Goal: Task Accomplishment & Management: Manage account settings

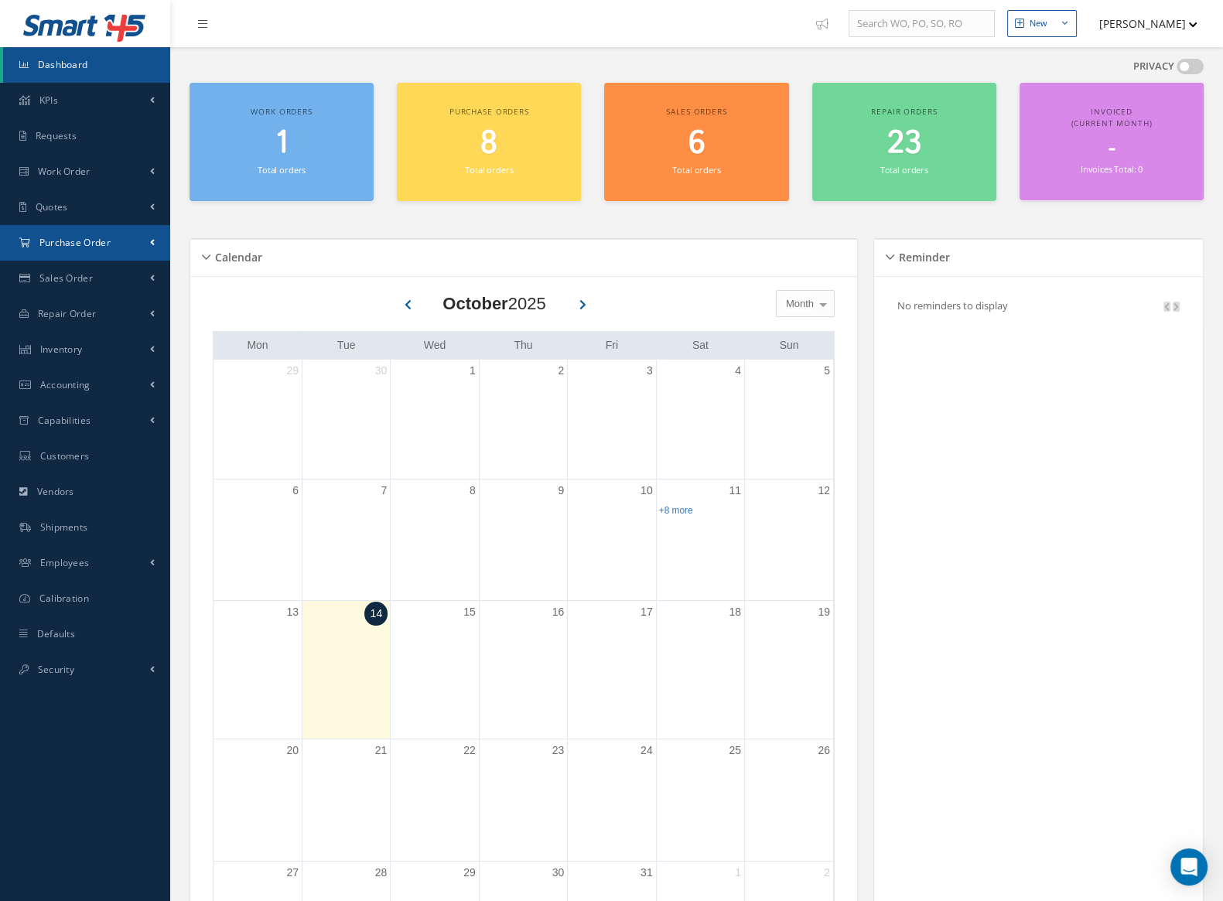
click at [88, 251] on link "Purchase Order" at bounding box center [85, 243] width 170 height 36
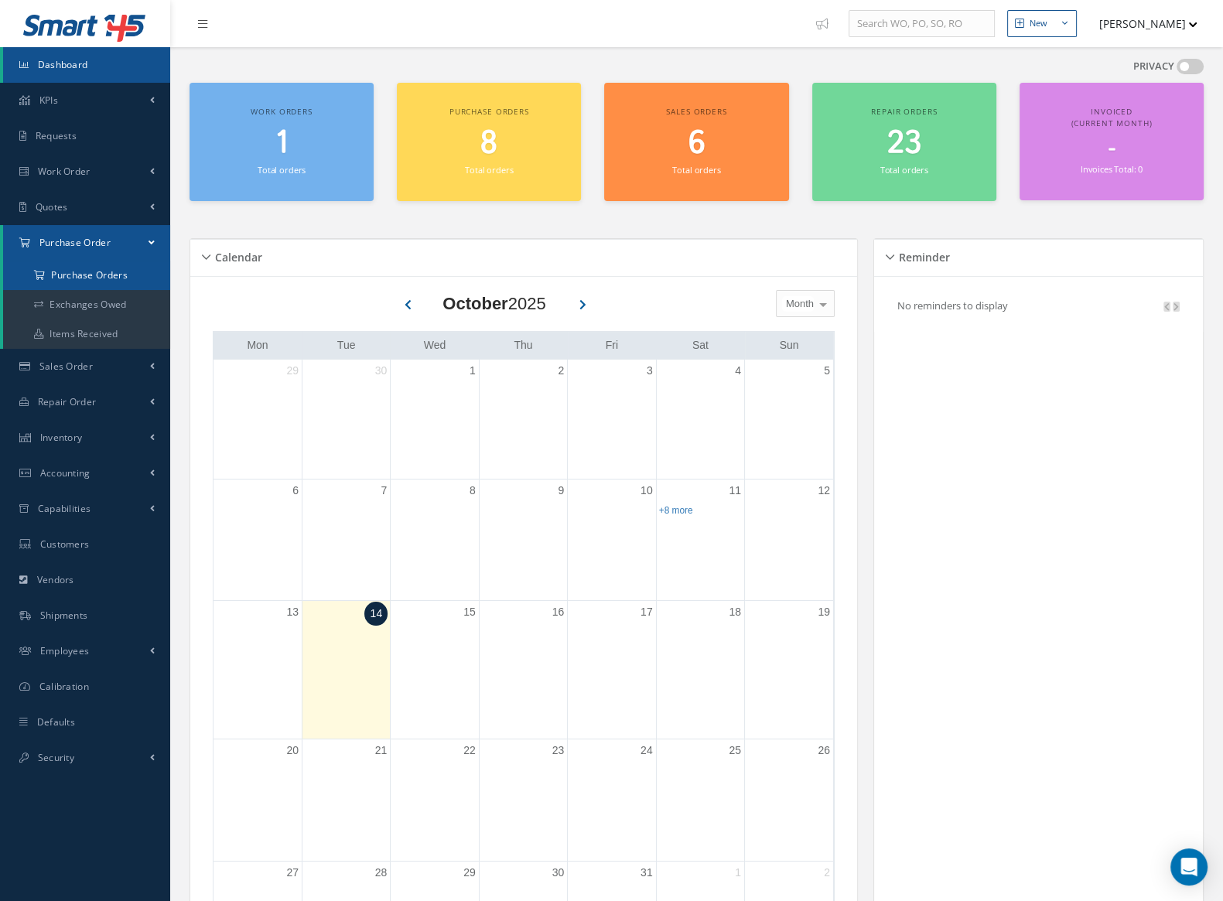
click at [112, 270] on a=1&status_id=2&status_id=3&status_id=5&collapsedFilters"] "Purchase Orders" at bounding box center [86, 275] width 167 height 29
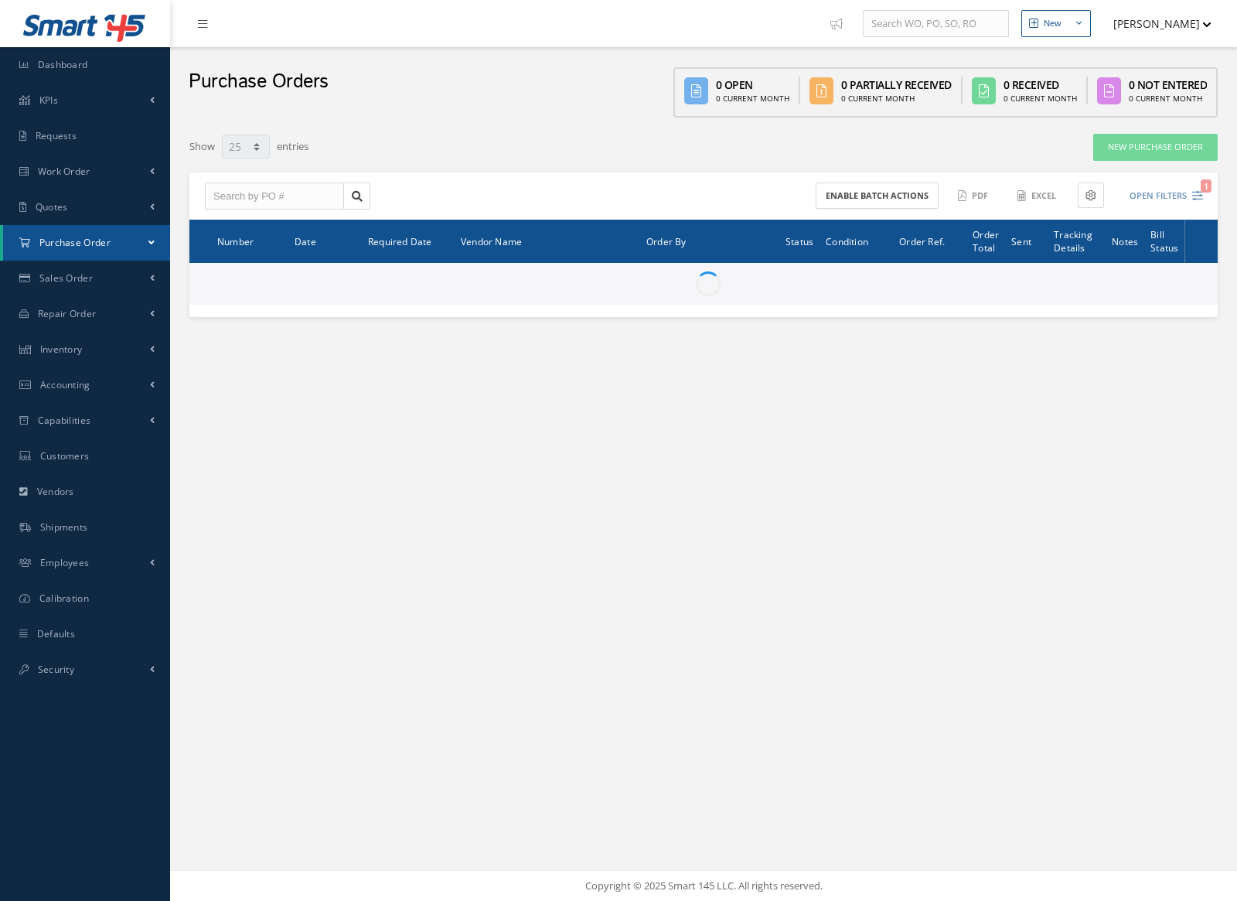
select select "25"
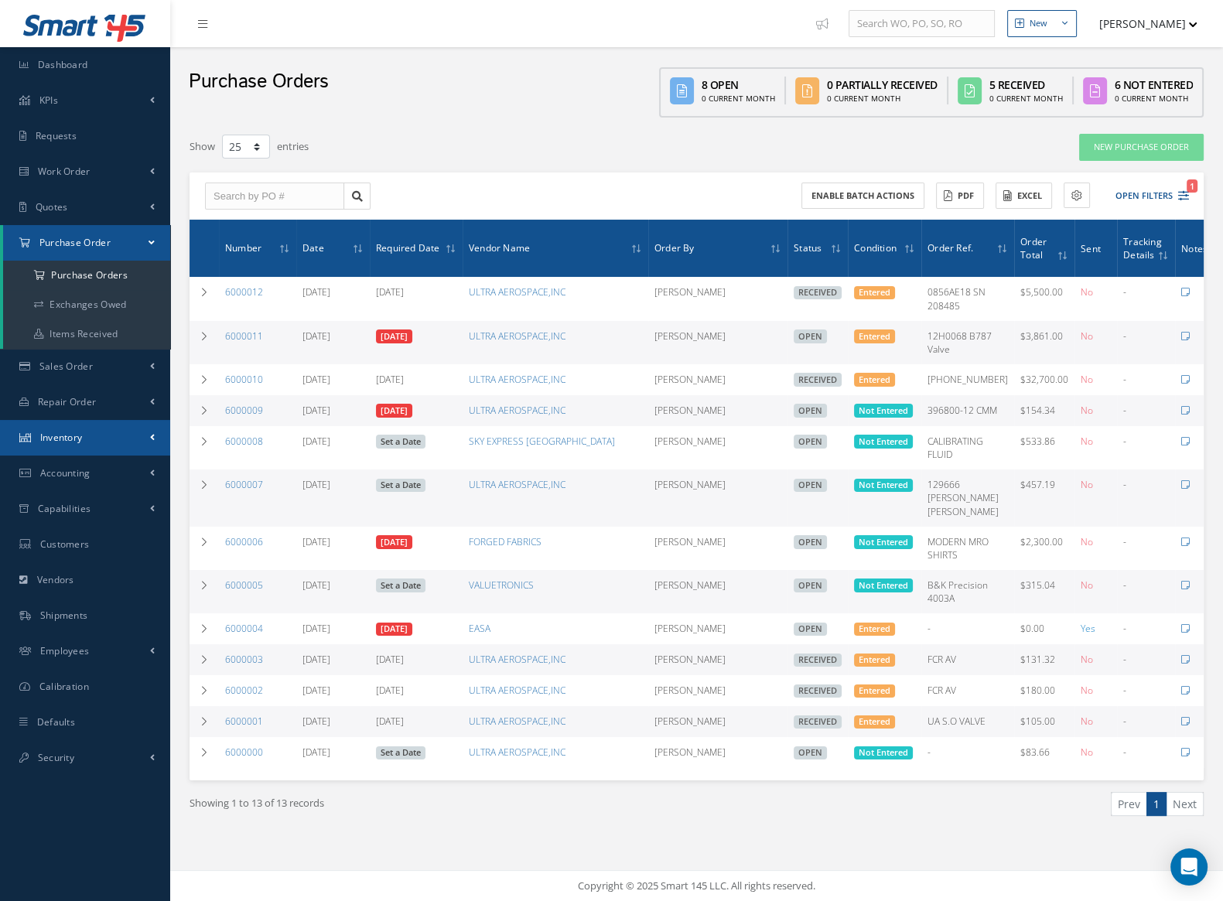
click at [114, 438] on link "Inventory" at bounding box center [85, 438] width 170 height 36
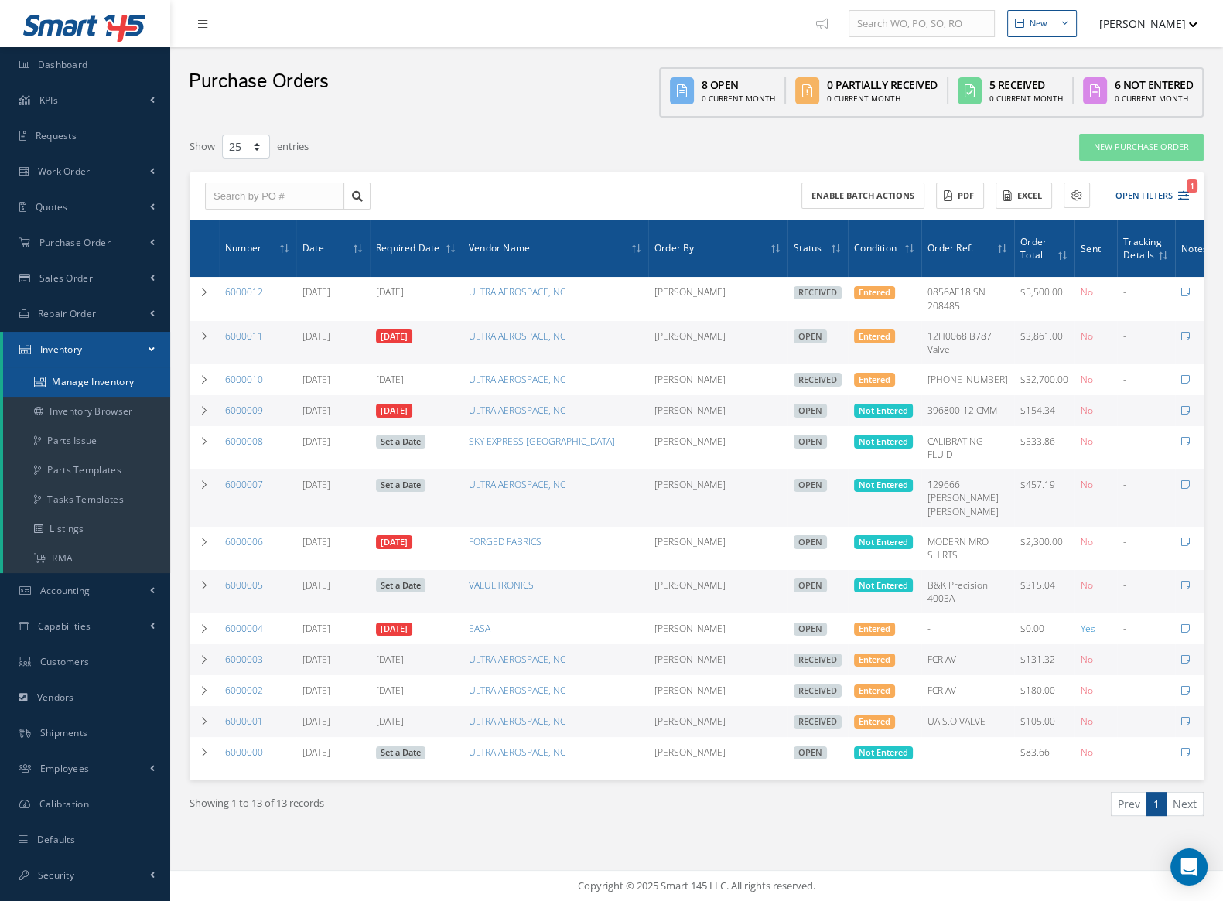
click at [89, 377] on link "Manage Inventory" at bounding box center [86, 381] width 167 height 29
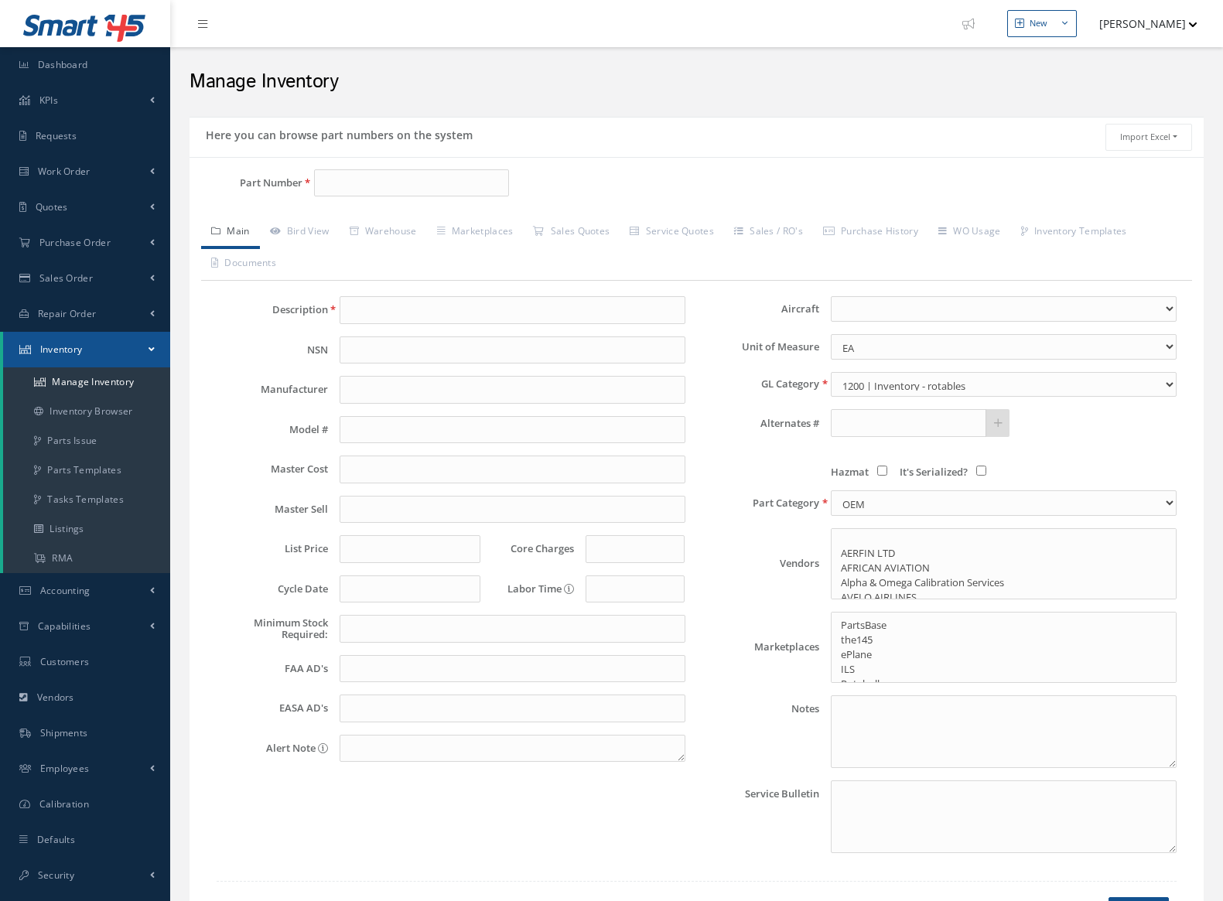
select select
click at [352, 196] on div "Part Number" at bounding box center [358, 189] width 338 height 40
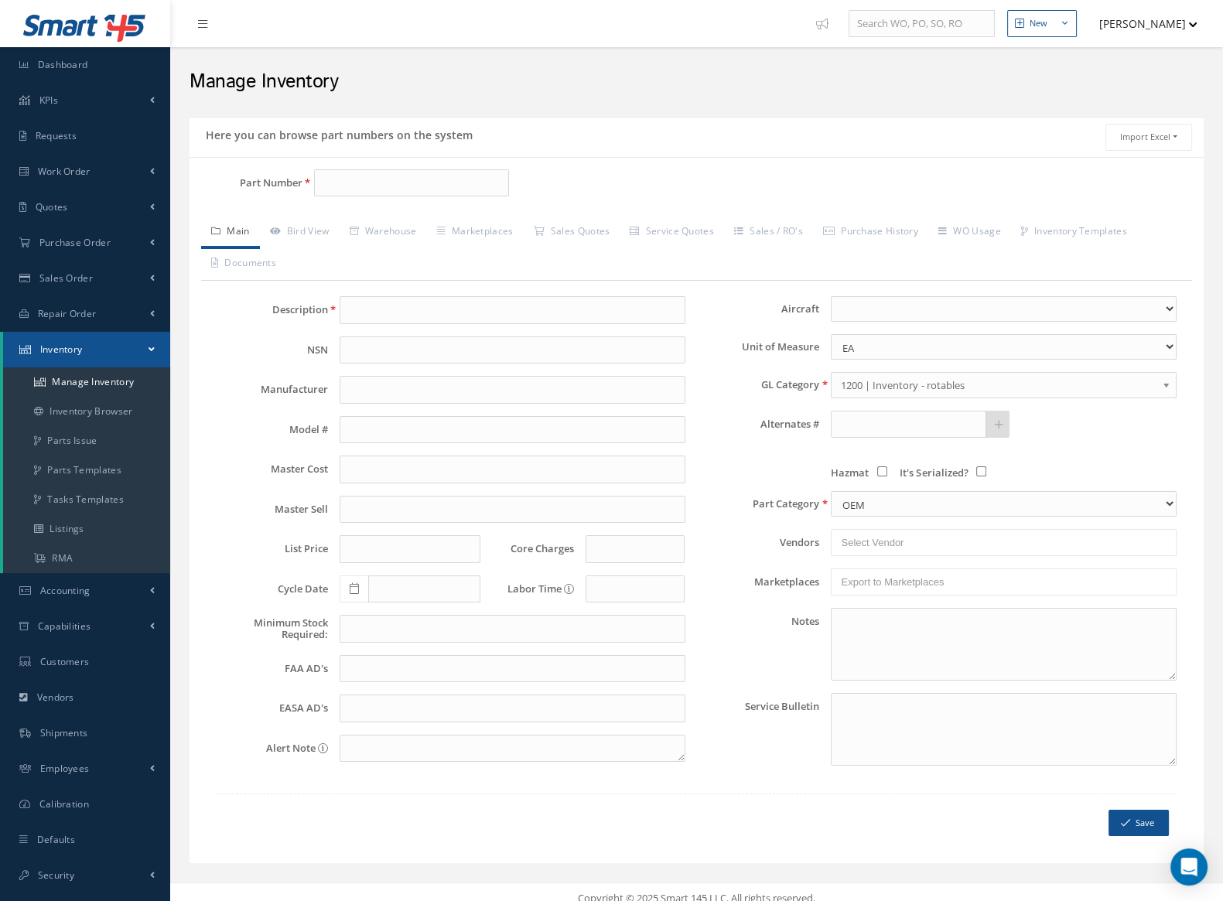
click at [352, 196] on div "Part Number" at bounding box center [358, 189] width 338 height 40
click at [367, 179] on input "Part Number" at bounding box center [411, 183] width 195 height 28
click at [391, 227] on span "[PHONE_NUMBER]" at bounding box center [388, 222] width 139 height 16
type input "[PHONE_NUMBER]"
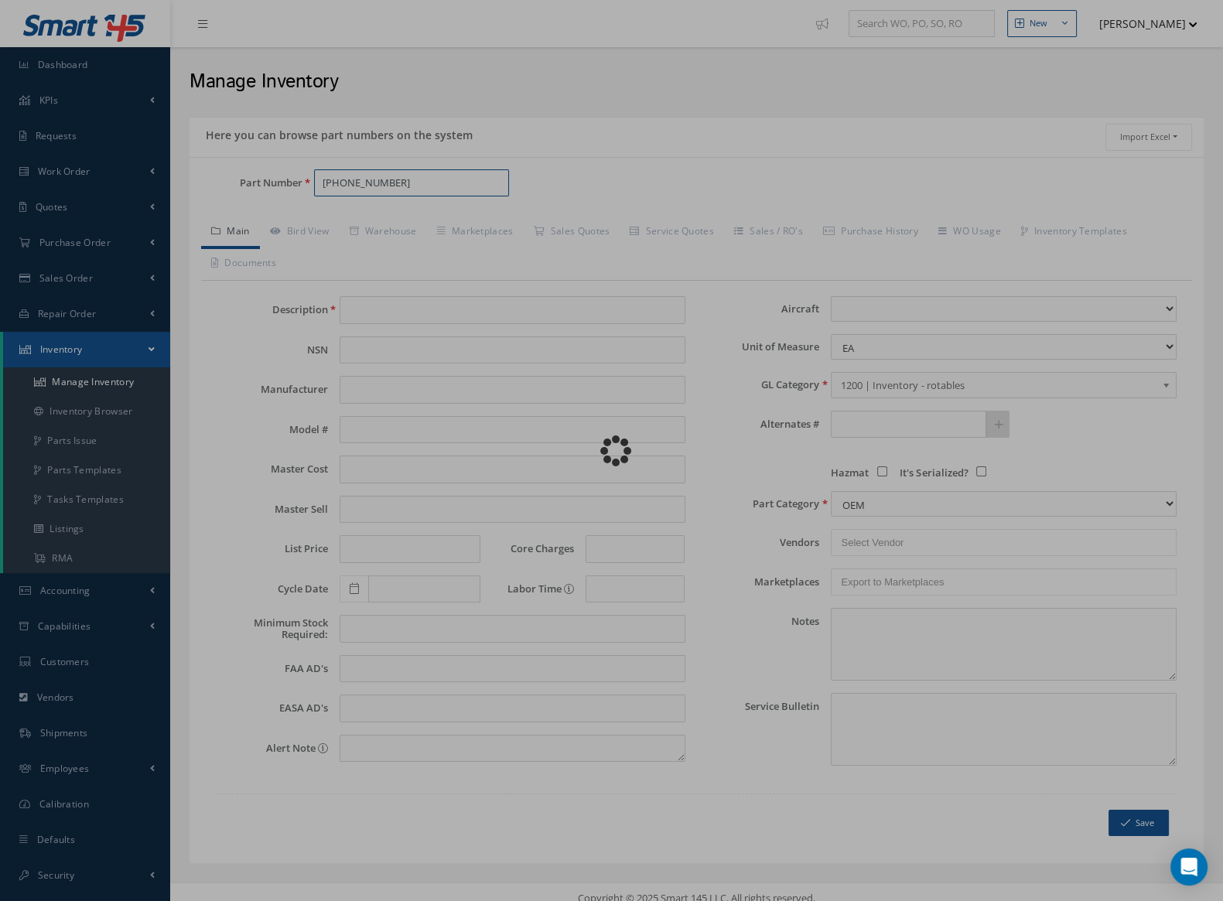
type input "ATC TRANSPONDER"
type input "0.00"
select select
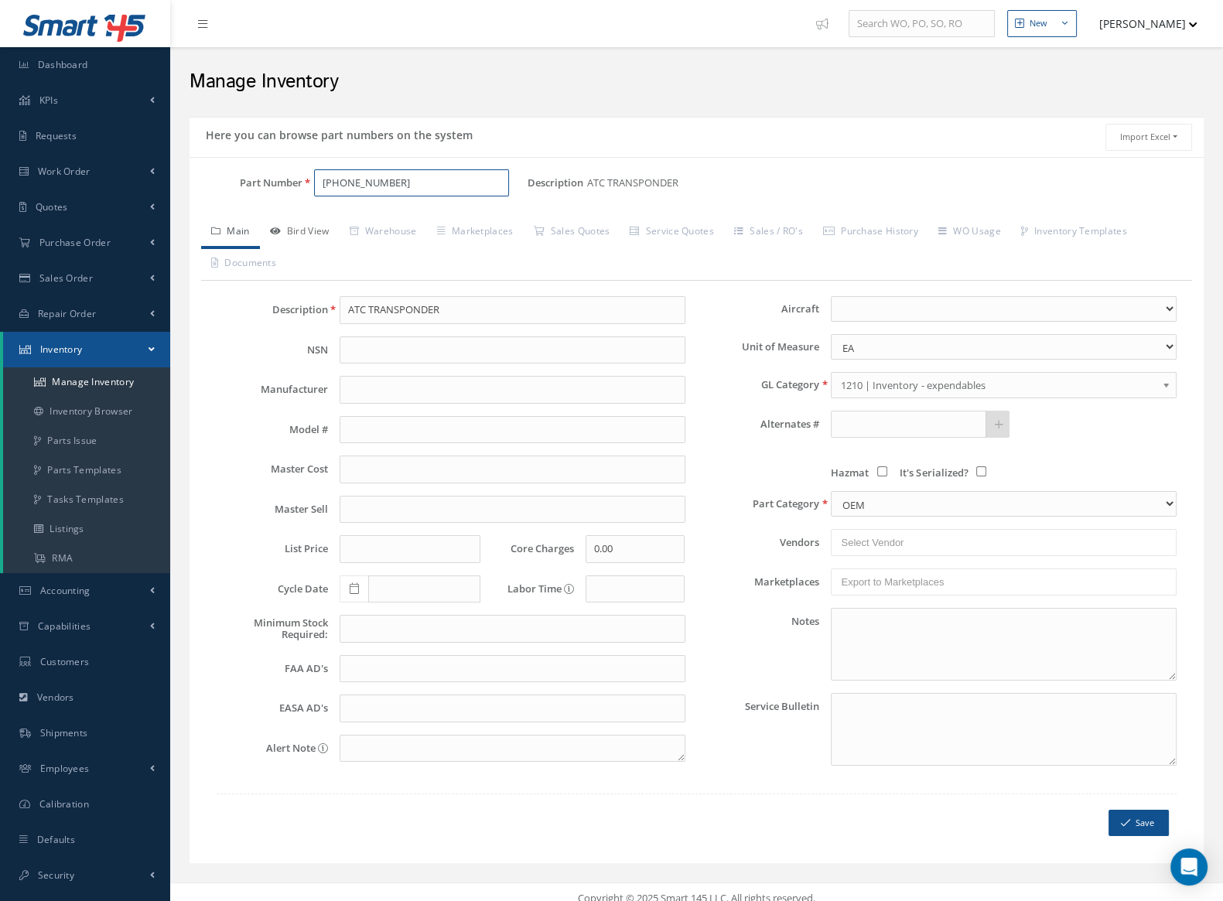
type input "[PHONE_NUMBER]"
click at [285, 235] on link "Bird View" at bounding box center [300, 233] width 80 height 32
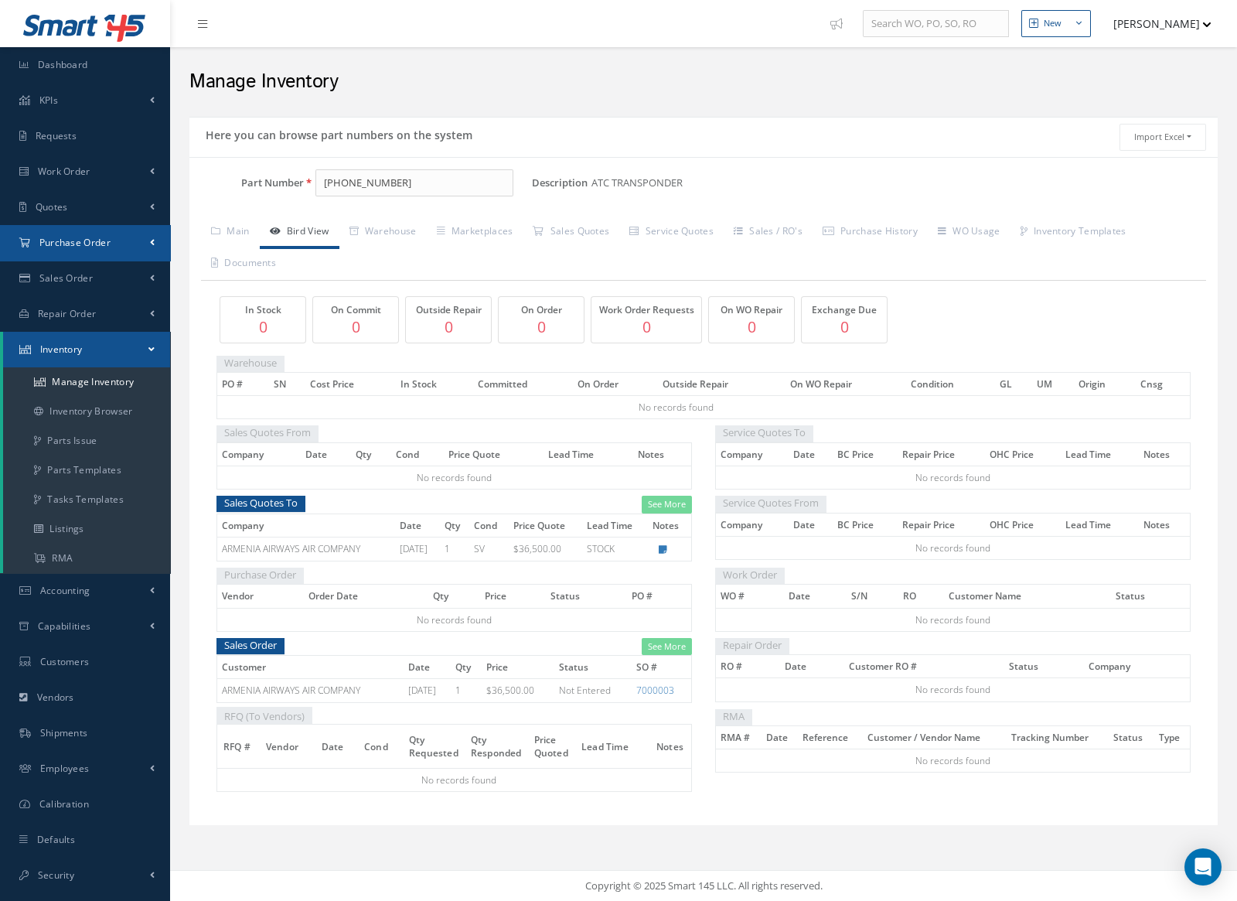
click at [113, 237] on link "Purchase Order" at bounding box center [85, 243] width 170 height 36
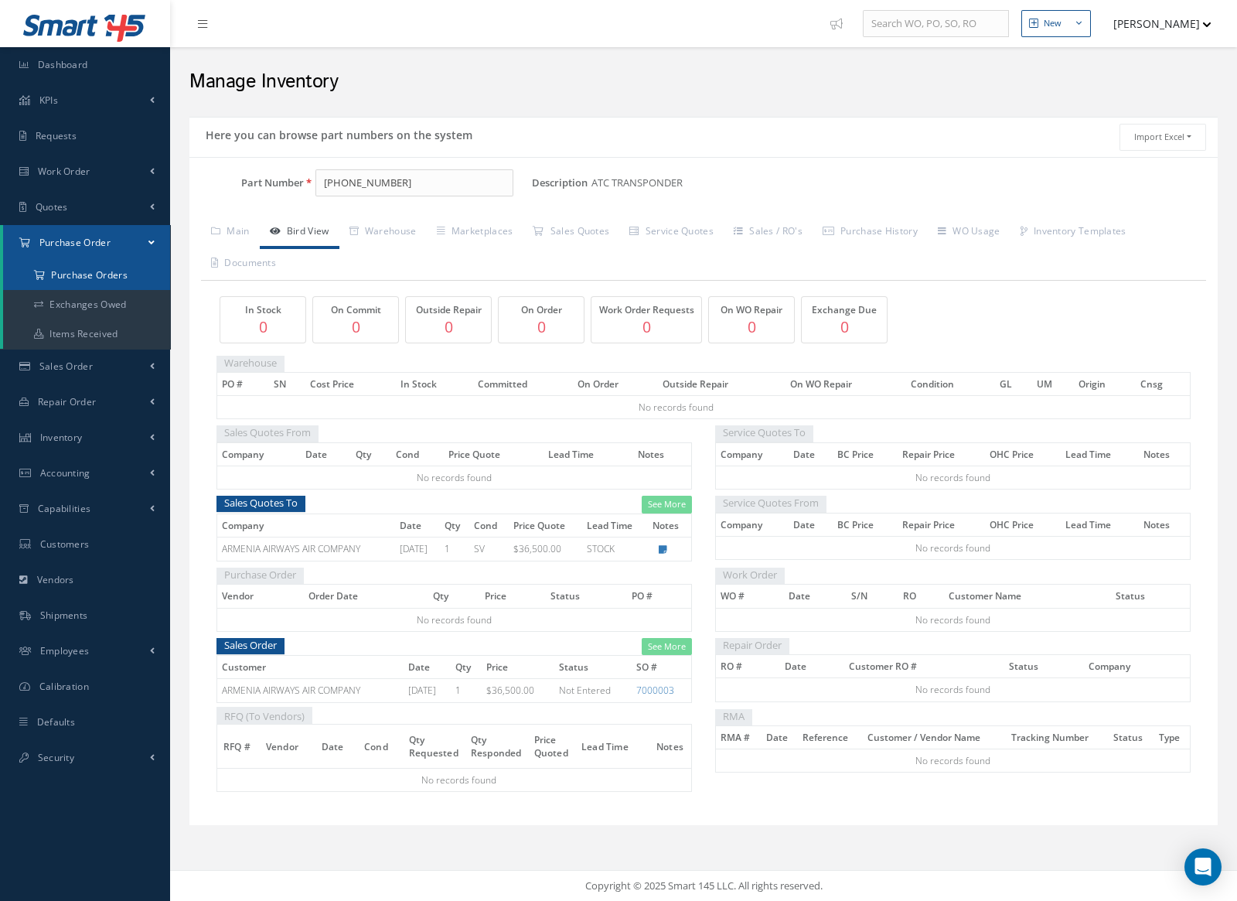
click at [125, 267] on a=1&status_id=2&status_id=3&status_id=5&collapsedFilters"] "Purchase Orders" at bounding box center [86, 275] width 167 height 29
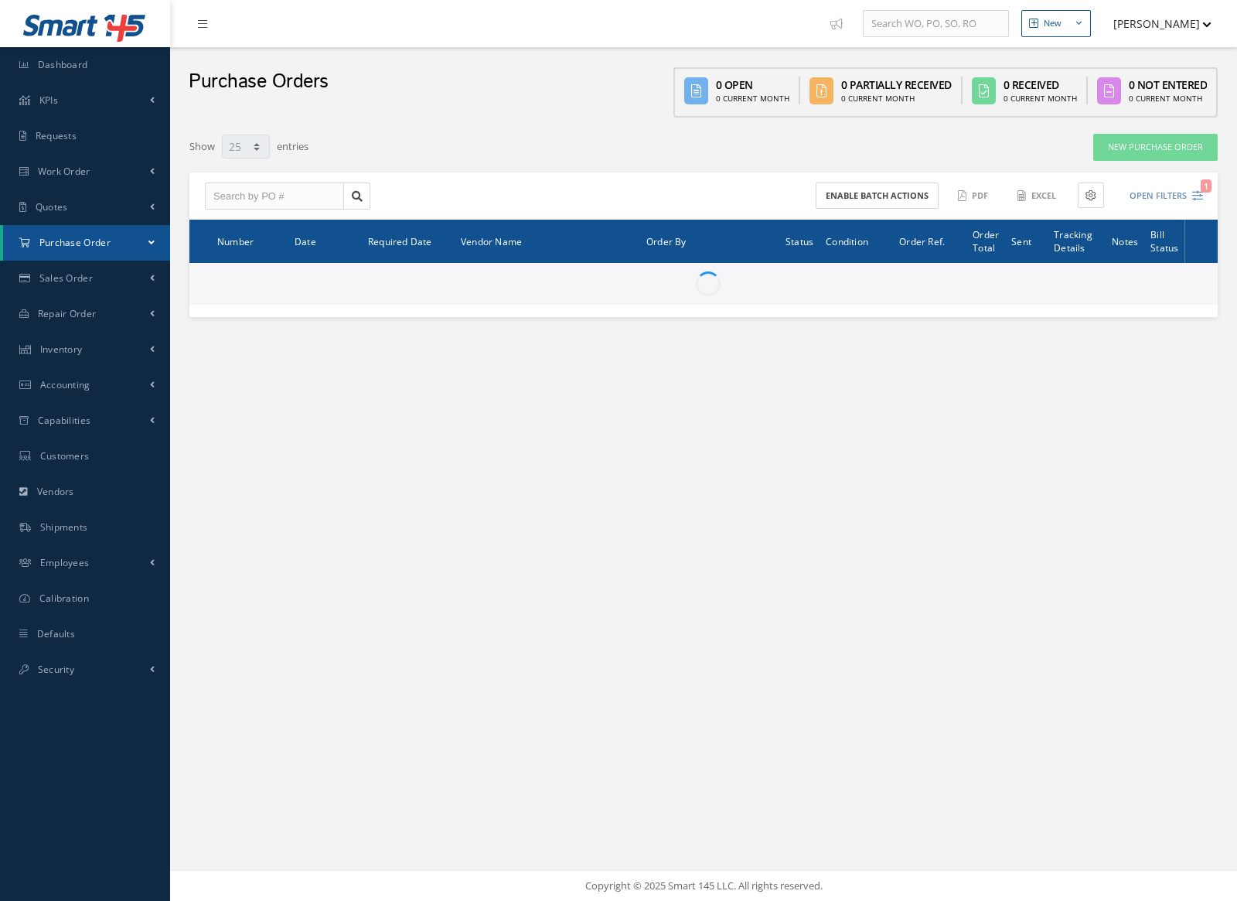
select select "25"
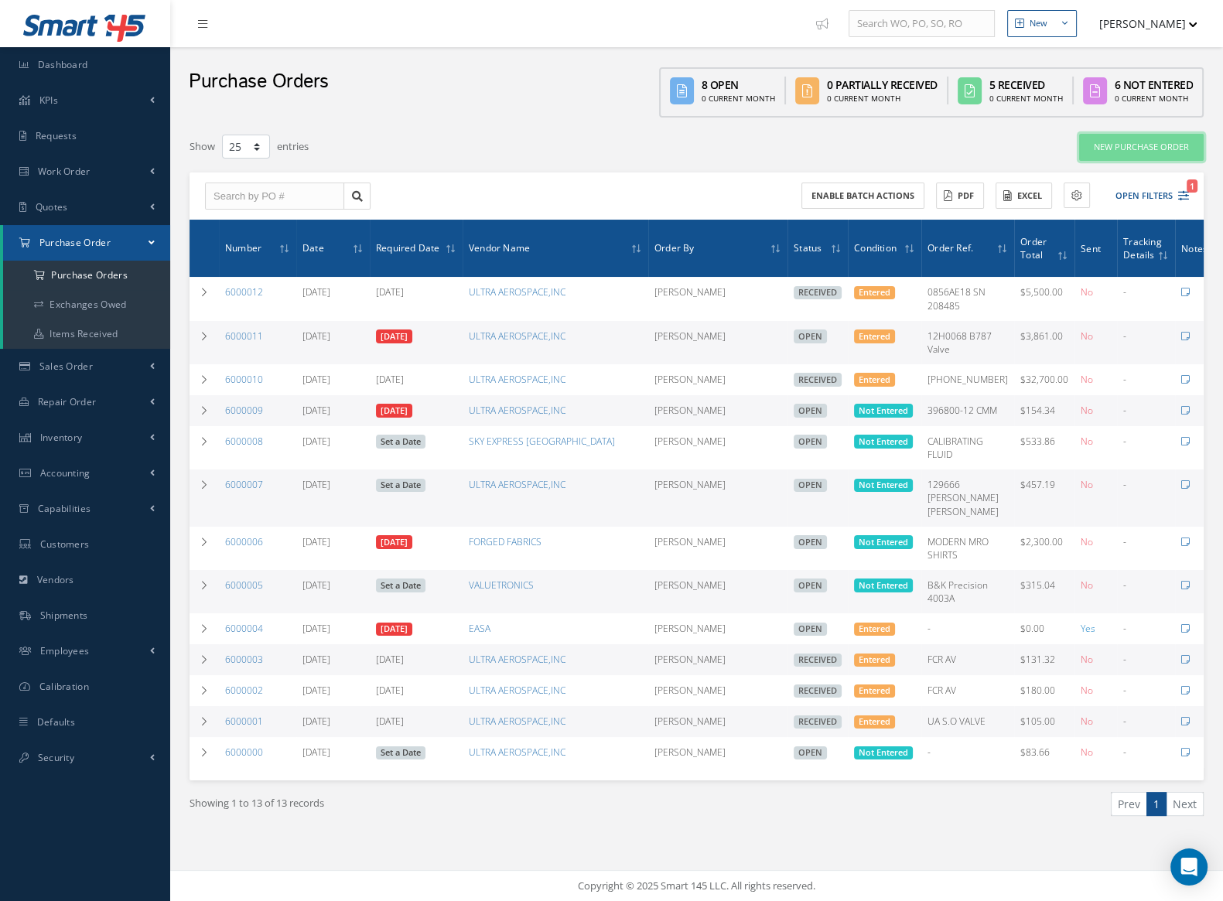
click at [1173, 152] on link "New Purchase Order" at bounding box center [1141, 147] width 125 height 27
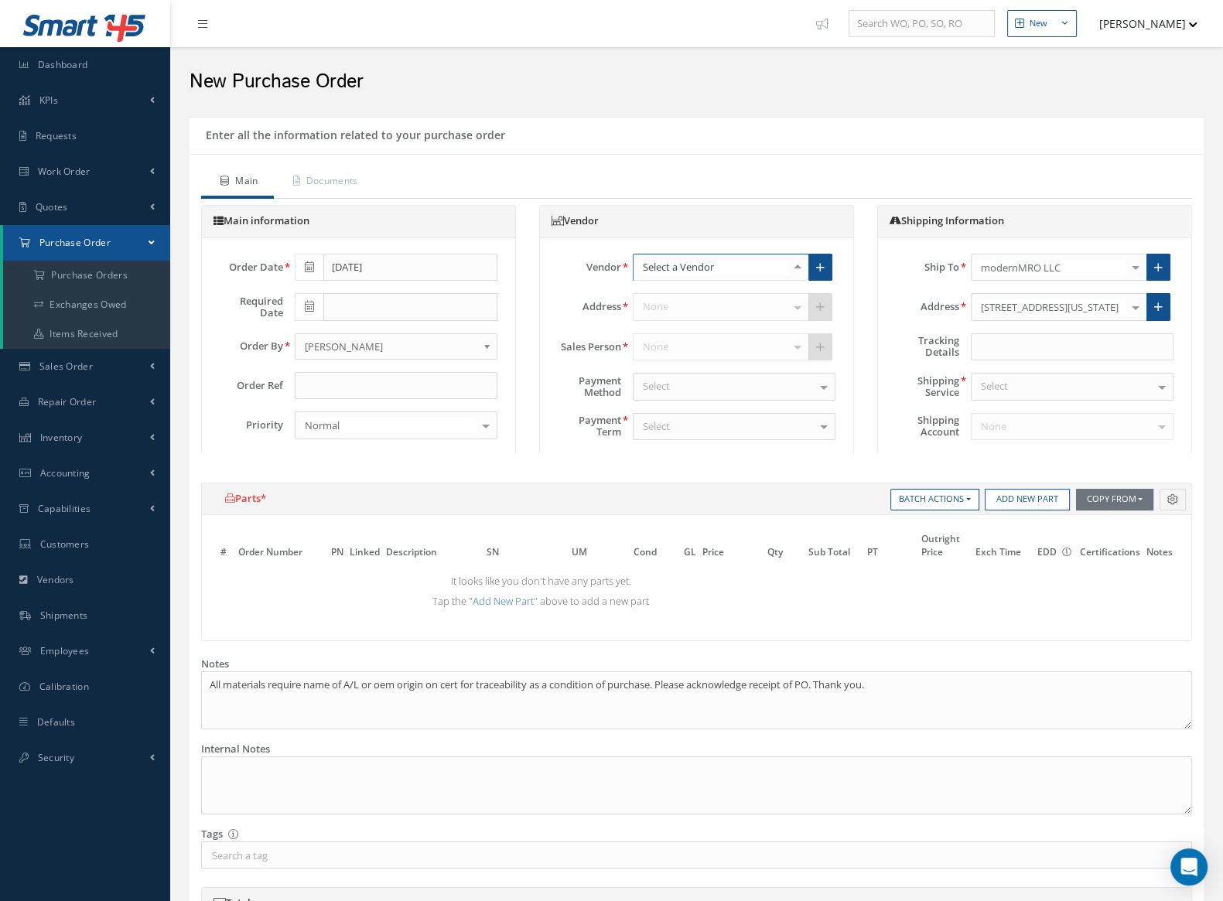
click at [696, 273] on div at bounding box center [721, 268] width 176 height 28
type input "ULT"
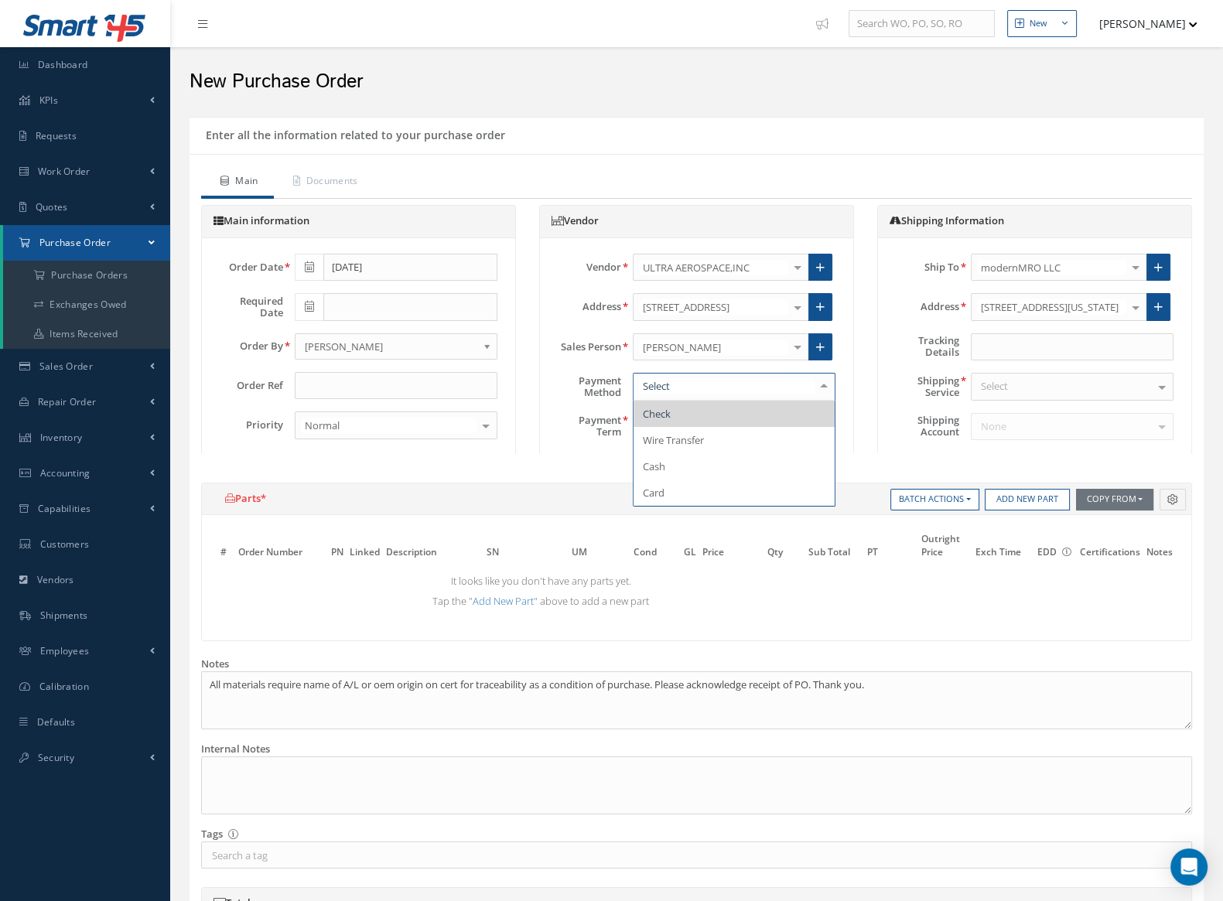
click at [728, 392] on div at bounding box center [734, 387] width 203 height 28
drag, startPoint x: 856, startPoint y: 418, endPoint x: 765, endPoint y: 424, distance: 91.4
click at [855, 418] on div "Vendor Vendor ULTRA AEROSPACE,INC AERFIN LTD AFRICAN AVIATION Alpha & Omega Cal…" at bounding box center [696, 337] width 338 height 265
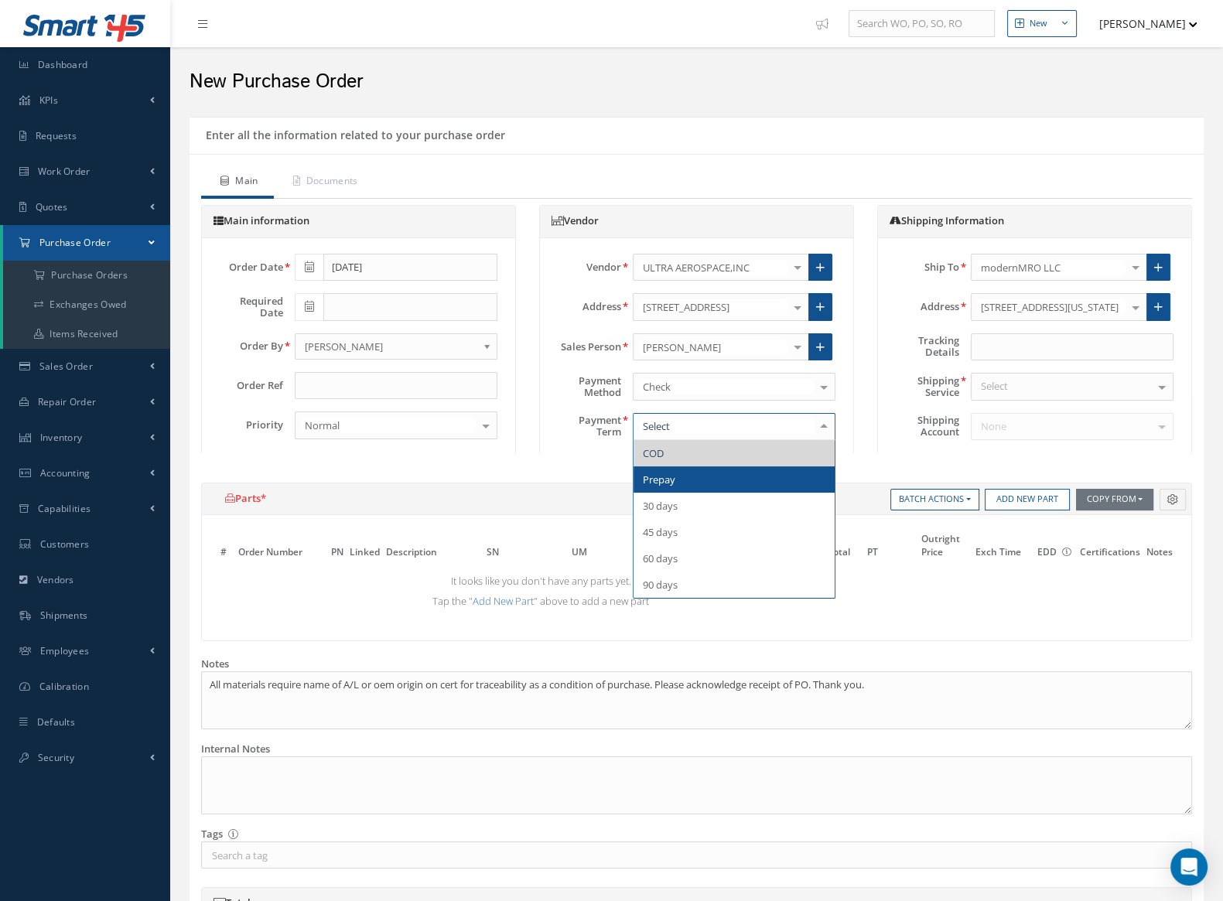
click at [720, 482] on span "Prepay" at bounding box center [733, 479] width 201 height 26
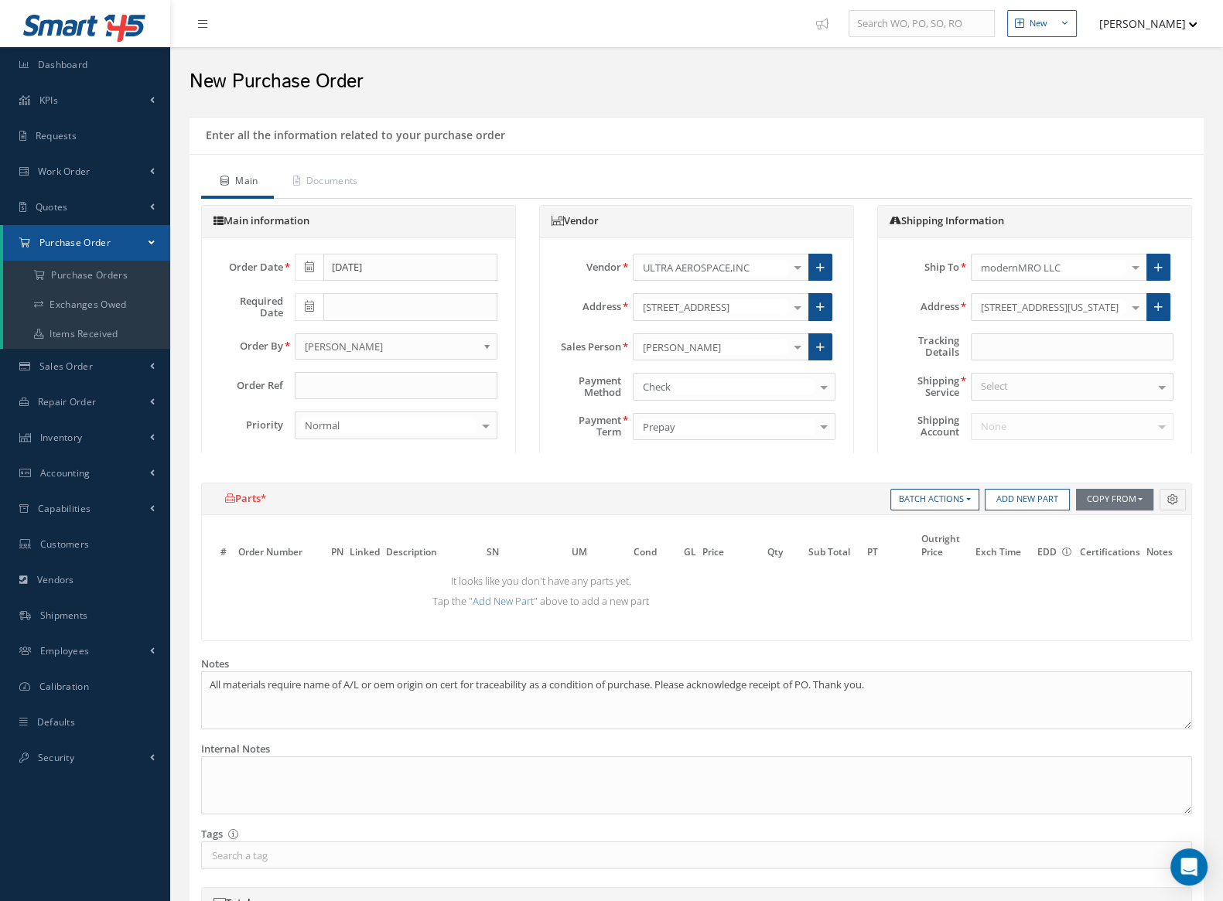
click at [397, 356] on div "[PERSON_NAME]" at bounding box center [396, 346] width 203 height 26
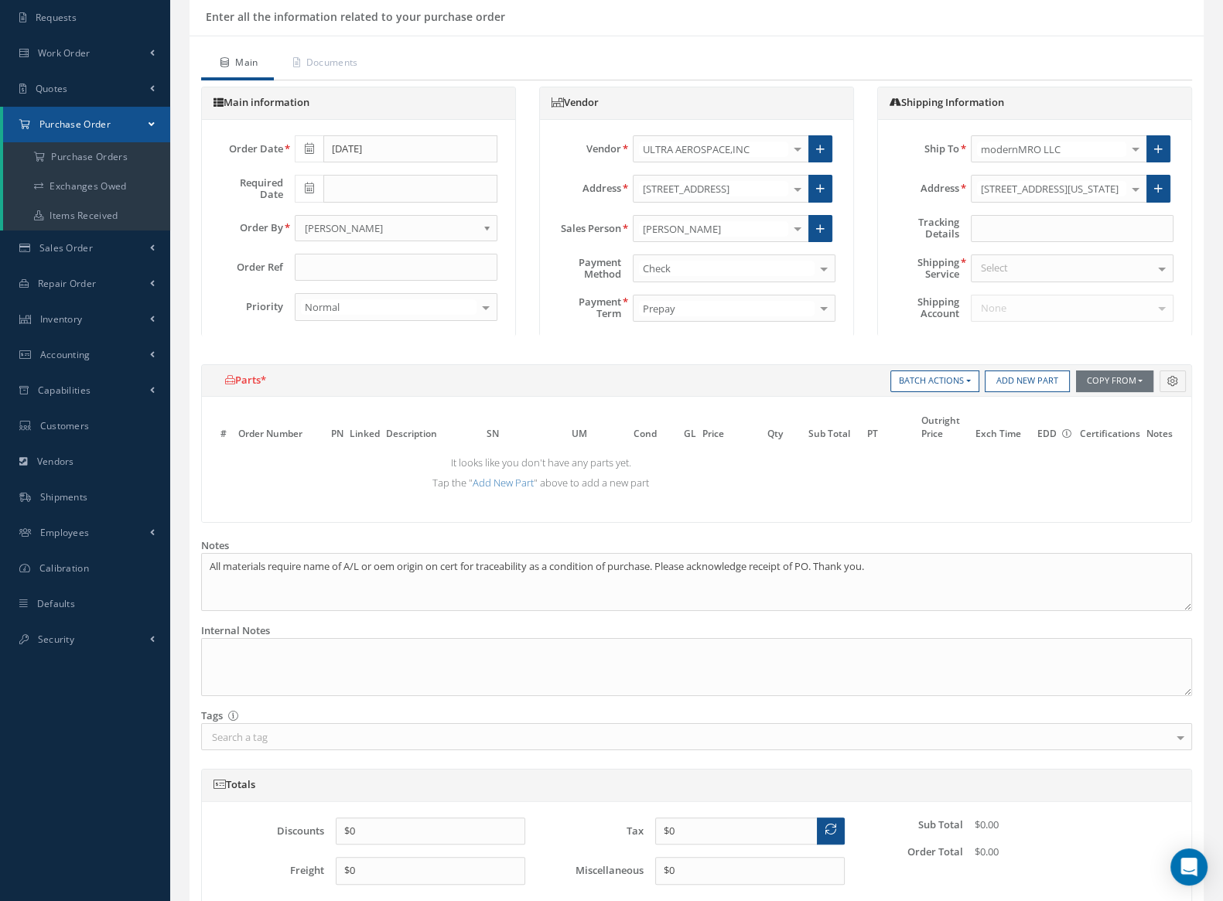
scroll to position [193, 0]
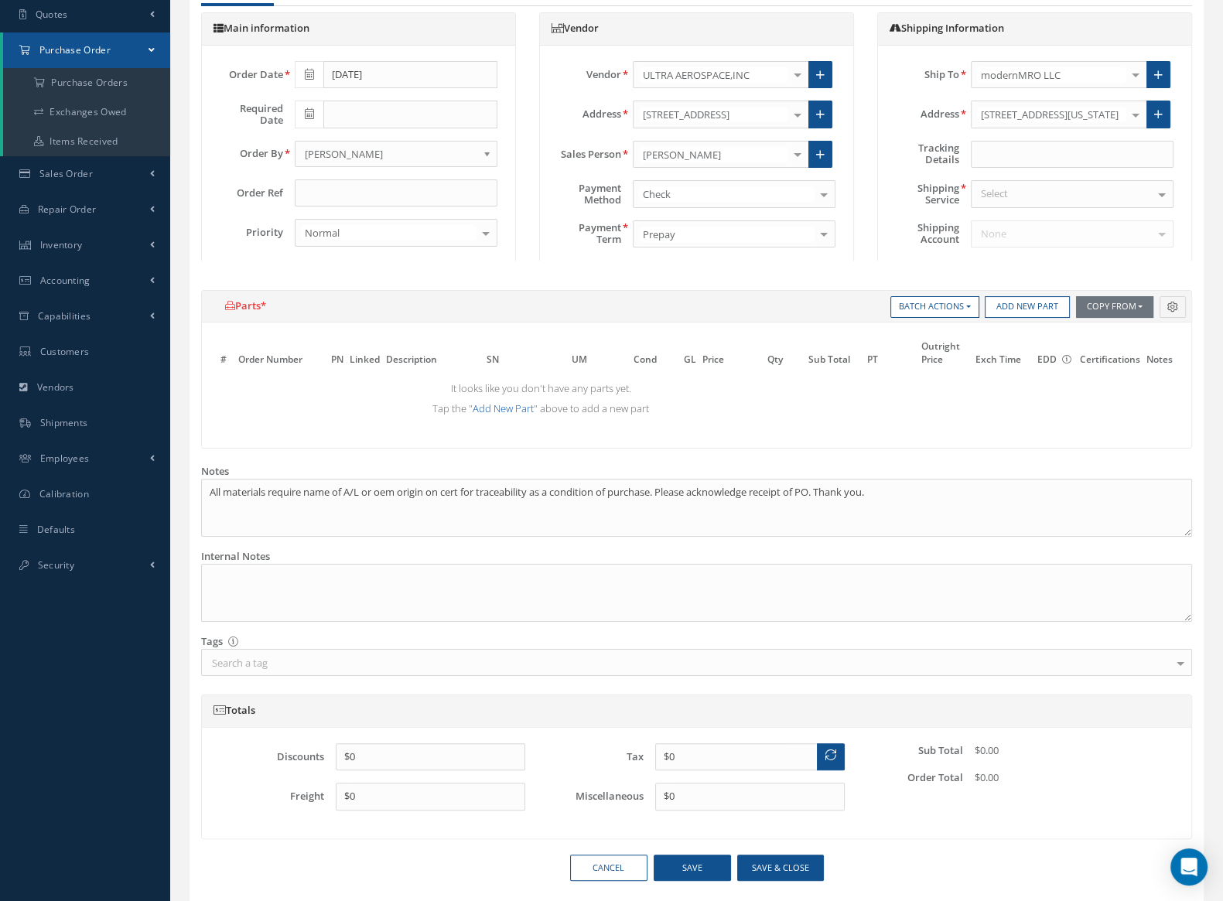
drag, startPoint x: 505, startPoint y: 408, endPoint x: 405, endPoint y: 404, distance: 99.9
click at [504, 410] on link "Add New Part" at bounding box center [503, 408] width 61 height 14
select select "5"
select select "19"
select select "1"
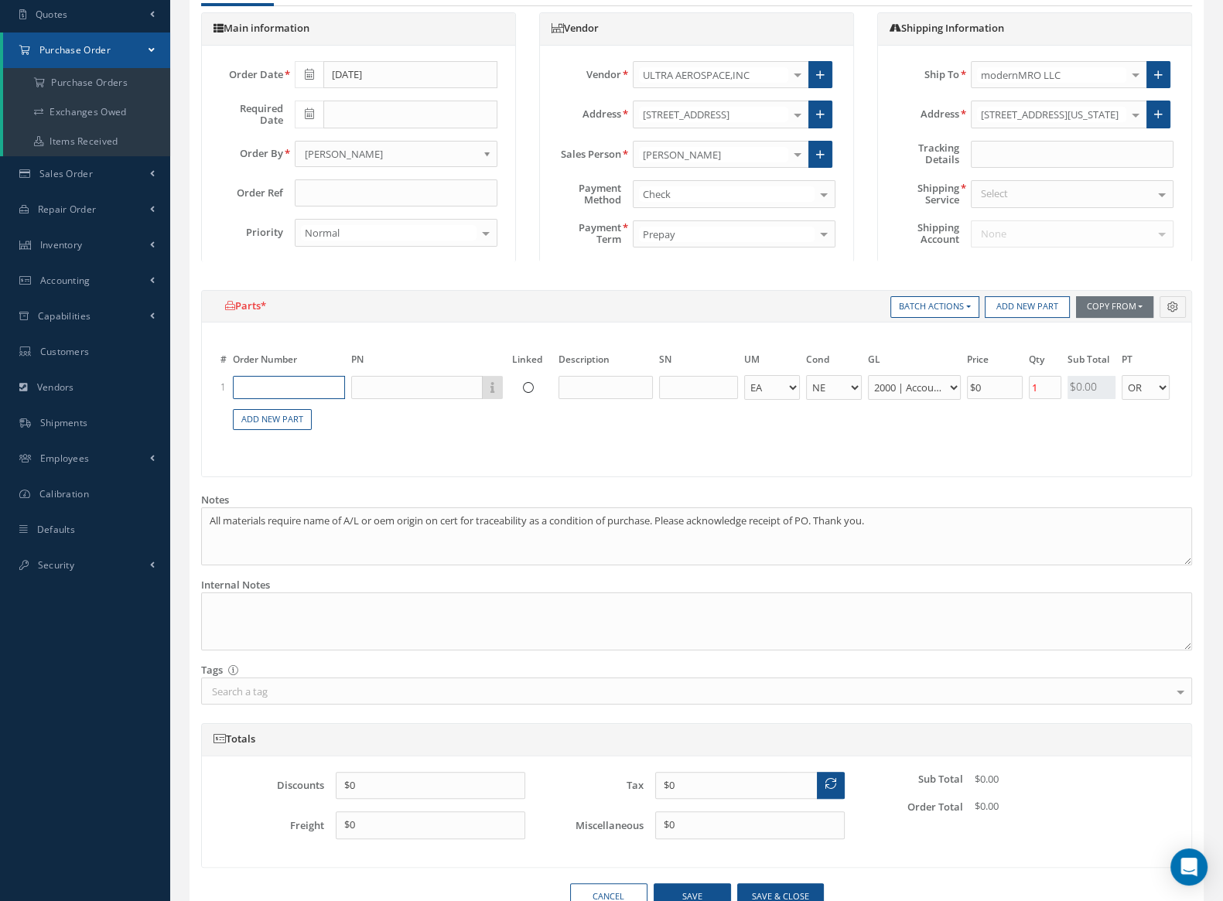
click at [271, 384] on input "text" at bounding box center [289, 387] width 112 height 23
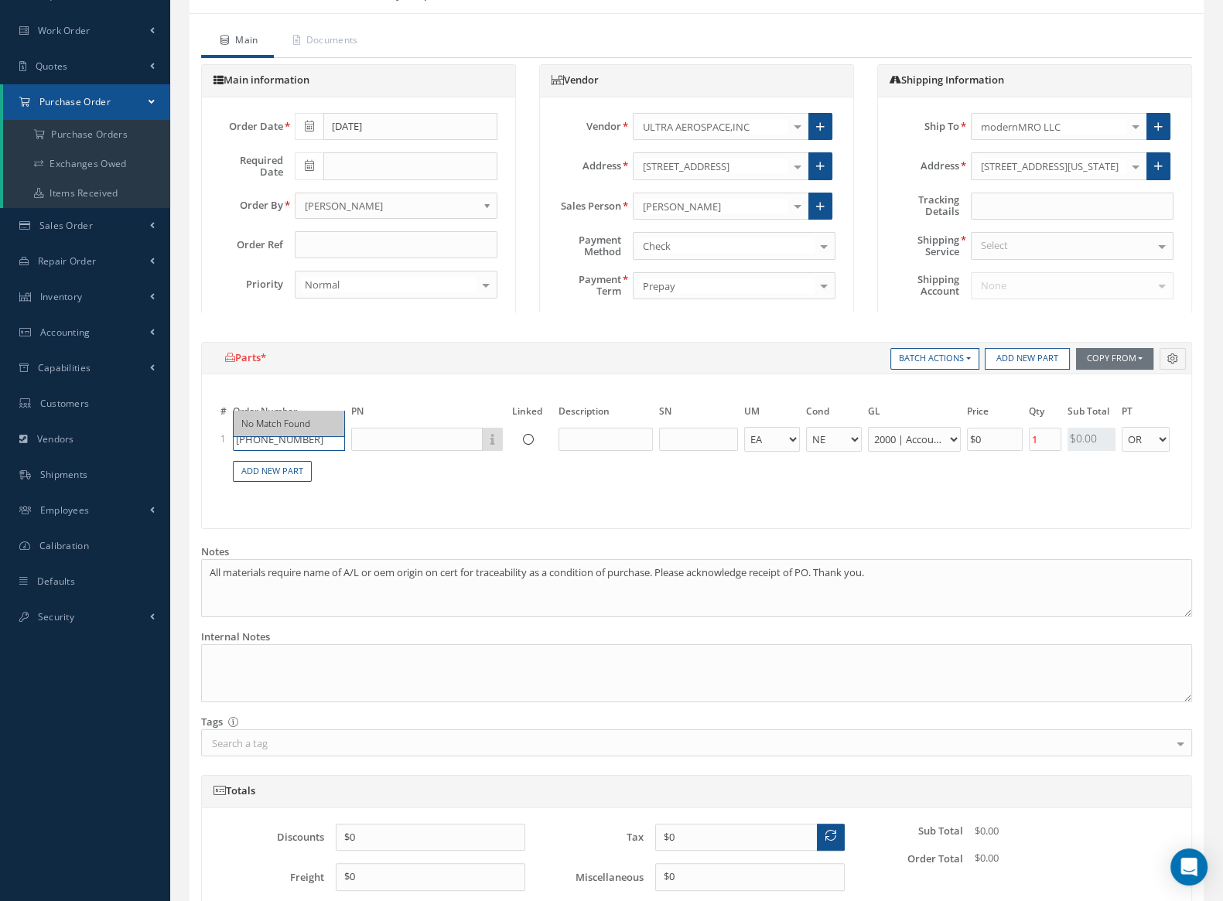
scroll to position [96, 0]
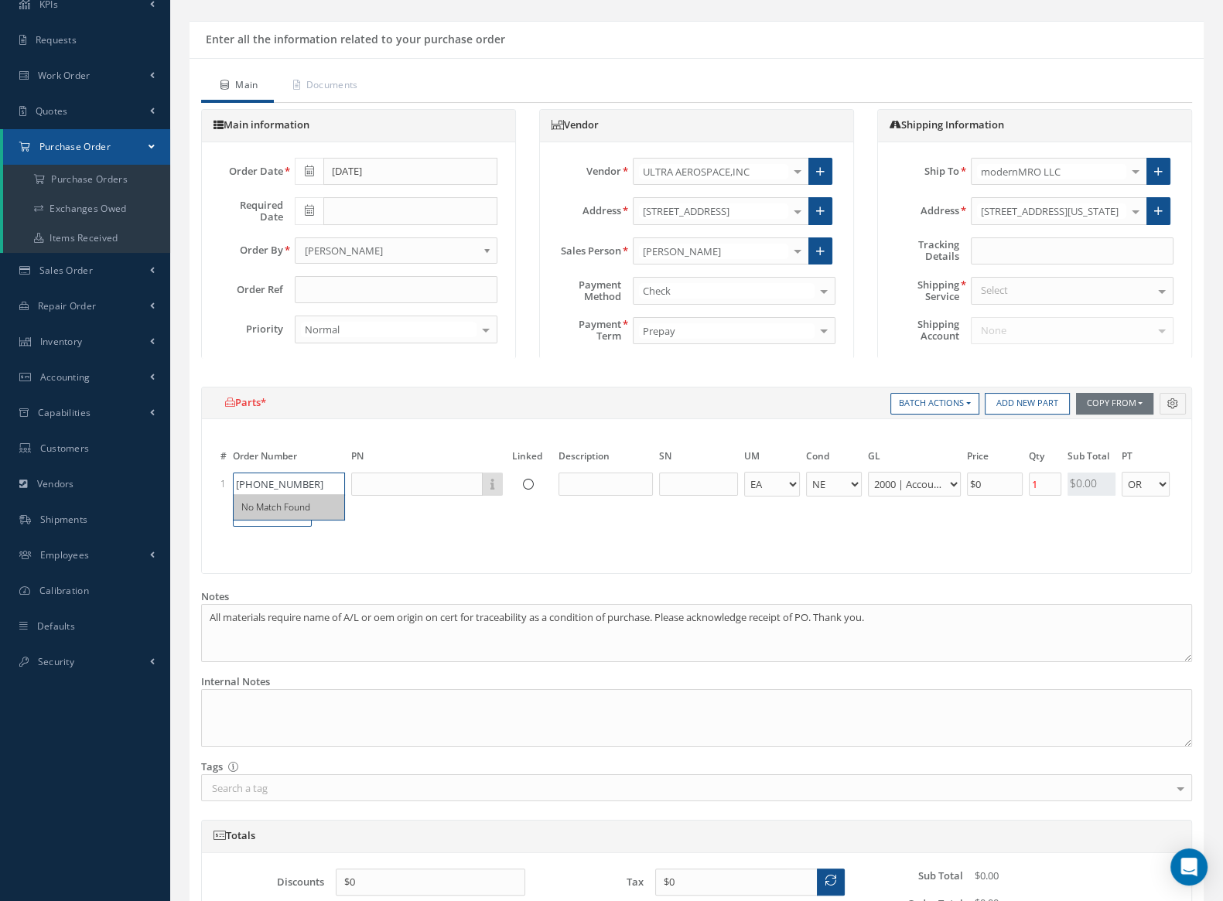
click at [321, 479] on input "066-01212-0301" at bounding box center [289, 484] width 112 height 23
drag, startPoint x: 240, startPoint y: 475, endPoint x: 198, endPoint y: 475, distance: 41.8
click at [198, 475] on div "Batch Actions Multi-WO Purchase Add New Part Copy From Work Orders Sales Orders…" at bounding box center [696, 488] width 1014 height 203
type input "066-01212-0301"
click at [367, 482] on input "text" at bounding box center [416, 484] width 131 height 23
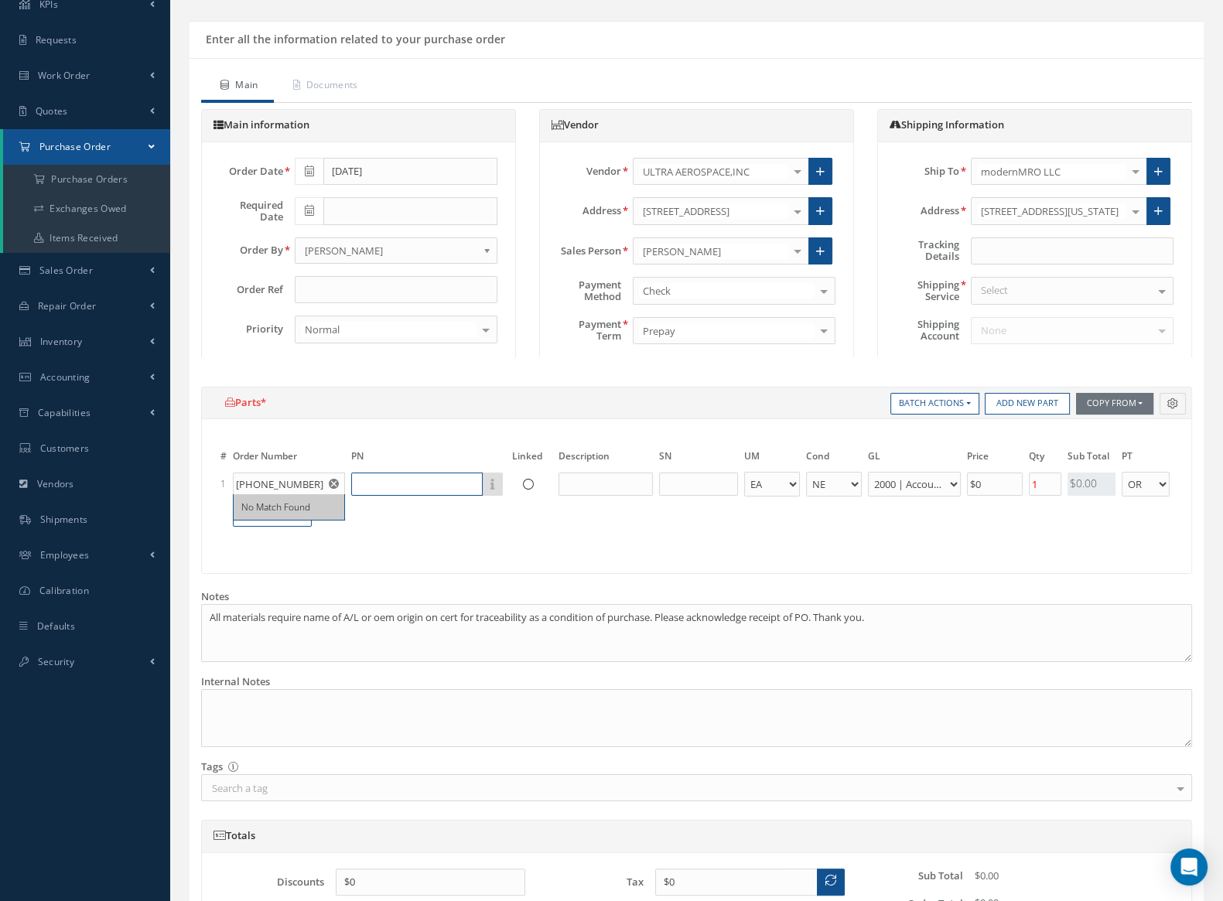
paste input "066-01212-0301"
type input "066-01212-0301"
drag, startPoint x: 254, startPoint y: 485, endPoint x: 207, endPoint y: 484, distance: 46.4
click at [224, 484] on tr "1 066-01212-0301 No Match Found 066-01212-0301 Part Number Description EA FT IN…" at bounding box center [840, 484] width 1247 height 29
click at [445, 481] on input "text" at bounding box center [416, 484] width 131 height 23
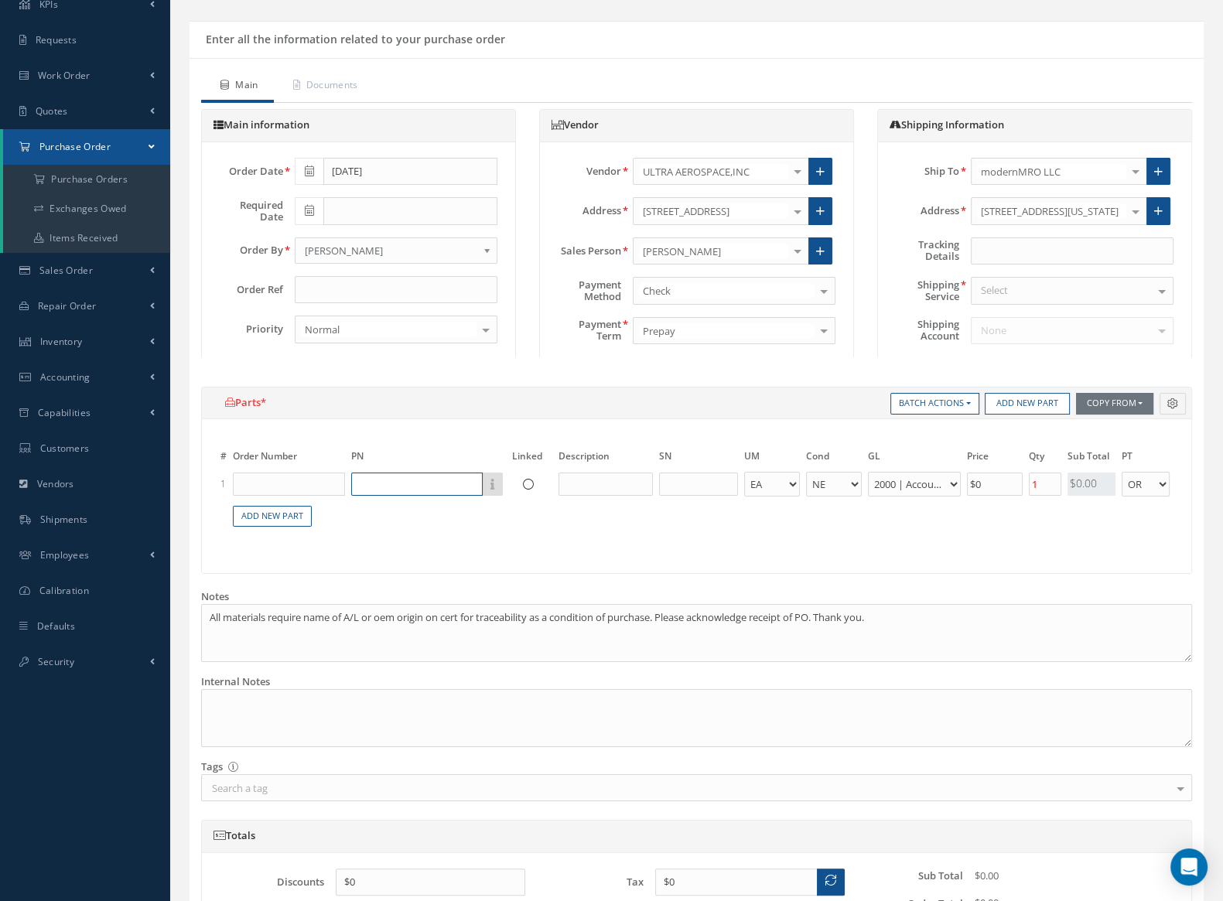
paste input "066-01212-0301"
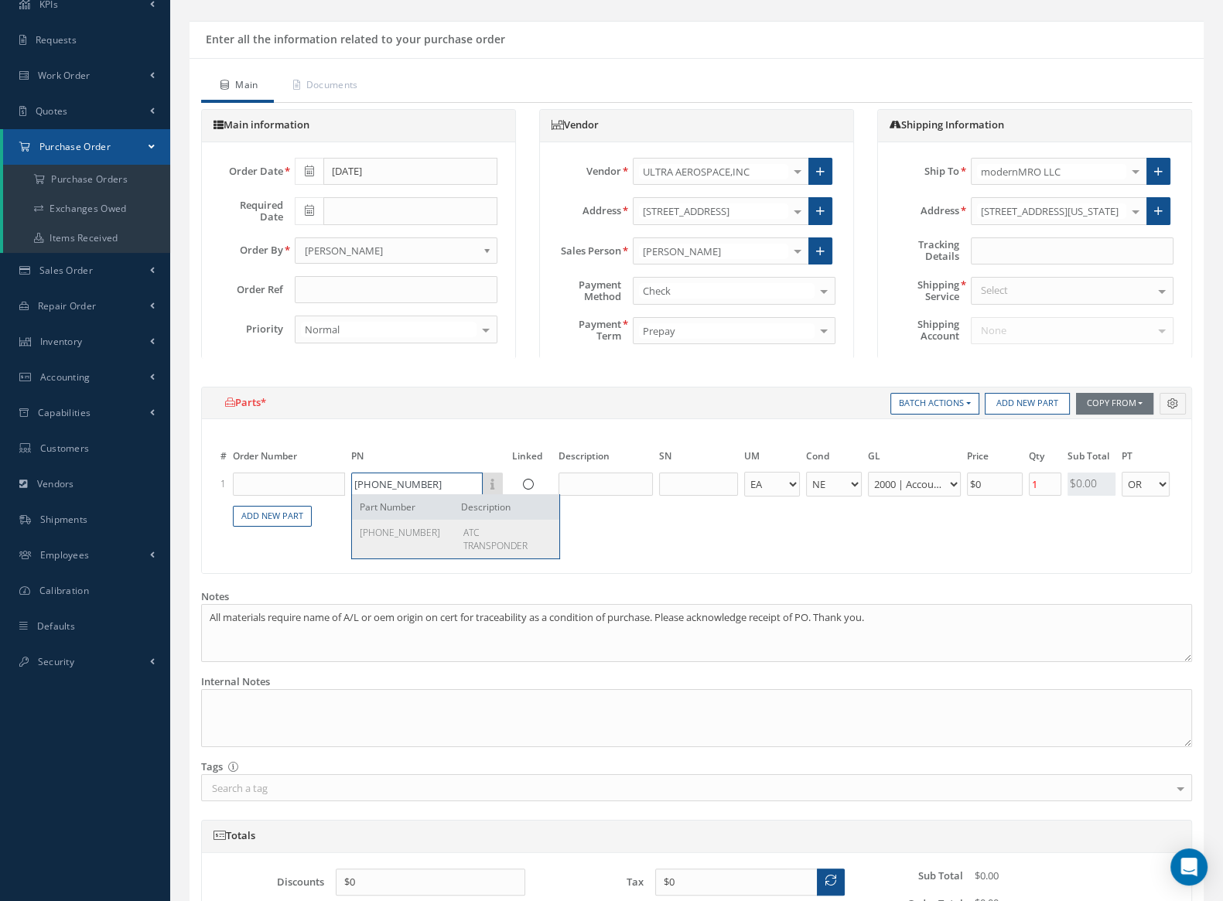
type input "066-01212-0301"
click at [440, 524] on div "066-01212-0301 ATC TRANSPONDER" at bounding box center [455, 539] width 207 height 39
type input "ATC TRANSPONDER"
select select "7"
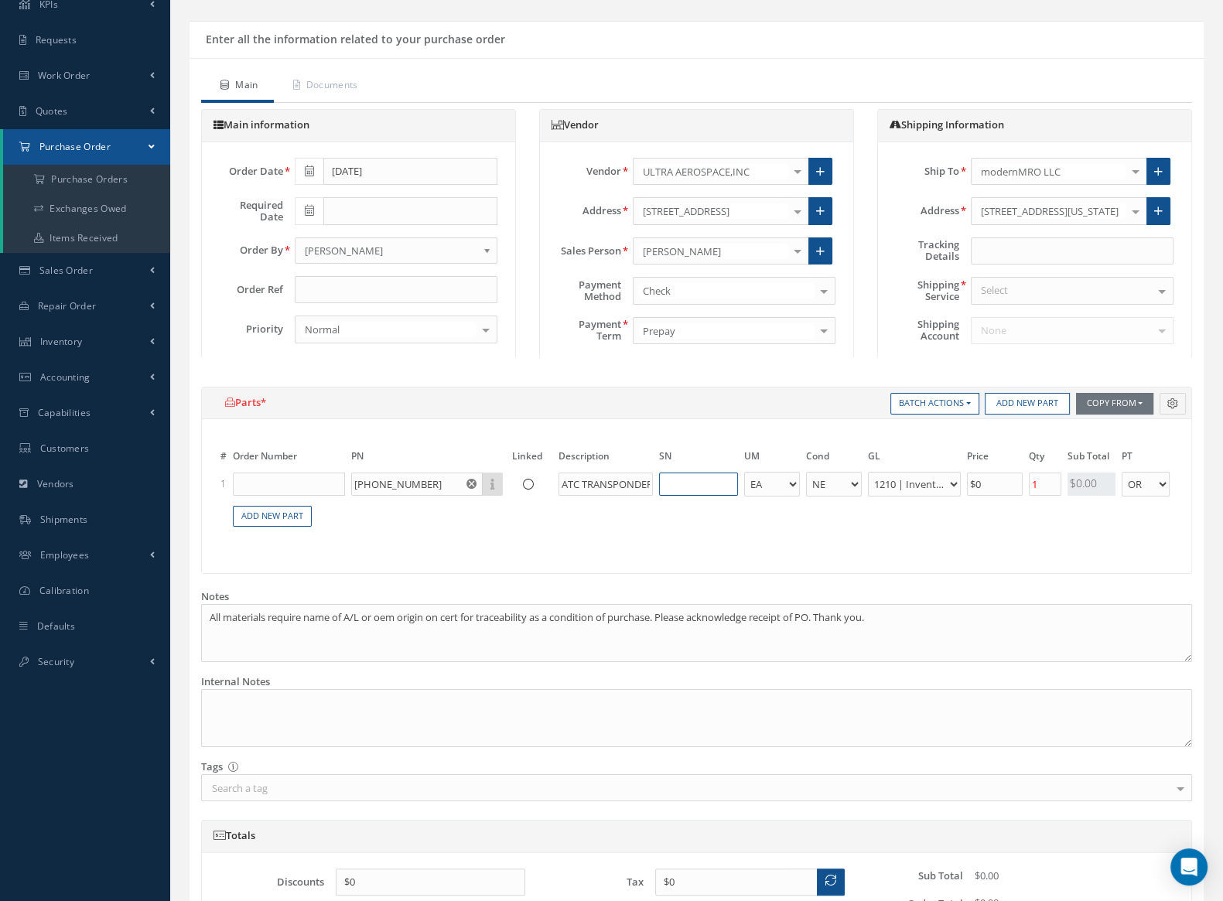
click at [711, 484] on input "text" at bounding box center [698, 484] width 79 height 23
click at [761, 483] on select "EA FT IN LB" at bounding box center [772, 485] width 56 height 26
click at [843, 483] on select "AR BC BER FN FP INSP NE NS N/A OH RE RP SV" at bounding box center [834, 485] width 56 height 26
select select "2"
click at [806, 472] on select "AR BC BER FN FP INSP NE NS N/A OH RE RP SV" at bounding box center [834, 485] width 56 height 26
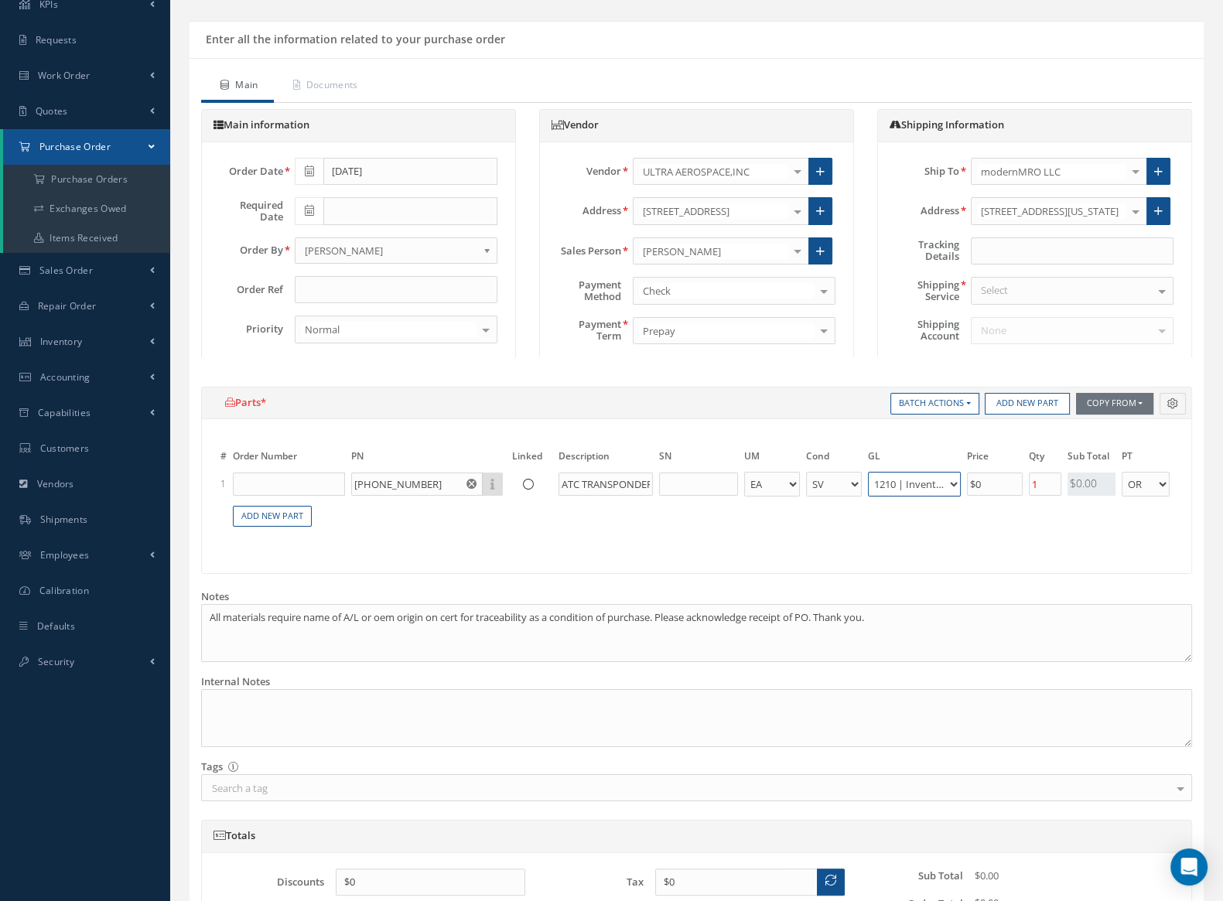
click at [907, 482] on select "1000 | Petty Cash 1001 | Uncategorized Asset 1002 | Uncategorized Payment 1010 …" at bounding box center [914, 485] width 93 height 26
select select "6"
click at [868, 472] on select "1000 | Petty Cash 1001 | Uncategorized Asset 1002 | Uncategorized Payment 1010 …" at bounding box center [914, 485] width 93 height 26
click at [1012, 481] on input "$0" at bounding box center [995, 484] width 56 height 23
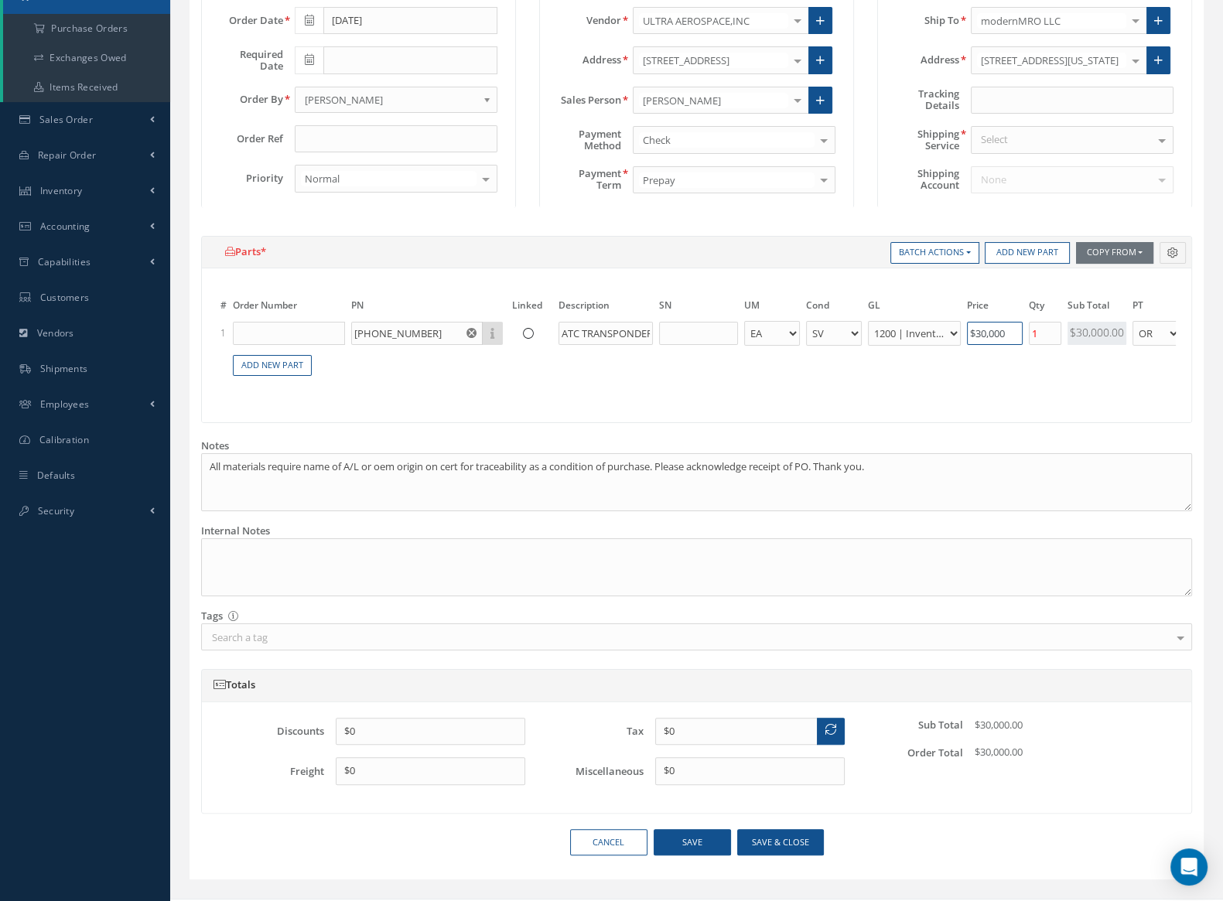
scroll to position [287, 0]
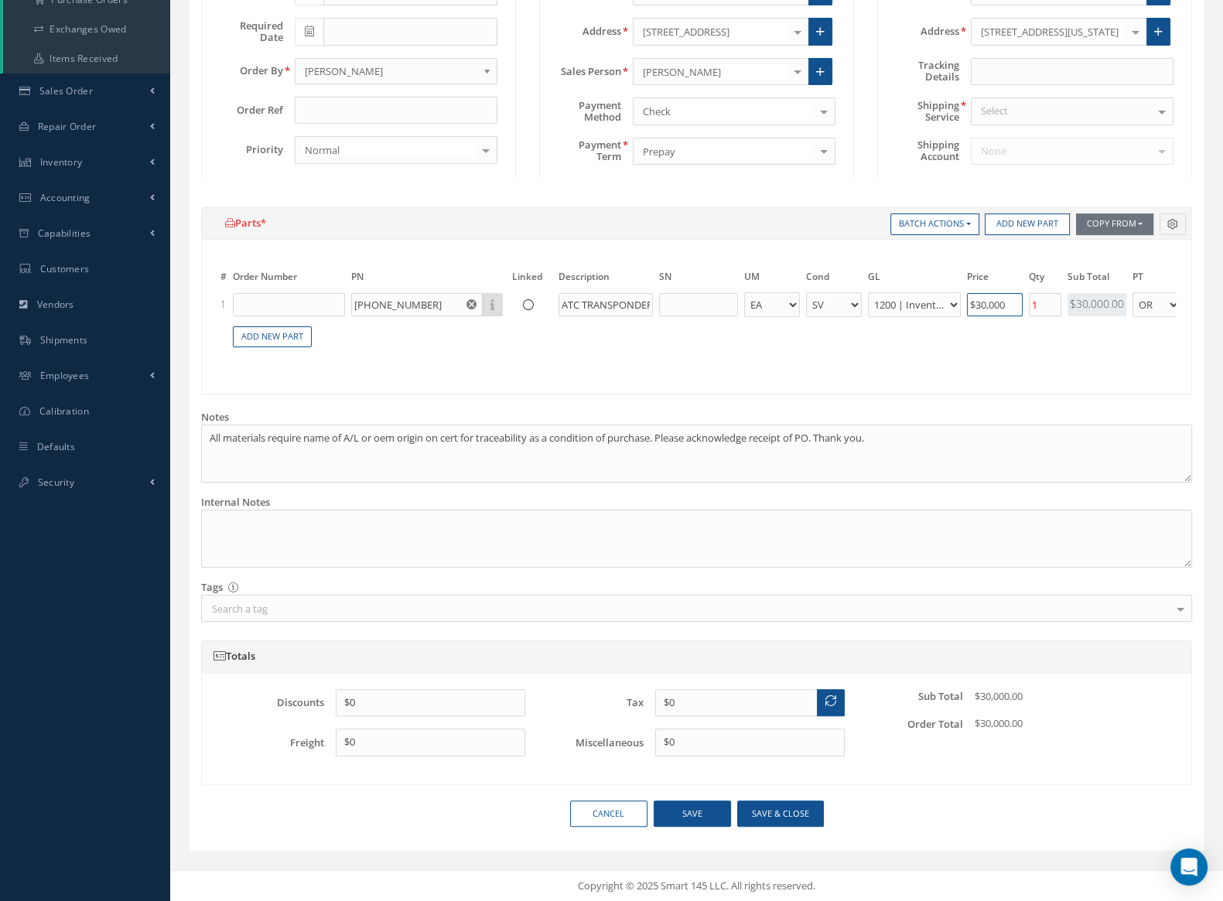
type input "$30,000"
drag, startPoint x: 844, startPoint y: 334, endPoint x: 852, endPoint y: 337, distance: 9.1
click at [852, 337] on table "# Order Number PN Linked Description SN UM Cond GL Price Qty Qty Received Sub T…" at bounding box center [696, 310] width 958 height 111
click at [698, 808] on button "Save" at bounding box center [691, 813] width 77 height 27
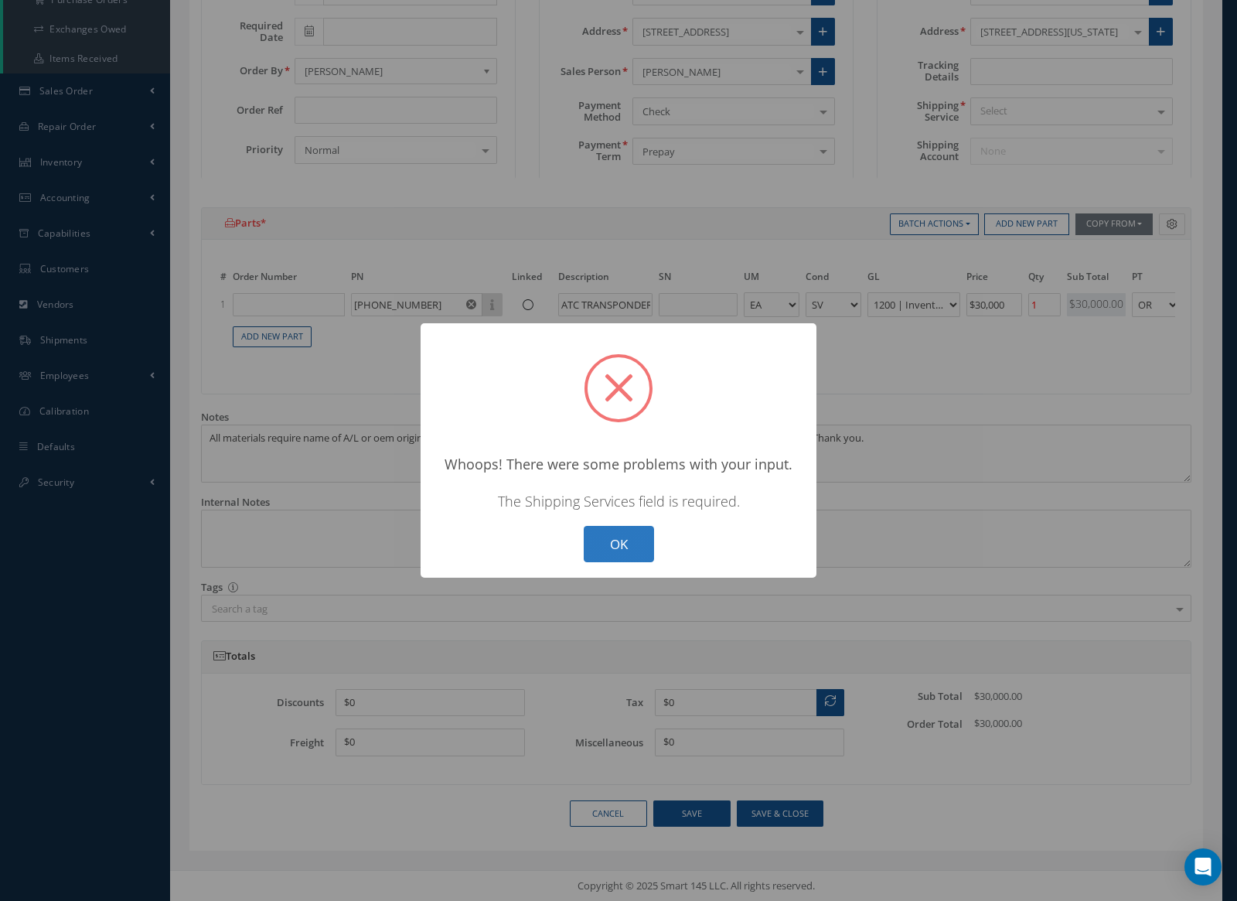
click at [633, 551] on button "OK" at bounding box center [619, 544] width 70 height 36
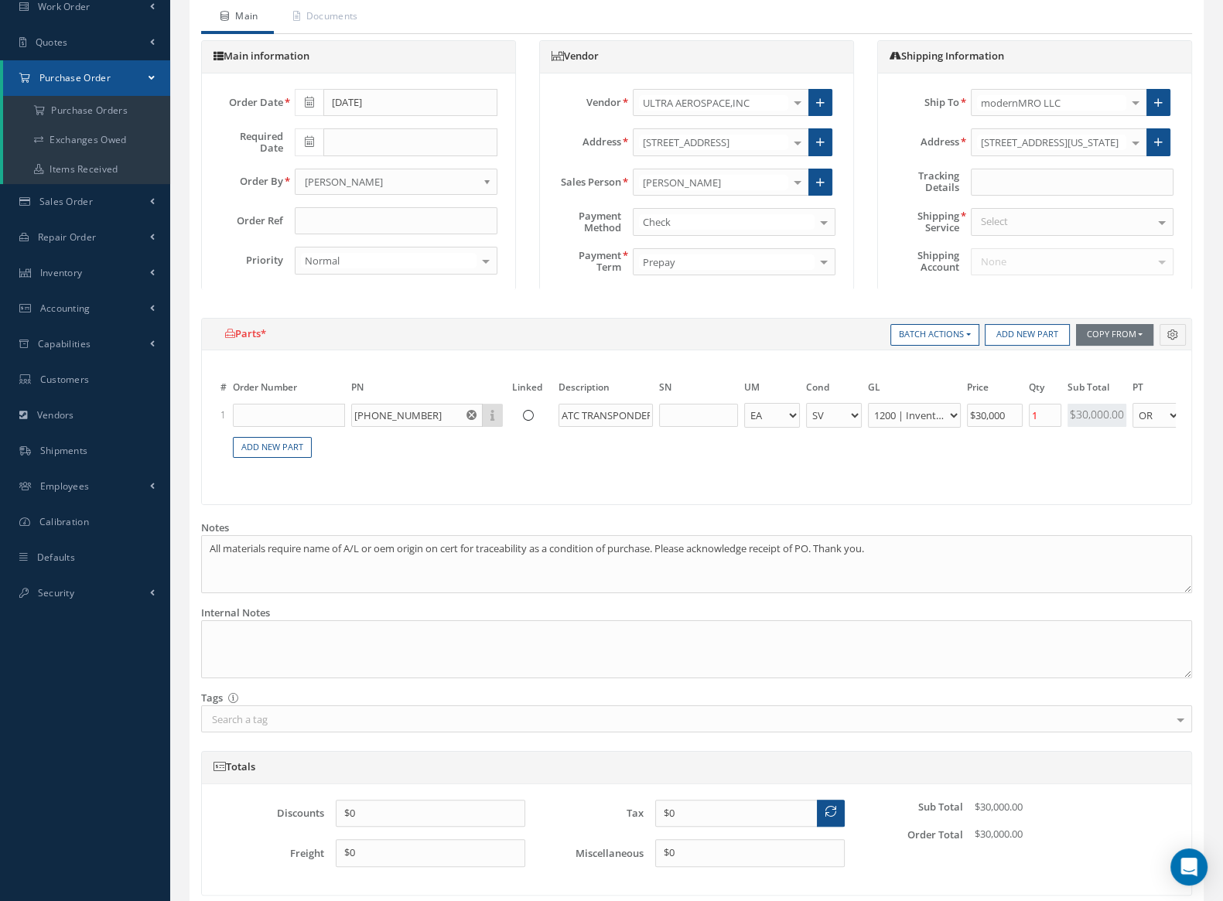
scroll to position [94, 0]
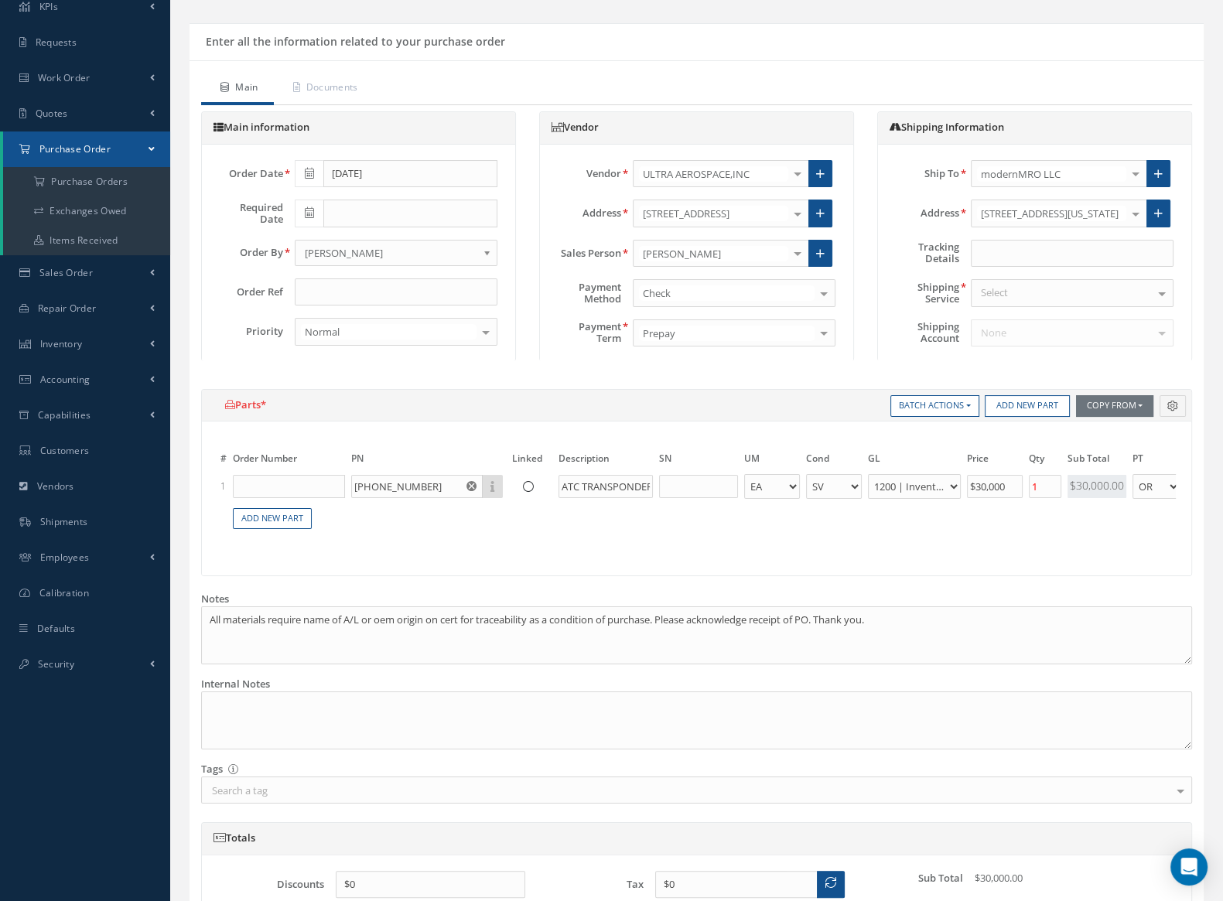
click at [1013, 288] on div "Select" at bounding box center [1072, 293] width 203 height 28
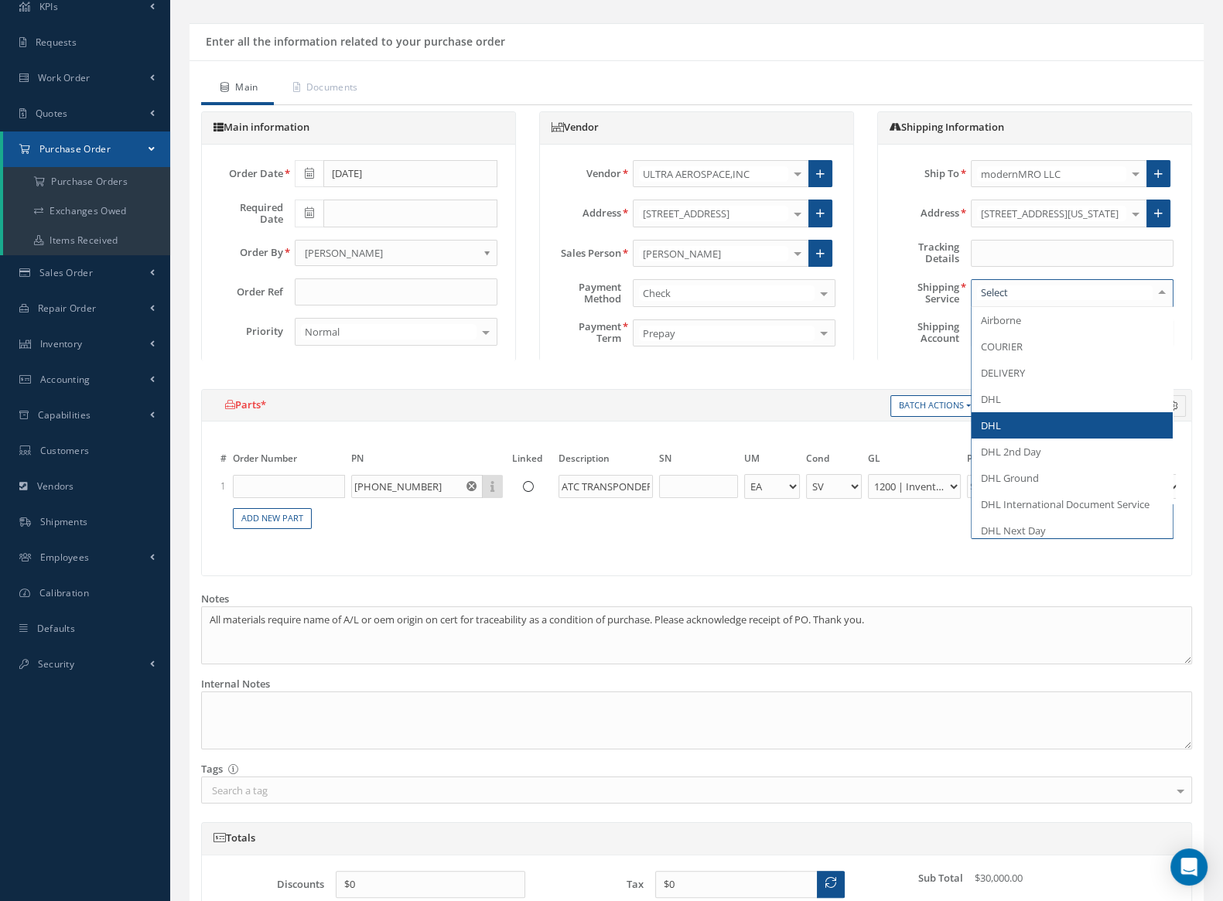
type input "F"
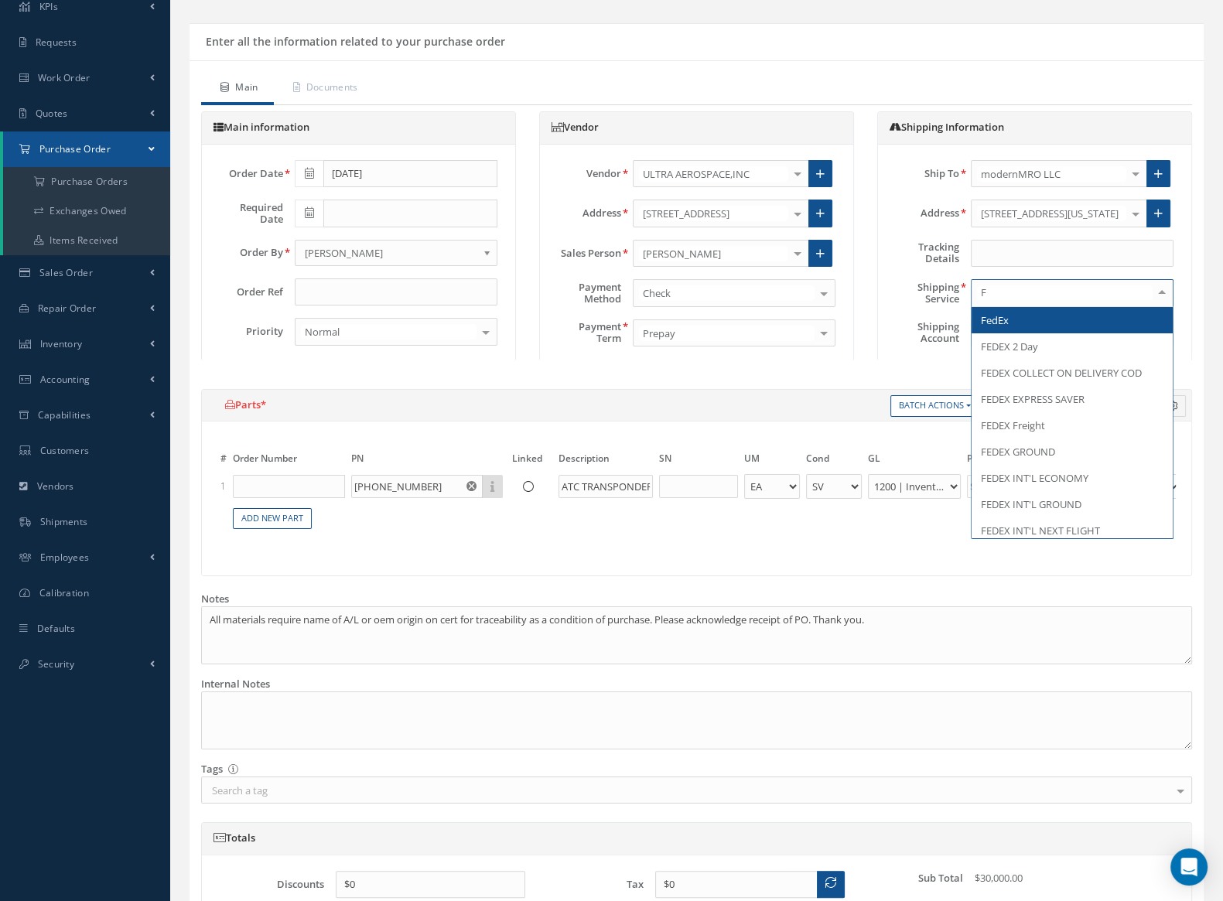
click at [1032, 322] on span "FedEx" at bounding box center [1071, 320] width 201 height 26
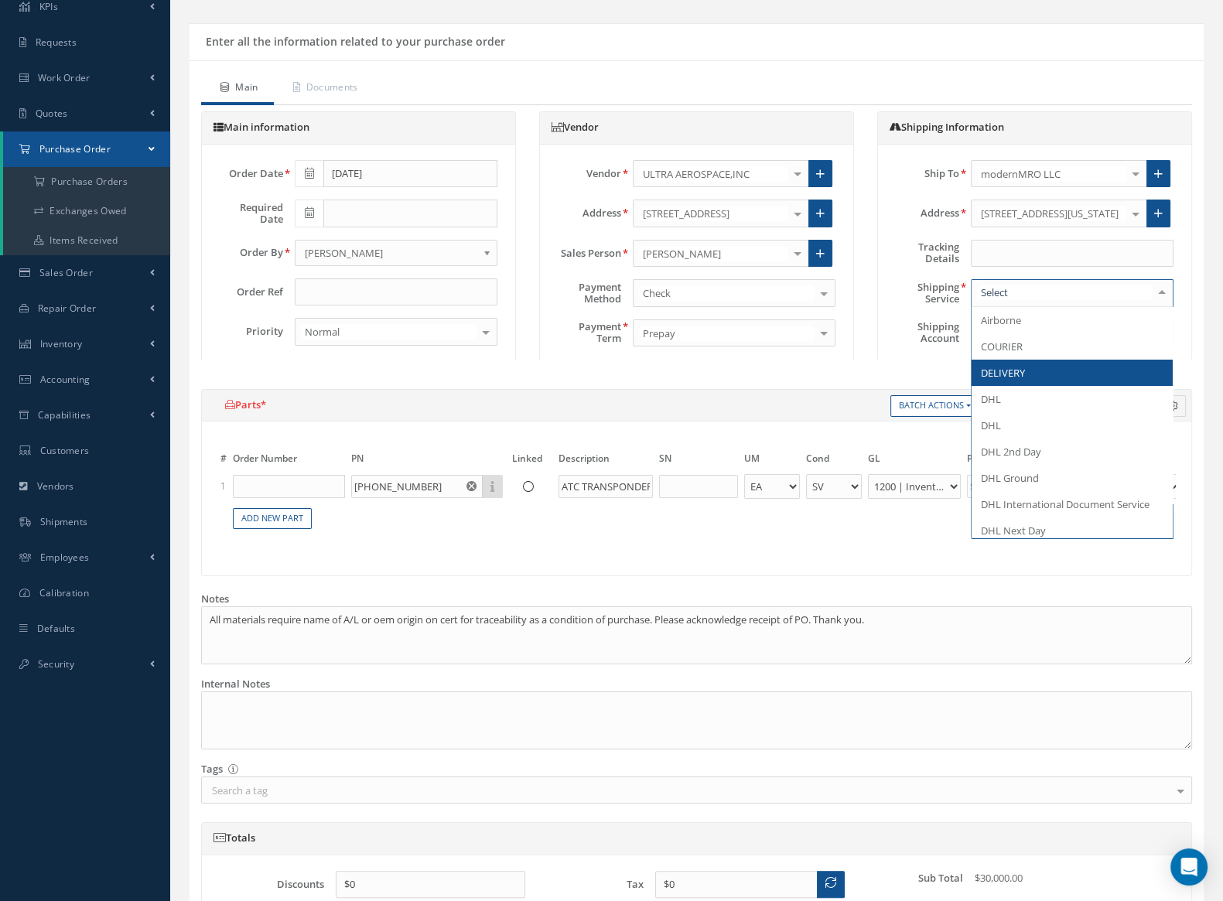
click at [1034, 364] on span "DELIVERY" at bounding box center [1071, 373] width 201 height 26
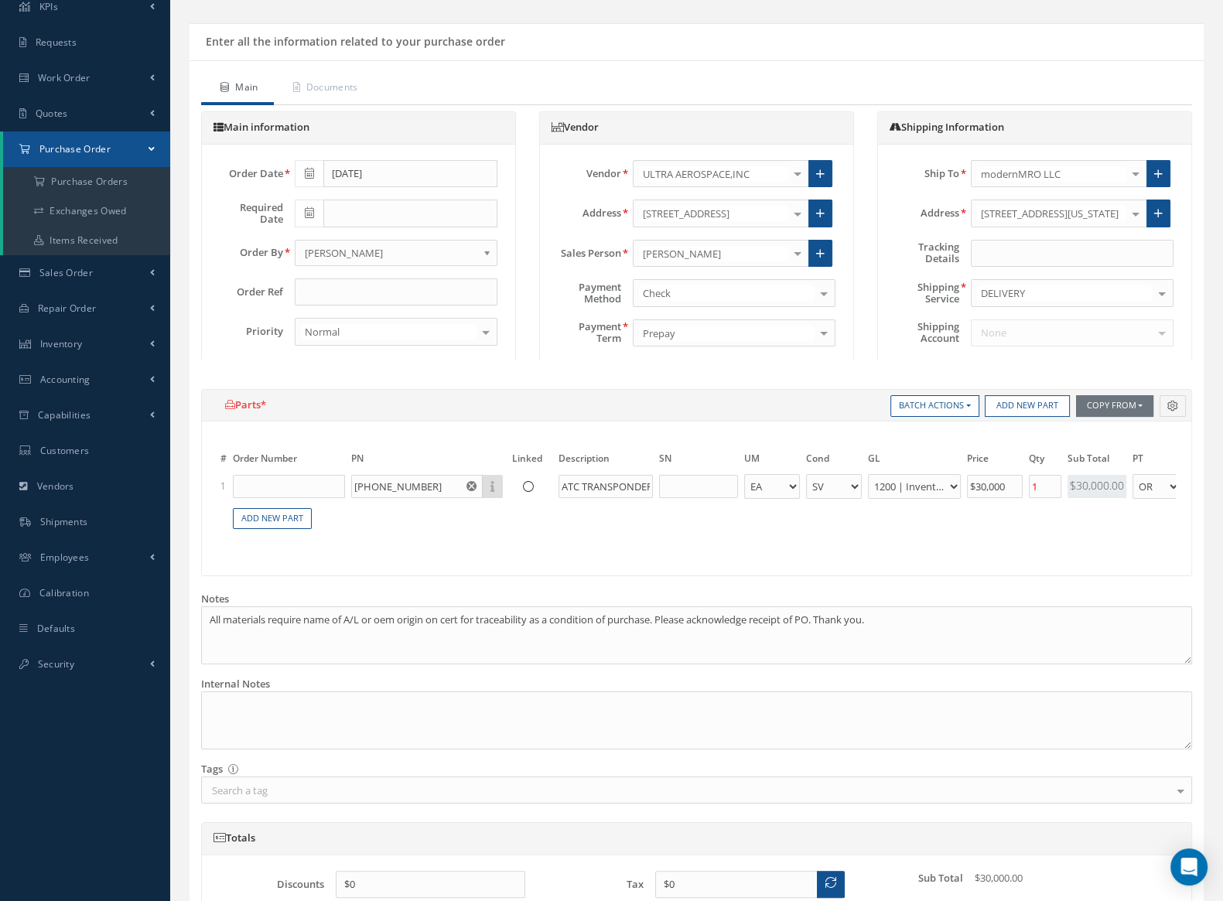
click at [951, 354] on div "Ship To modernMRO LLC ACT AIRLINES AEOLUS ENGINE SERVICES AERFIN LTD AEROTRON U…" at bounding box center [1034, 254] width 313 height 218
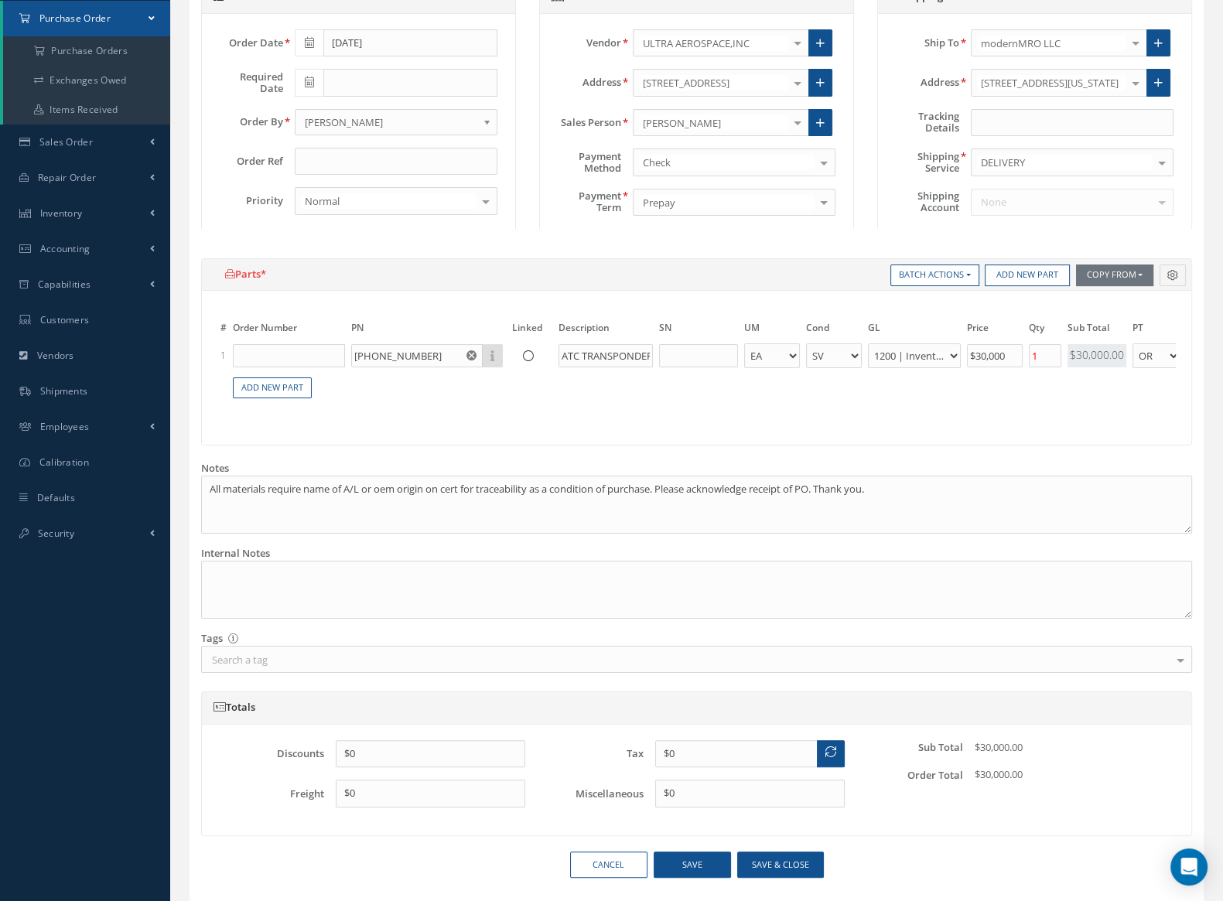
scroll to position [287, 0]
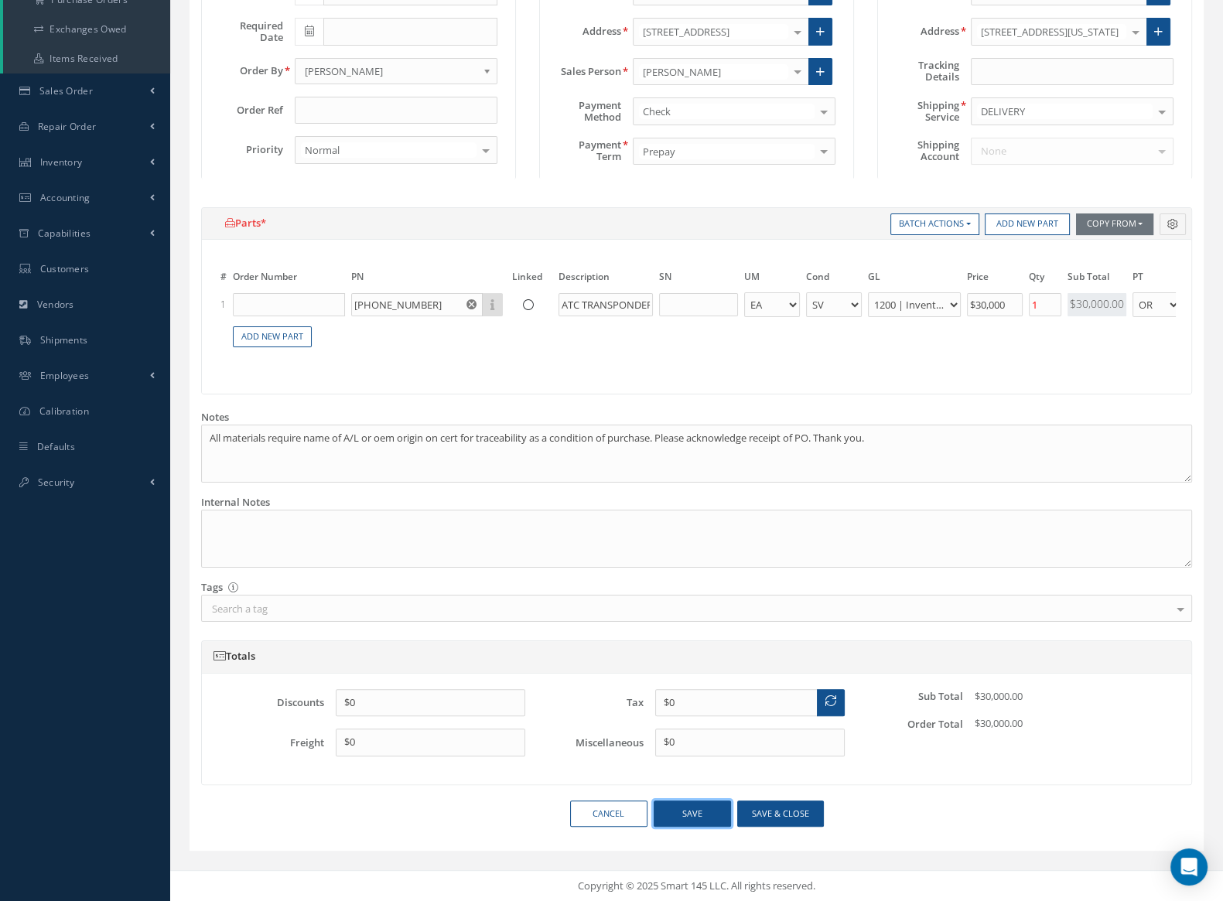
click at [702, 811] on button "Save" at bounding box center [691, 813] width 77 height 27
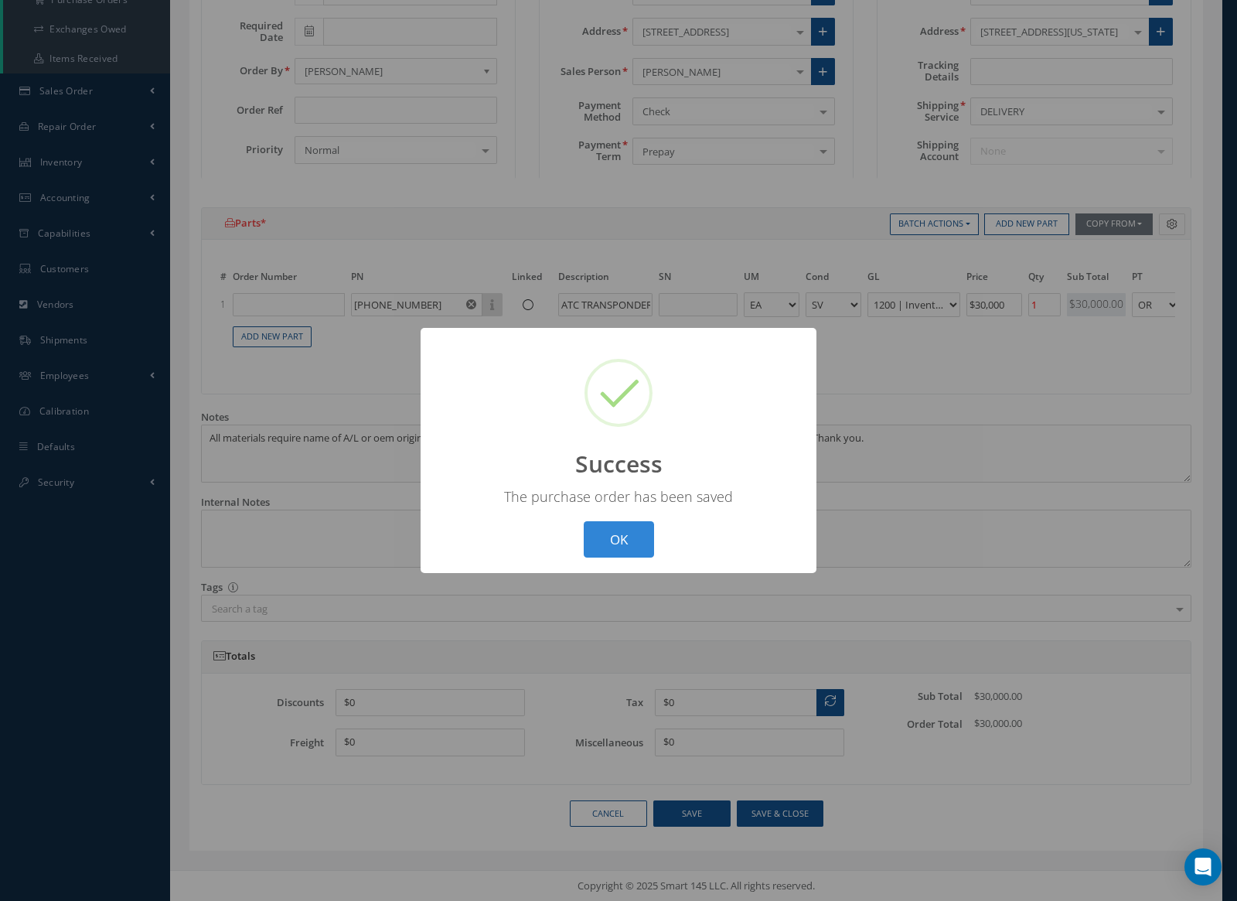
drag, startPoint x: 612, startPoint y: 573, endPoint x: 623, endPoint y: 547, distance: 28.1
click at [612, 574] on div "? ! i Success × The purchase order has been saved OK Cancel" at bounding box center [618, 450] width 1237 height 901
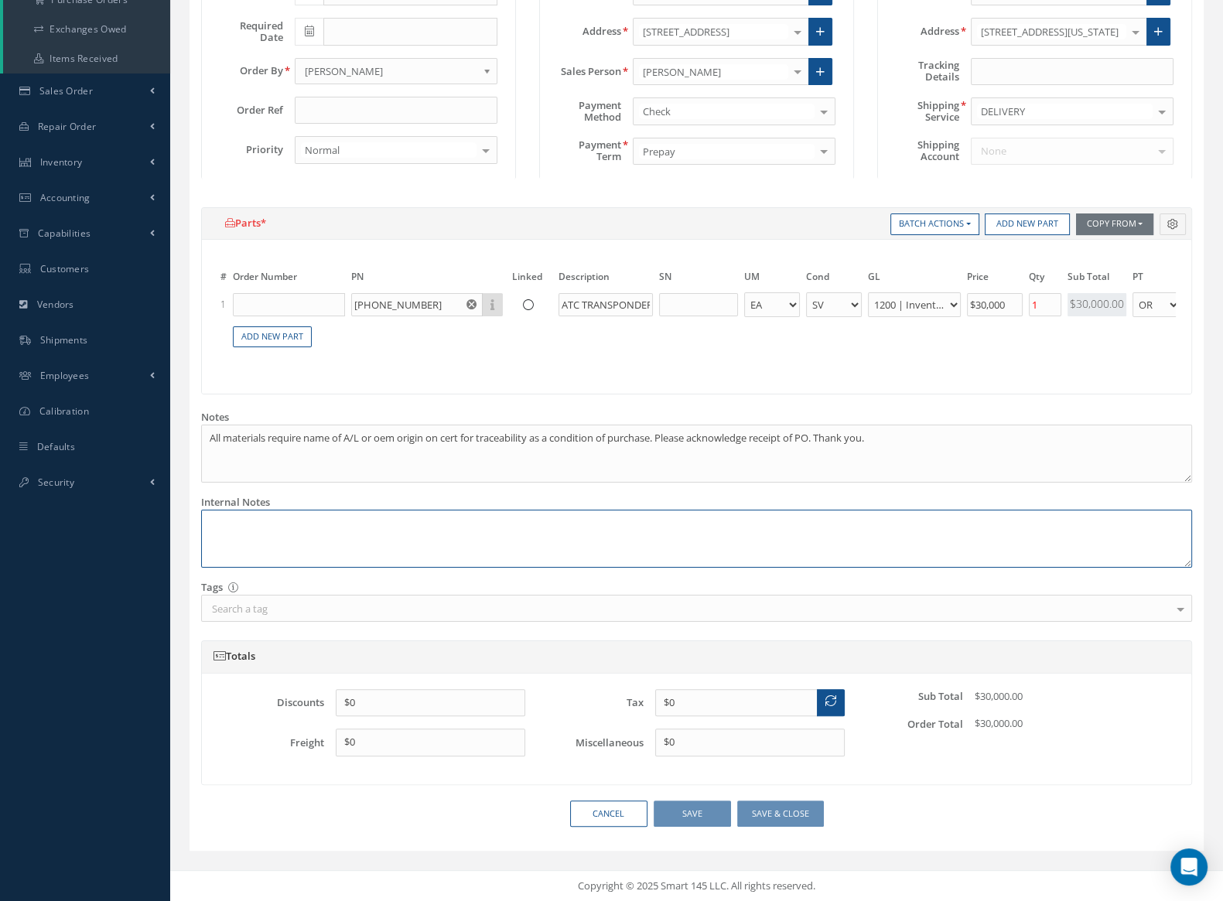
click at [623, 547] on textarea at bounding box center [696, 539] width 991 height 58
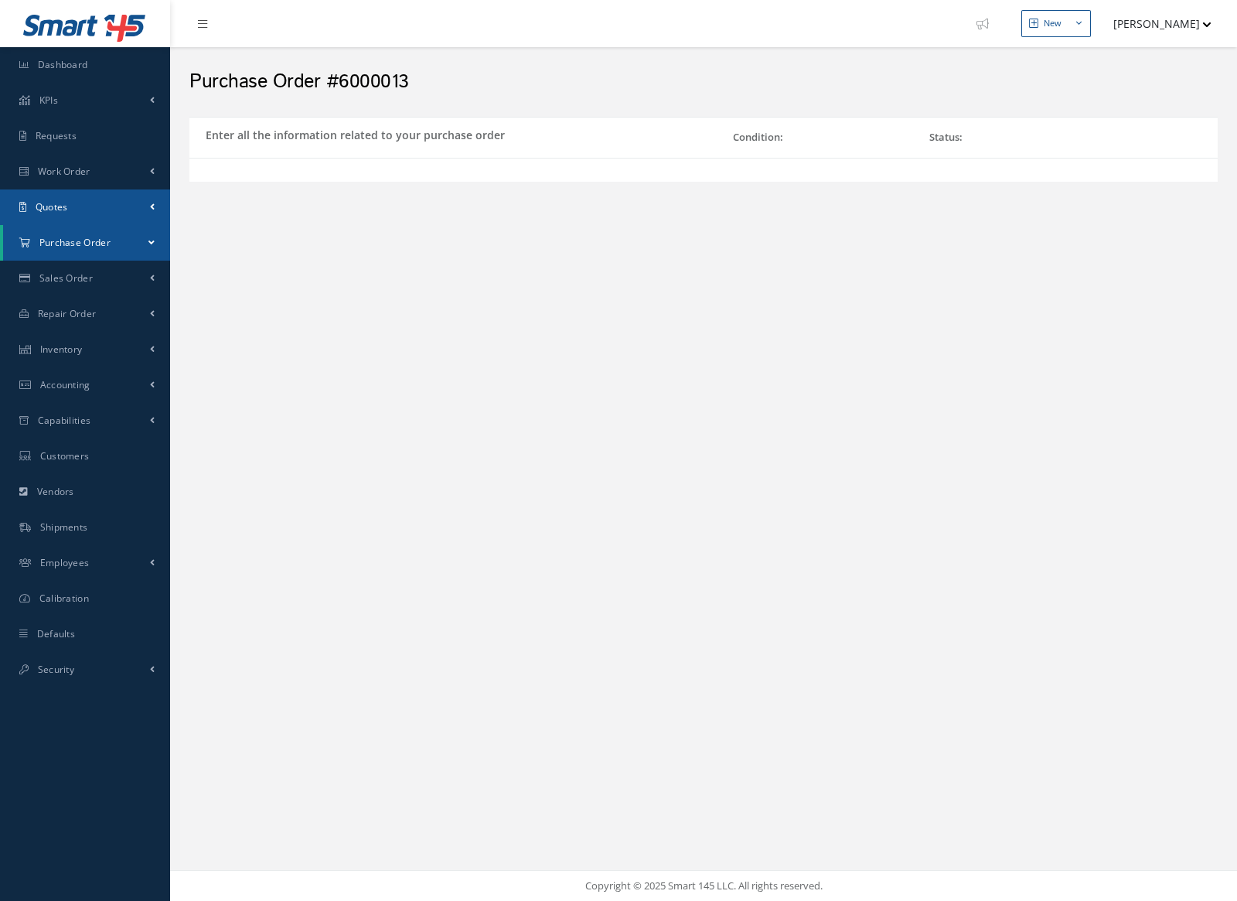
select select "2"
select select "6"
select select "1"
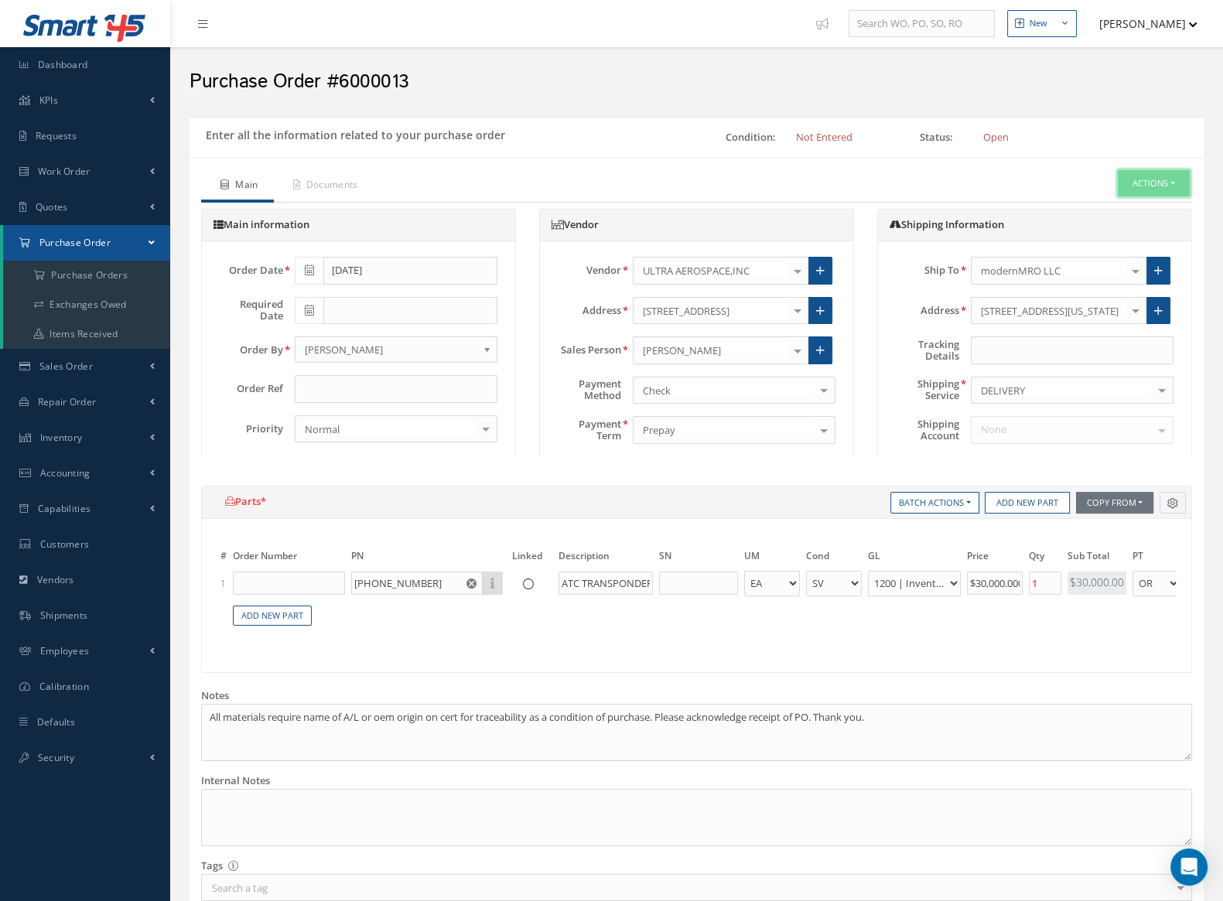
click at [1186, 188] on button "Actions" at bounding box center [1153, 183] width 72 height 27
click at [1164, 200] on link "Enter/Update" at bounding box center [1129, 210] width 124 height 21
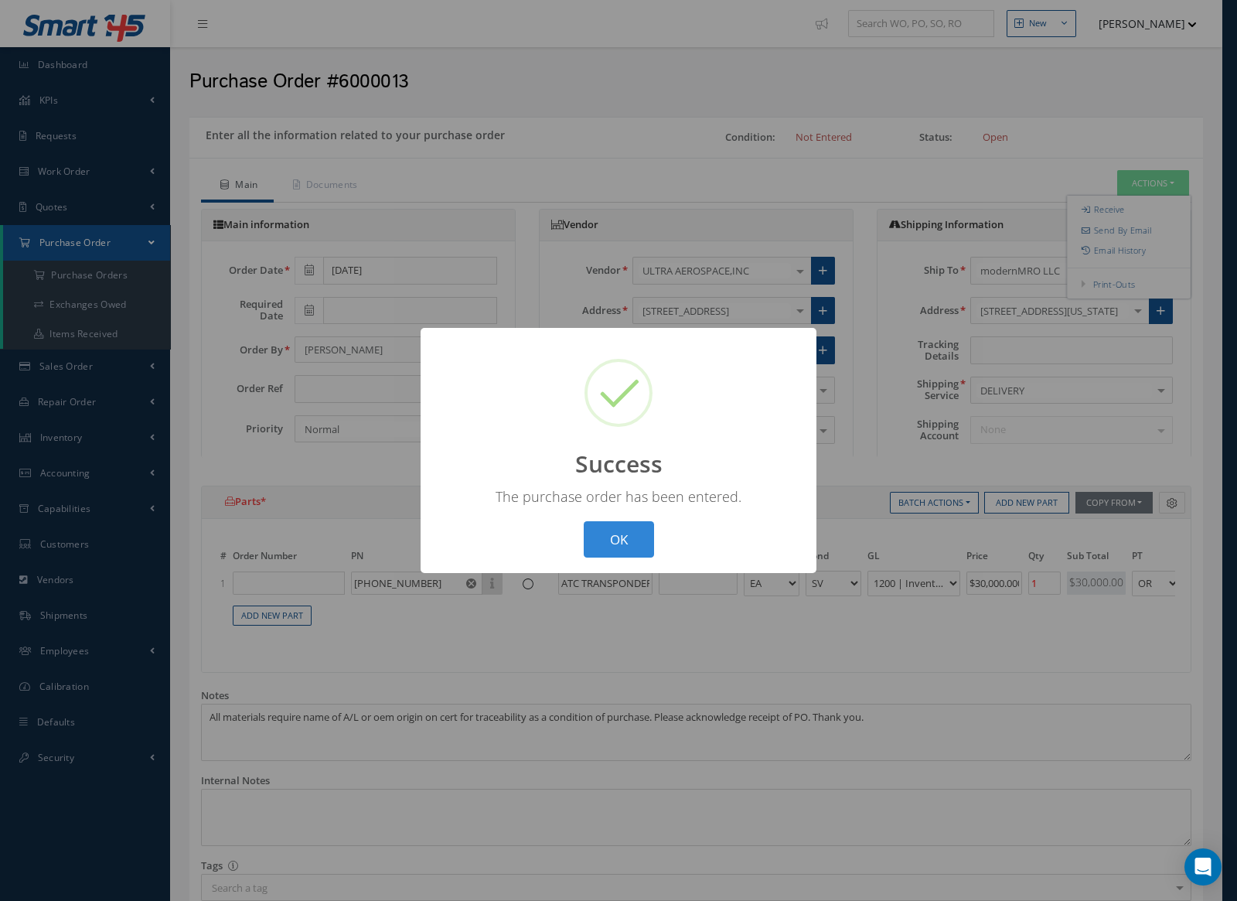
click at [634, 547] on button "OK" at bounding box center [619, 539] width 70 height 36
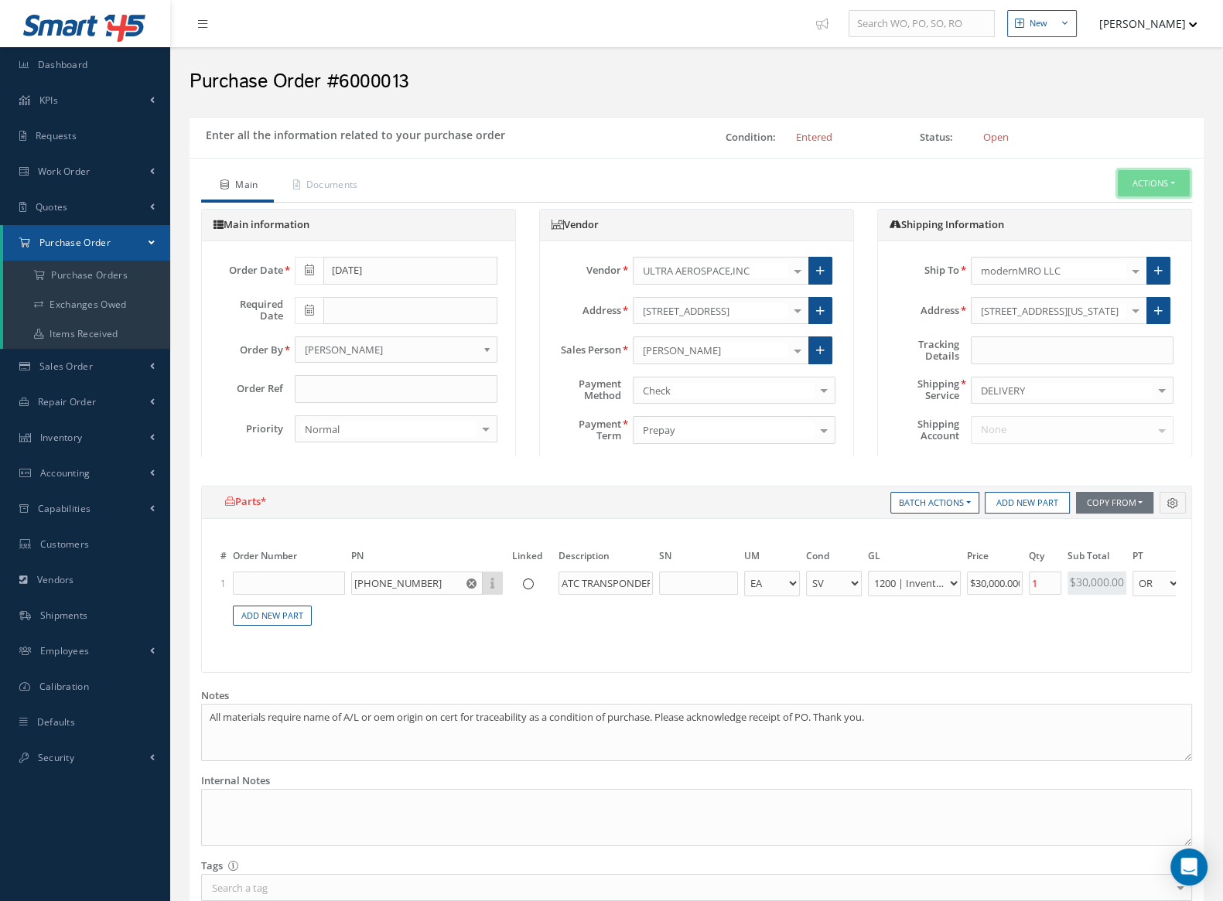
click at [1144, 187] on button "Actions" at bounding box center [1153, 183] width 72 height 27
click at [1132, 203] on link "Receive" at bounding box center [1129, 210] width 124 height 21
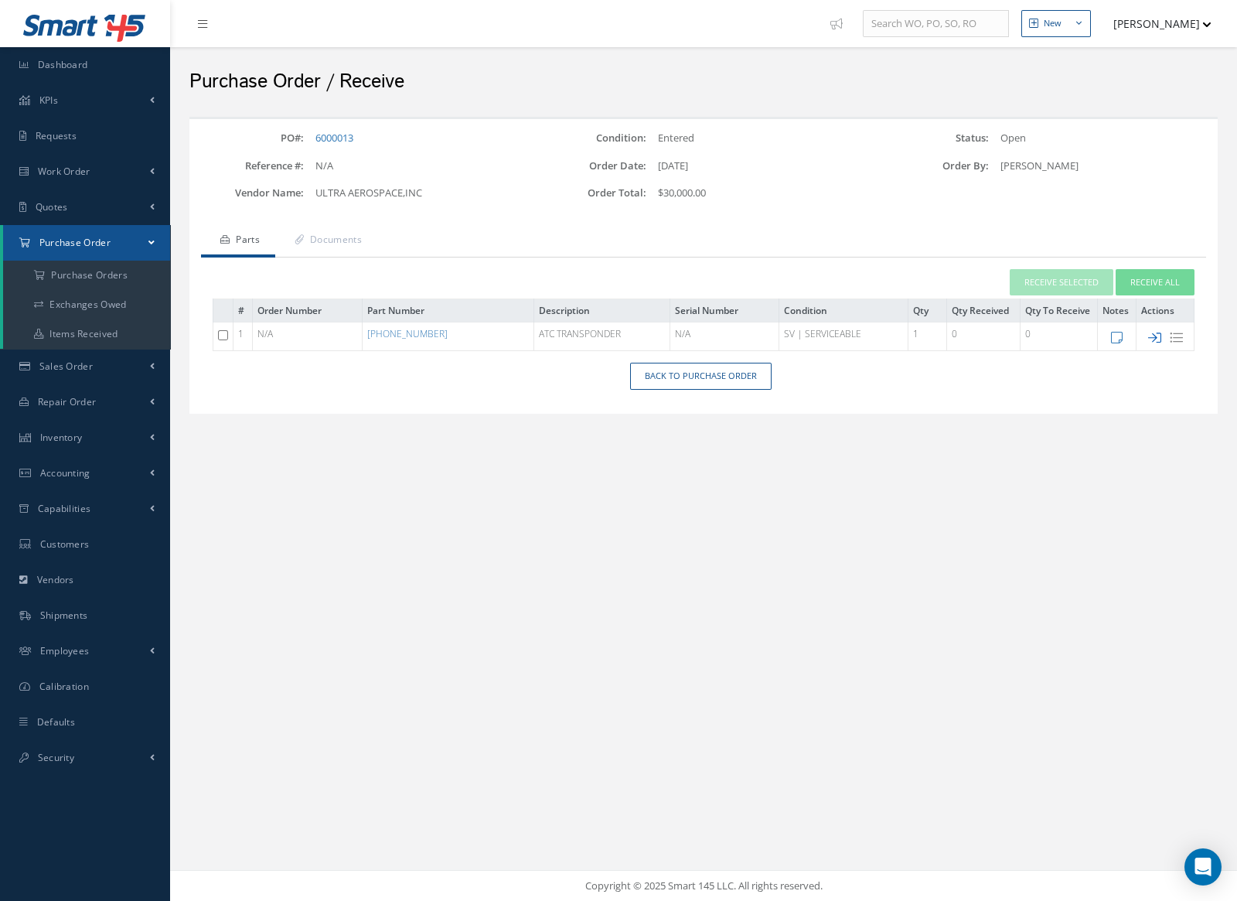
click at [1152, 334] on icon at bounding box center [1154, 337] width 13 height 13
checkbox input "false"
type input "[DATE]"
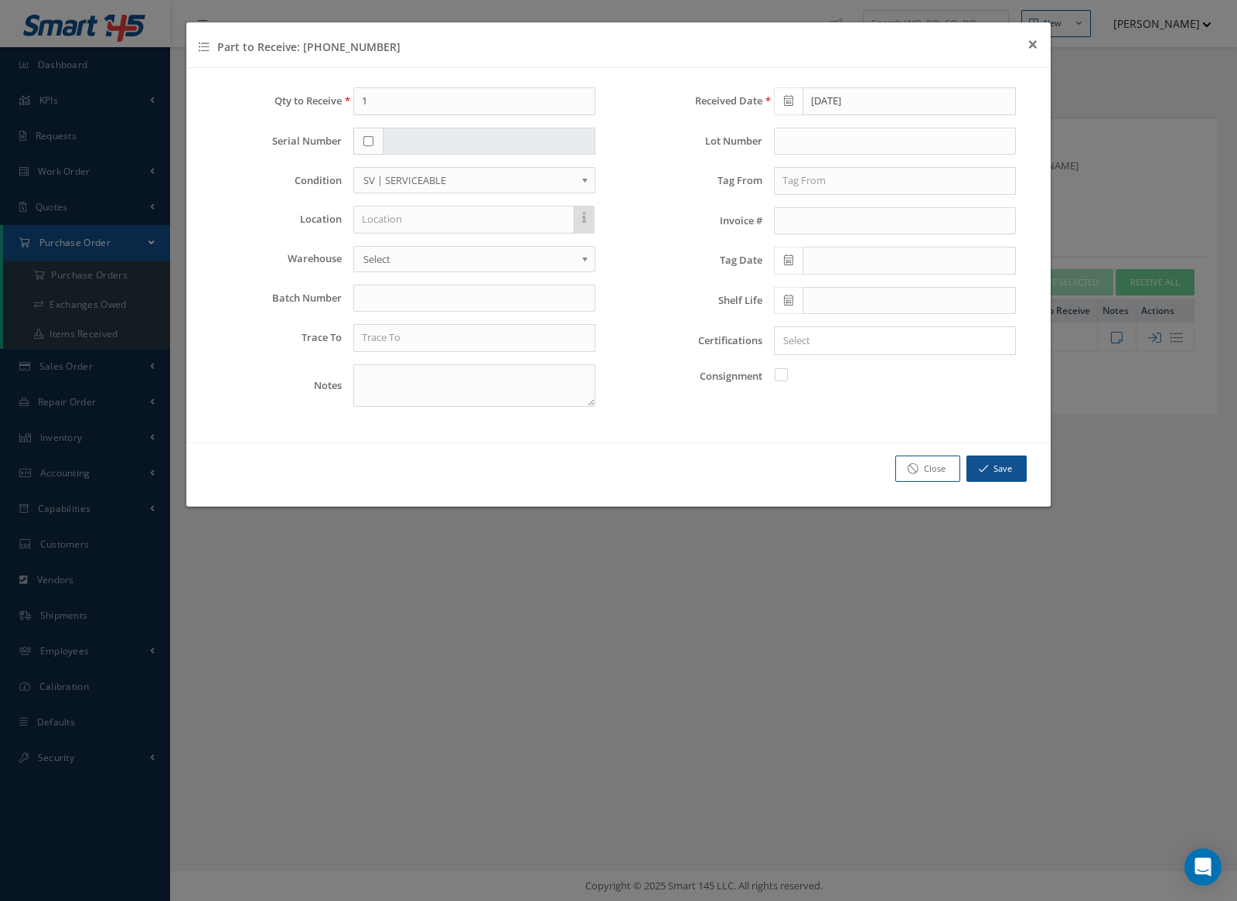
click at [353, 142] on div at bounding box center [368, 142] width 30 height 28
click at [363, 141] on div at bounding box center [368, 142] width 30 height 28
click at [367, 141] on input "checkbox" at bounding box center [368, 141] width 10 height 10
checkbox input "true"
click at [415, 140] on input "text" at bounding box center [489, 142] width 213 height 28
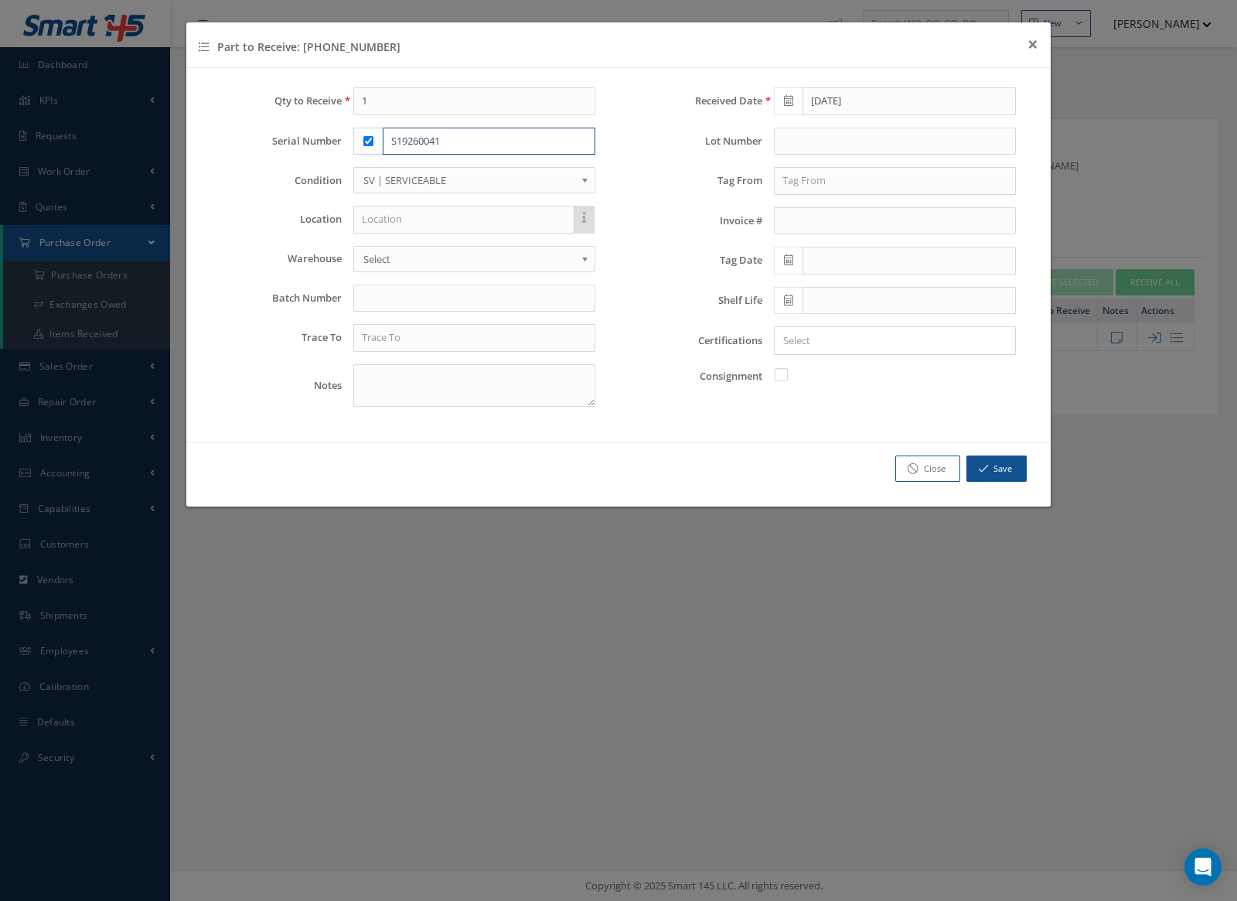
type input "S19260041"
click at [452, 212] on input "text" at bounding box center [463, 220] width 221 height 28
click at [438, 256] on span "Select" at bounding box center [469, 259] width 212 height 19
click at [443, 212] on input "text" at bounding box center [463, 220] width 221 height 28
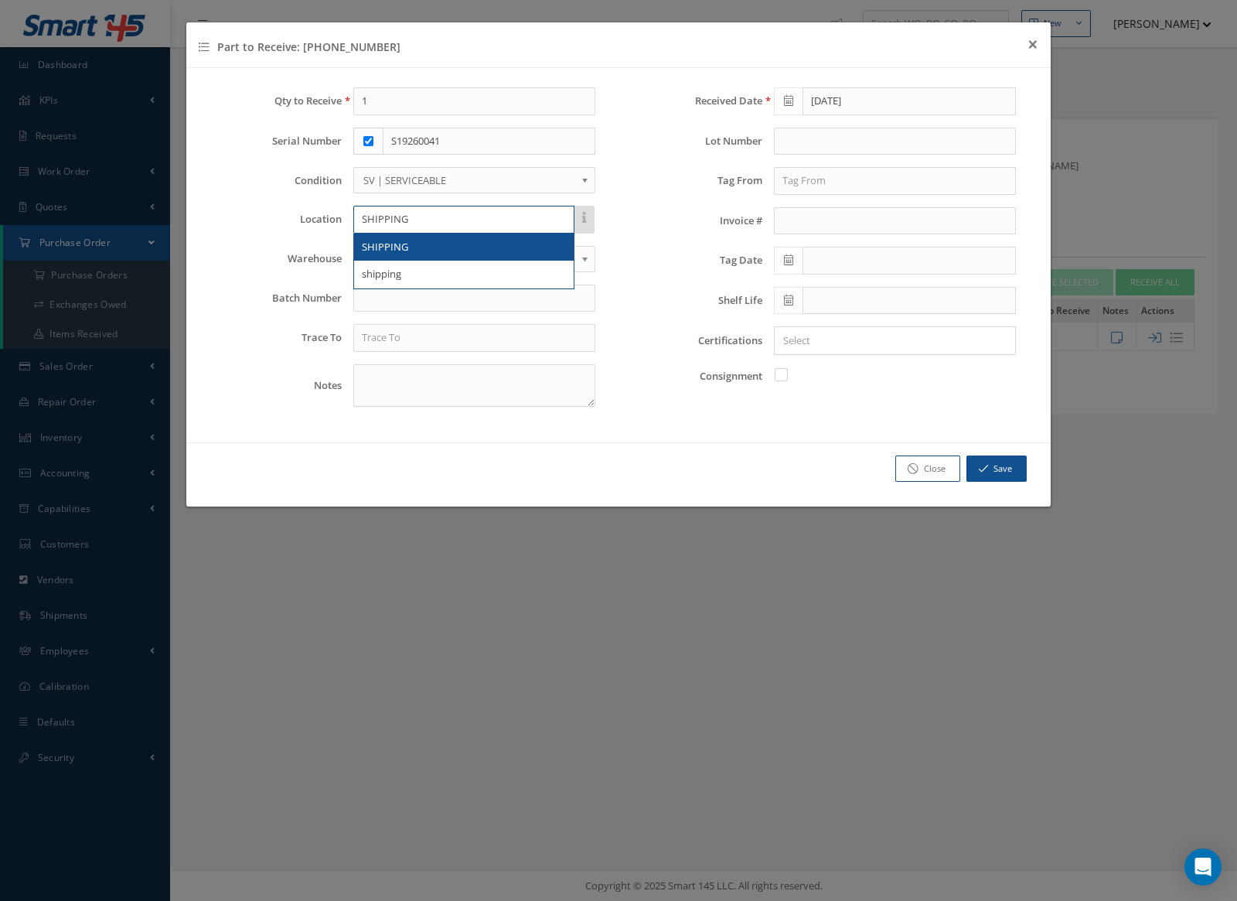
type input "SHIPPING"
click at [459, 249] on div "SHIPPING" at bounding box center [464, 247] width 204 height 15
click at [841, 178] on input "text" at bounding box center [895, 181] width 242 height 28
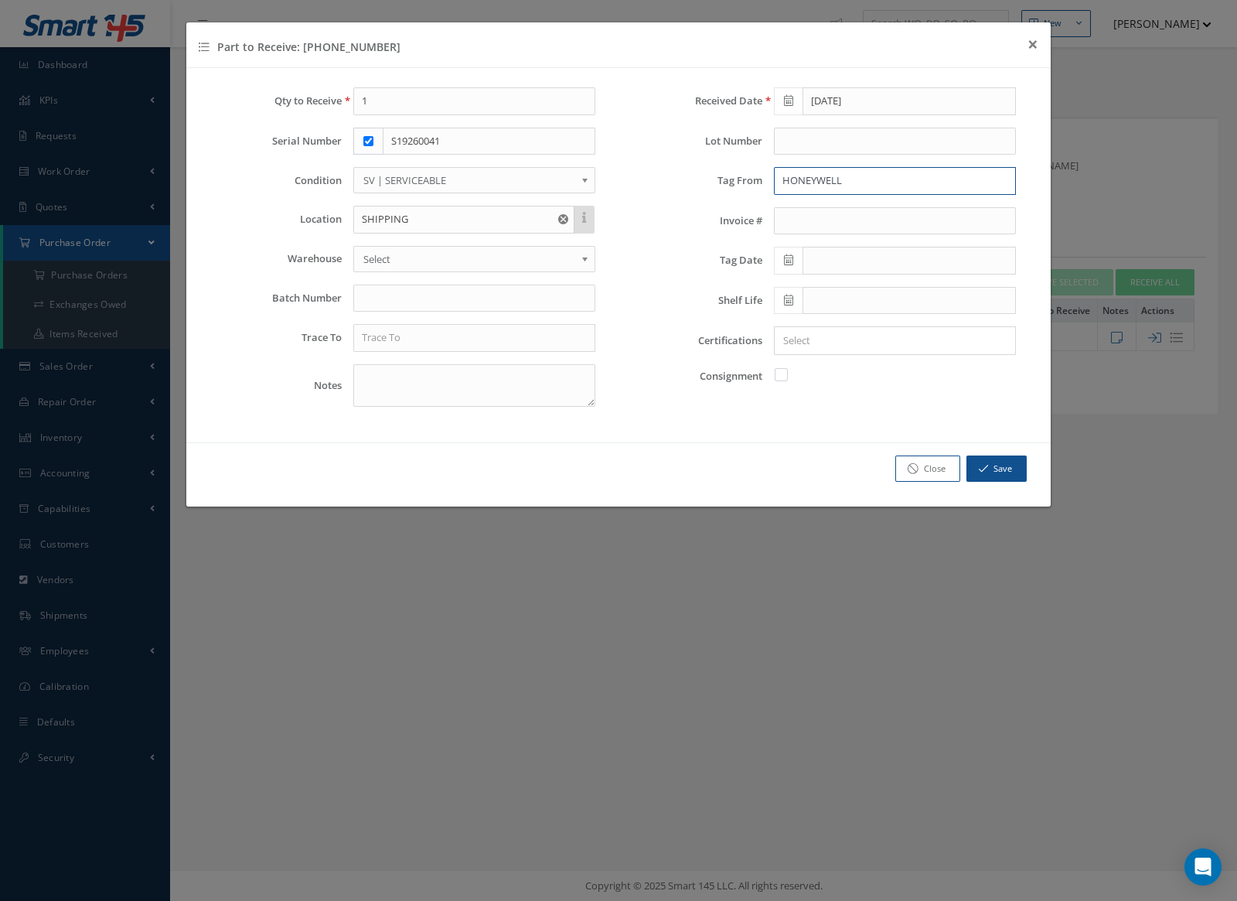
type input "HONEYWELL"
click at [837, 288] on th "October 2025" at bounding box center [855, 285] width 116 height 23
click at [789, 289] on th "«" at bounding box center [785, 285] width 23 height 23
click at [790, 418] on span "Sep" at bounding box center [796, 412] width 36 height 42
click at [858, 403] on td "18" at bounding box center [855, 401] width 23 height 23
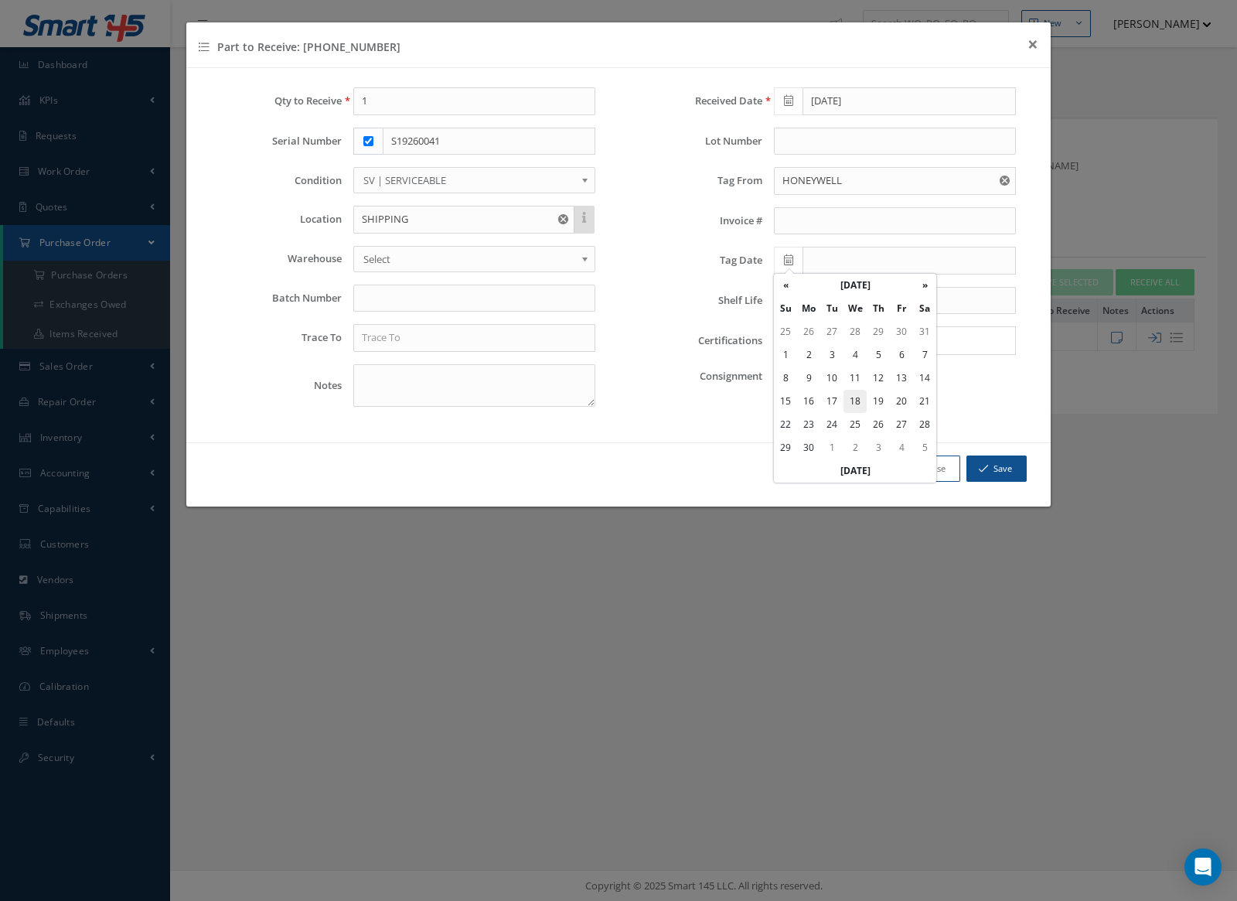
type input "09/18/2024"
click at [851, 184] on input "HONEYWELL" at bounding box center [895, 181] width 242 height 28
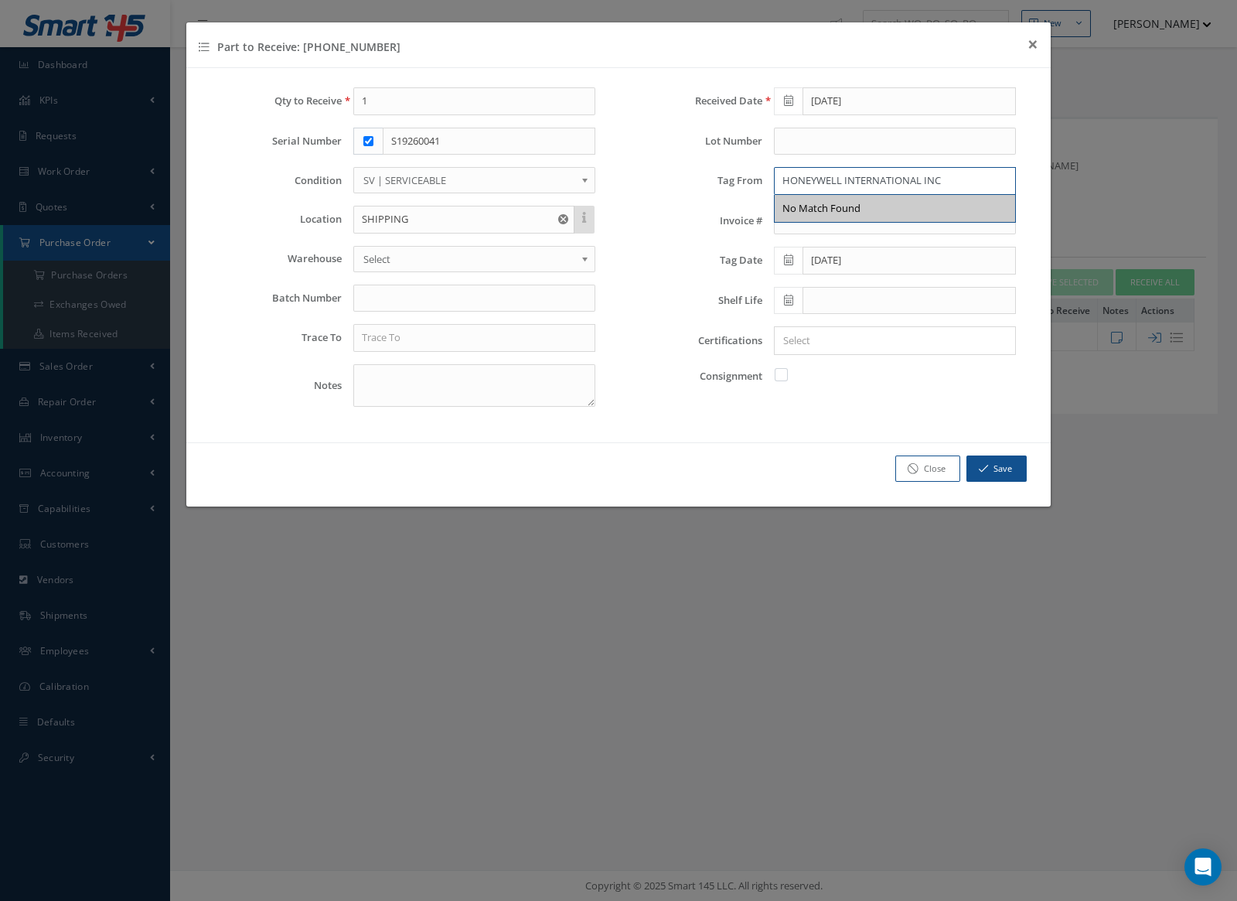
type input "HONEYWELL INTERNATIONAL INC"
click at [513, 343] on input "text" at bounding box center [474, 338] width 242 height 28
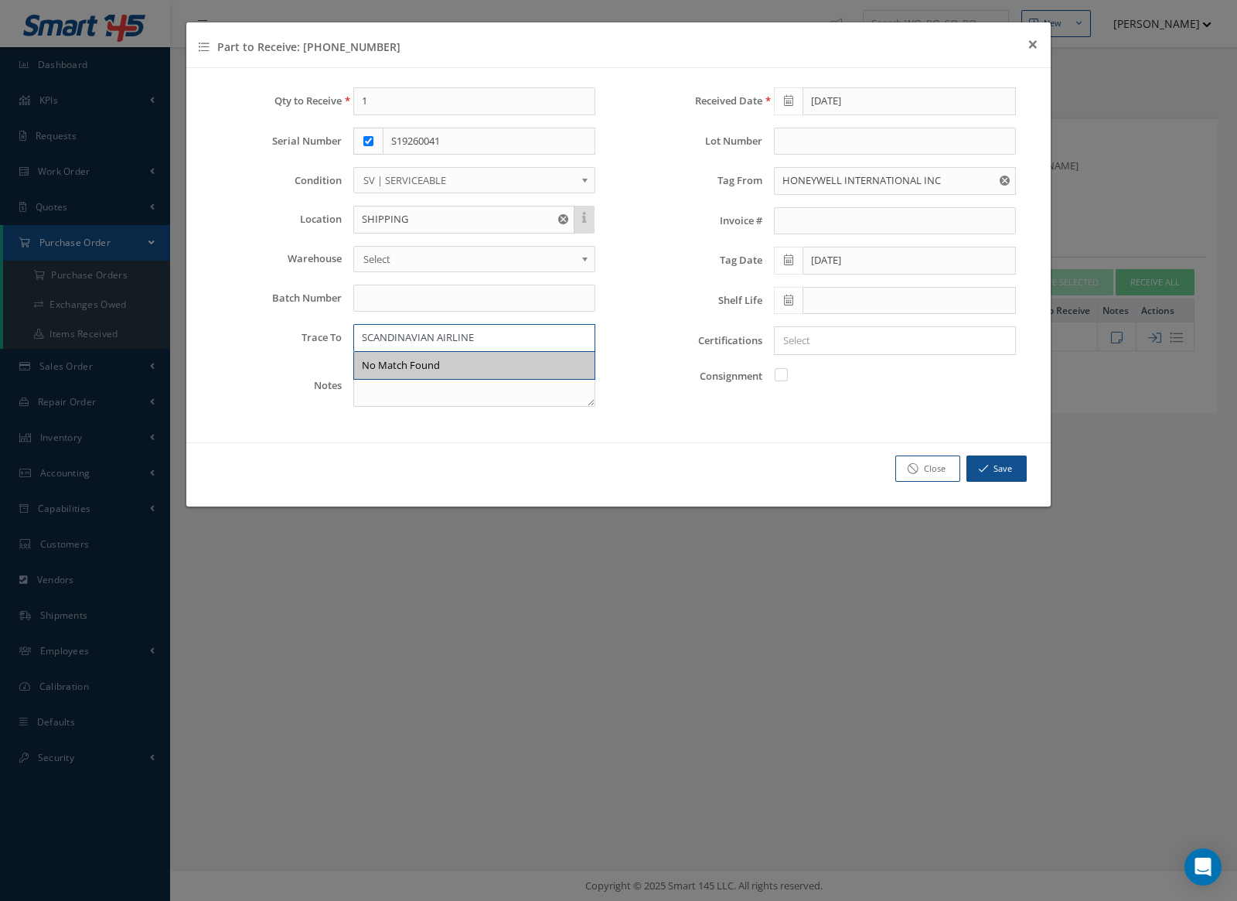
type input "SCANDINAVIAN AIRLINE"
click at [1001, 455] on button "Save" at bounding box center [997, 468] width 60 height 27
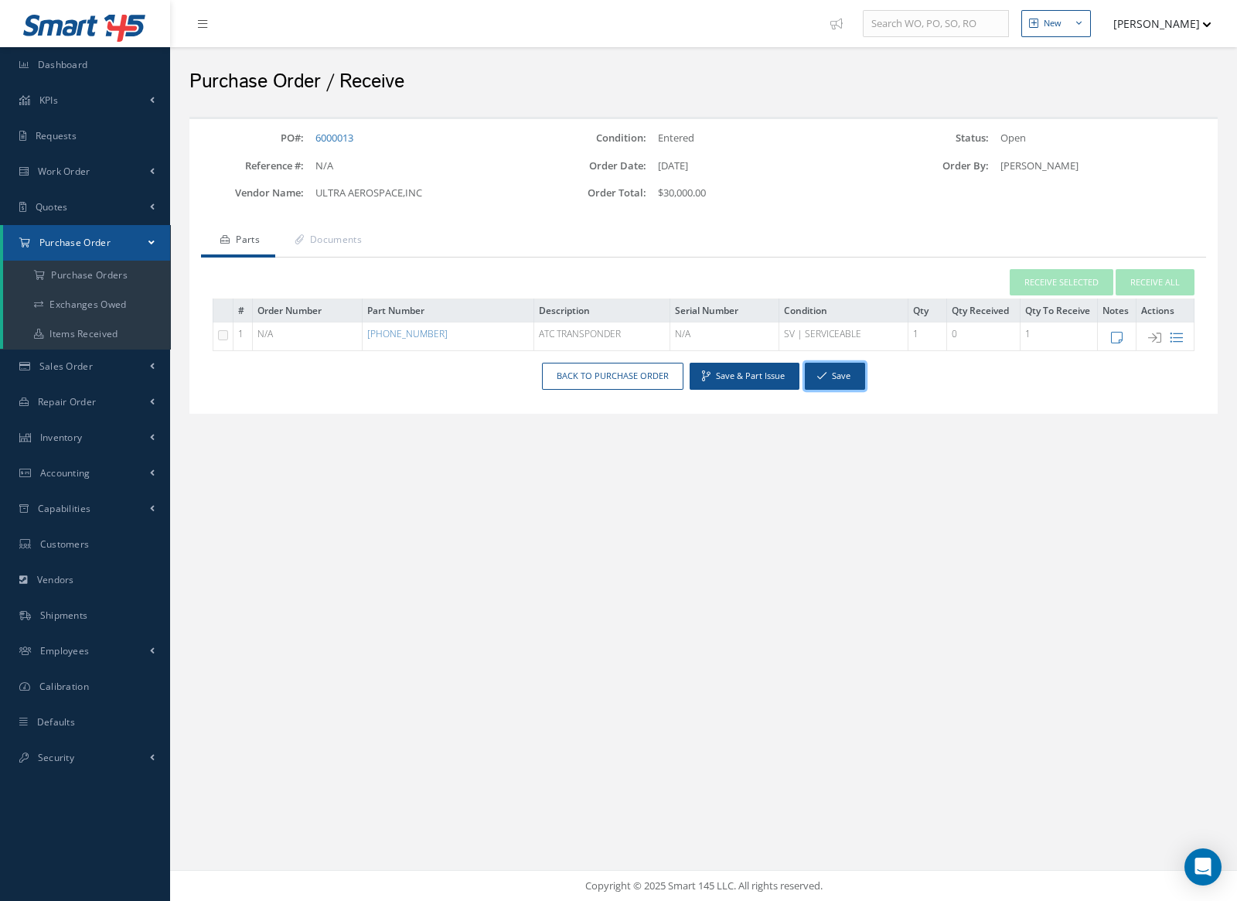
click at [834, 377] on button "Save" at bounding box center [835, 376] width 60 height 27
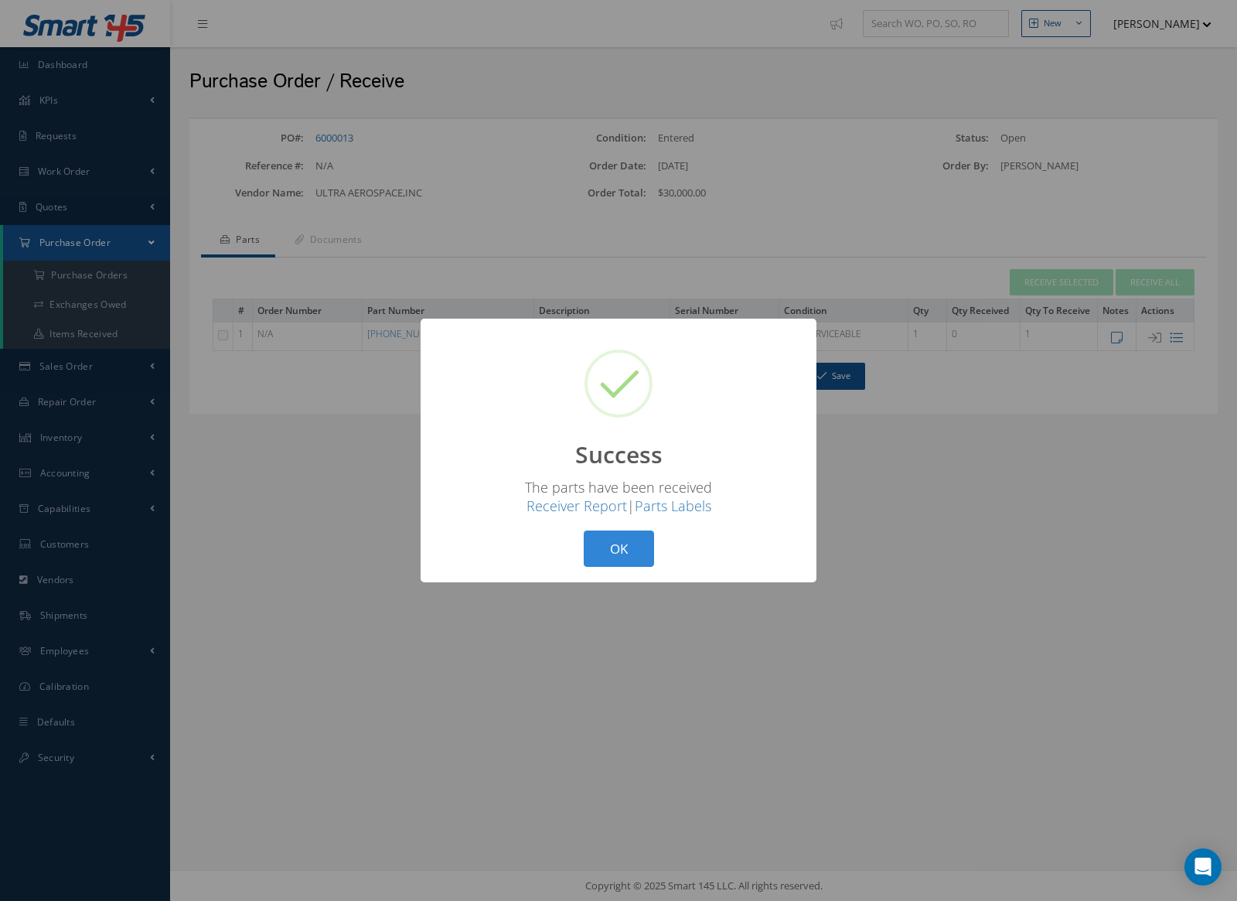
click at [626, 551] on button "OK" at bounding box center [619, 549] width 70 height 36
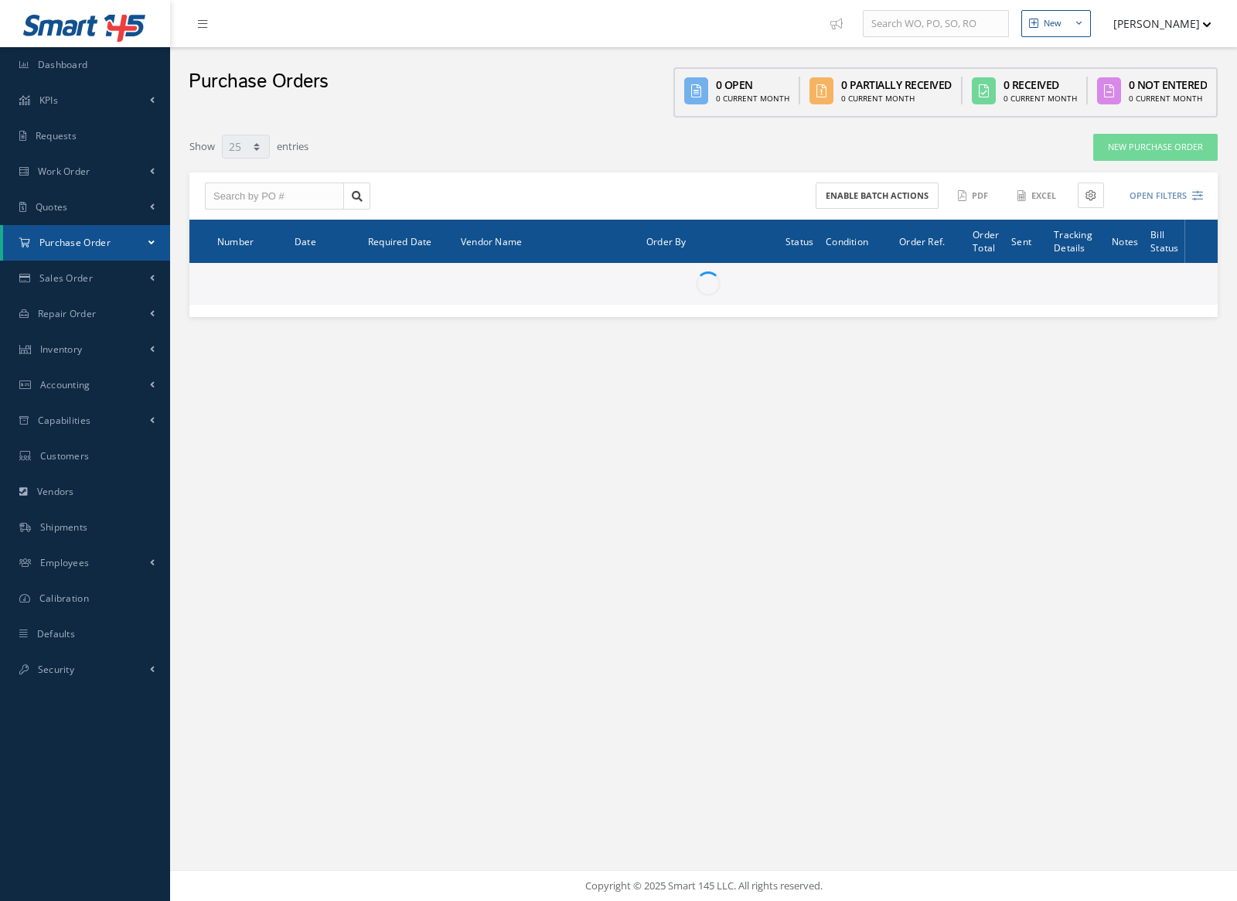
select select "25"
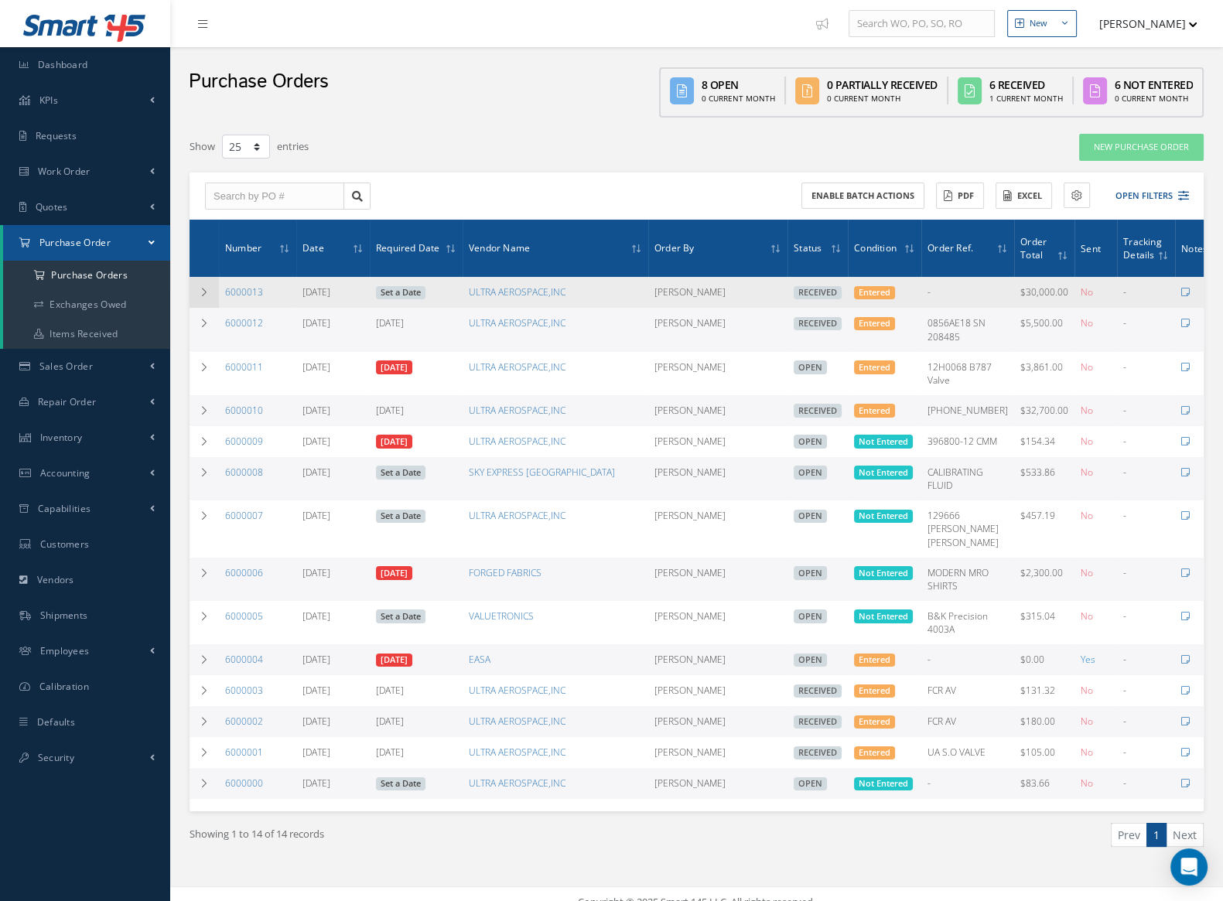
click at [206, 292] on icon at bounding box center [204, 292] width 11 height 9
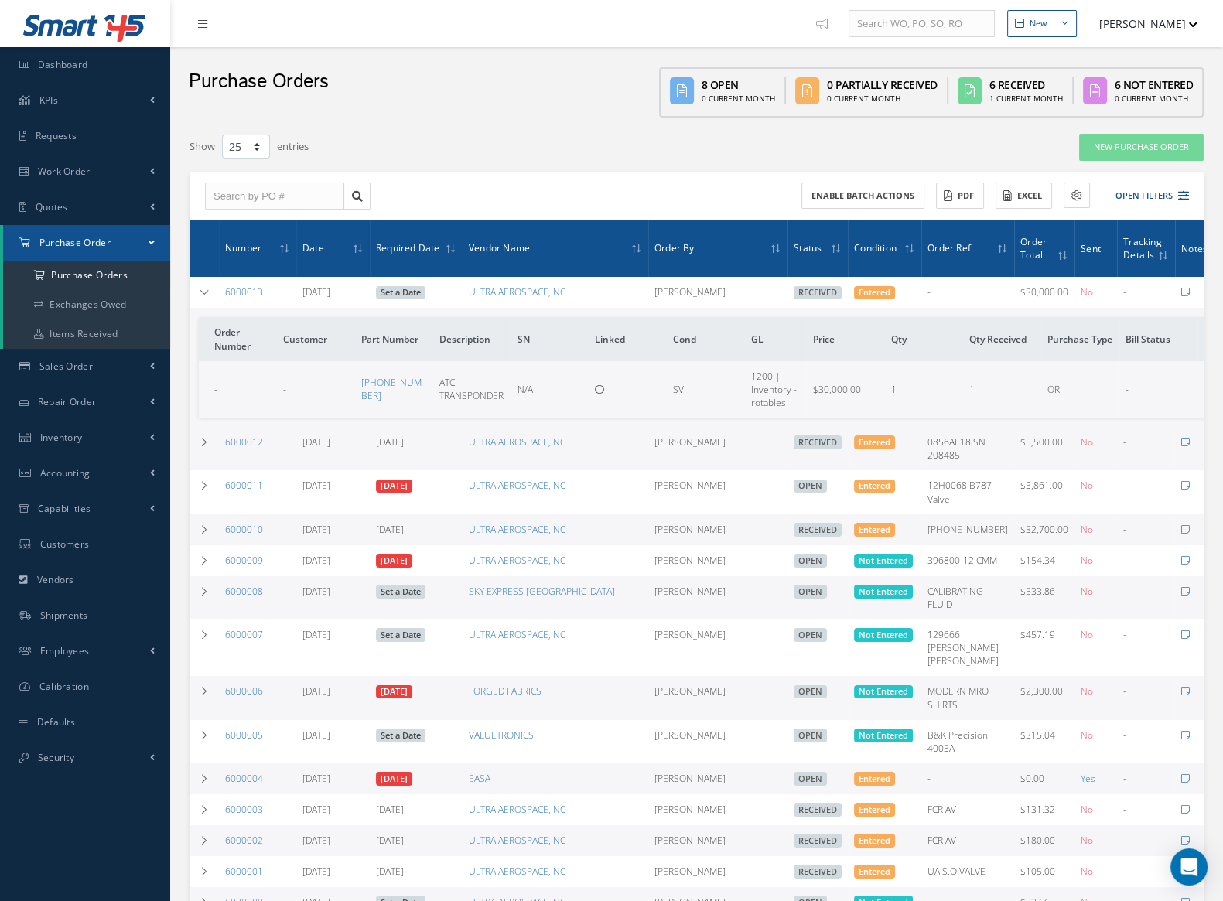
click at [346, 373] on td "-" at bounding box center [316, 389] width 78 height 56
click at [367, 380] on link "[PHONE_NUMBER]" at bounding box center [391, 389] width 60 height 26
click at [93, 422] on link "Inventory" at bounding box center [85, 438] width 170 height 36
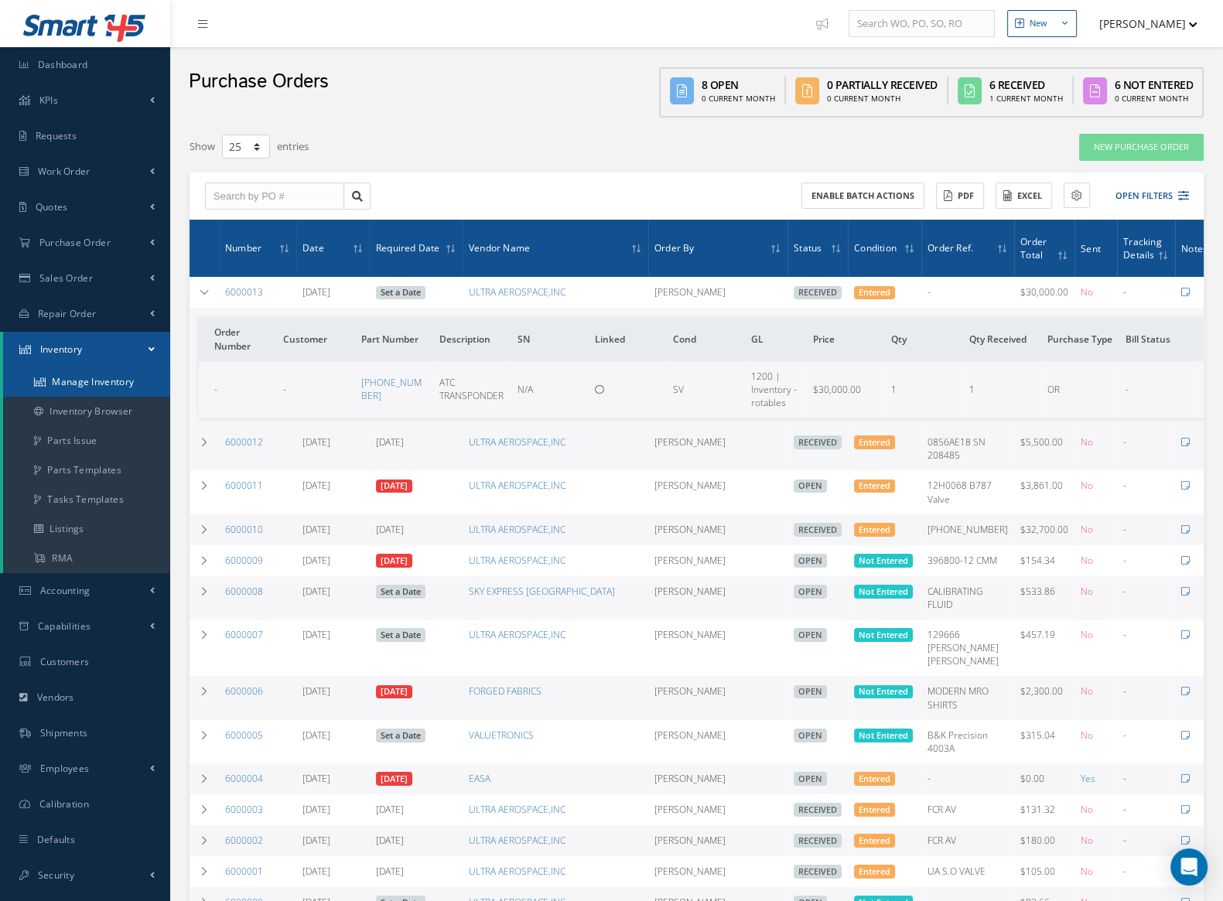
click at [121, 388] on link "Manage Inventory" at bounding box center [86, 381] width 167 height 29
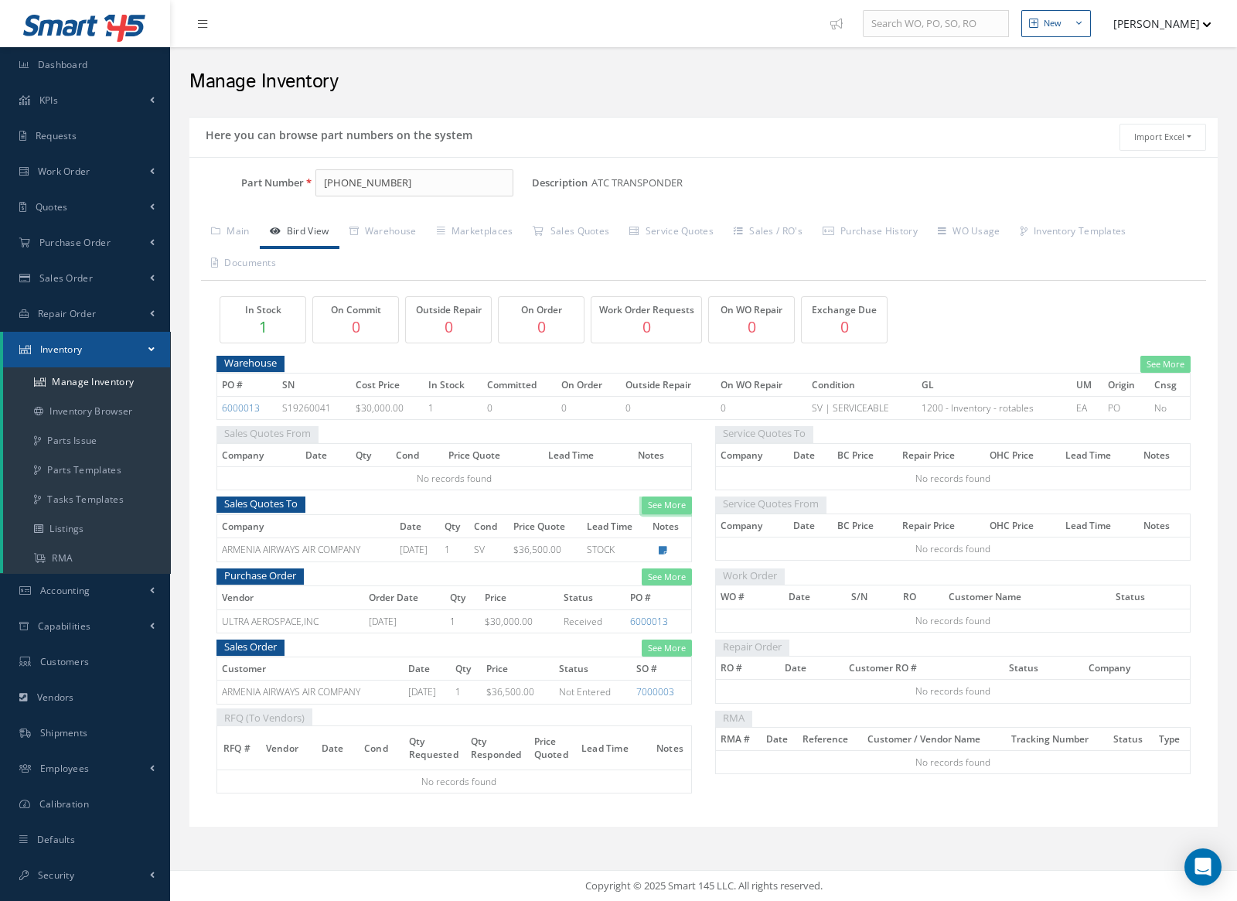
click at [685, 504] on link "See More" at bounding box center [667, 505] width 50 height 18
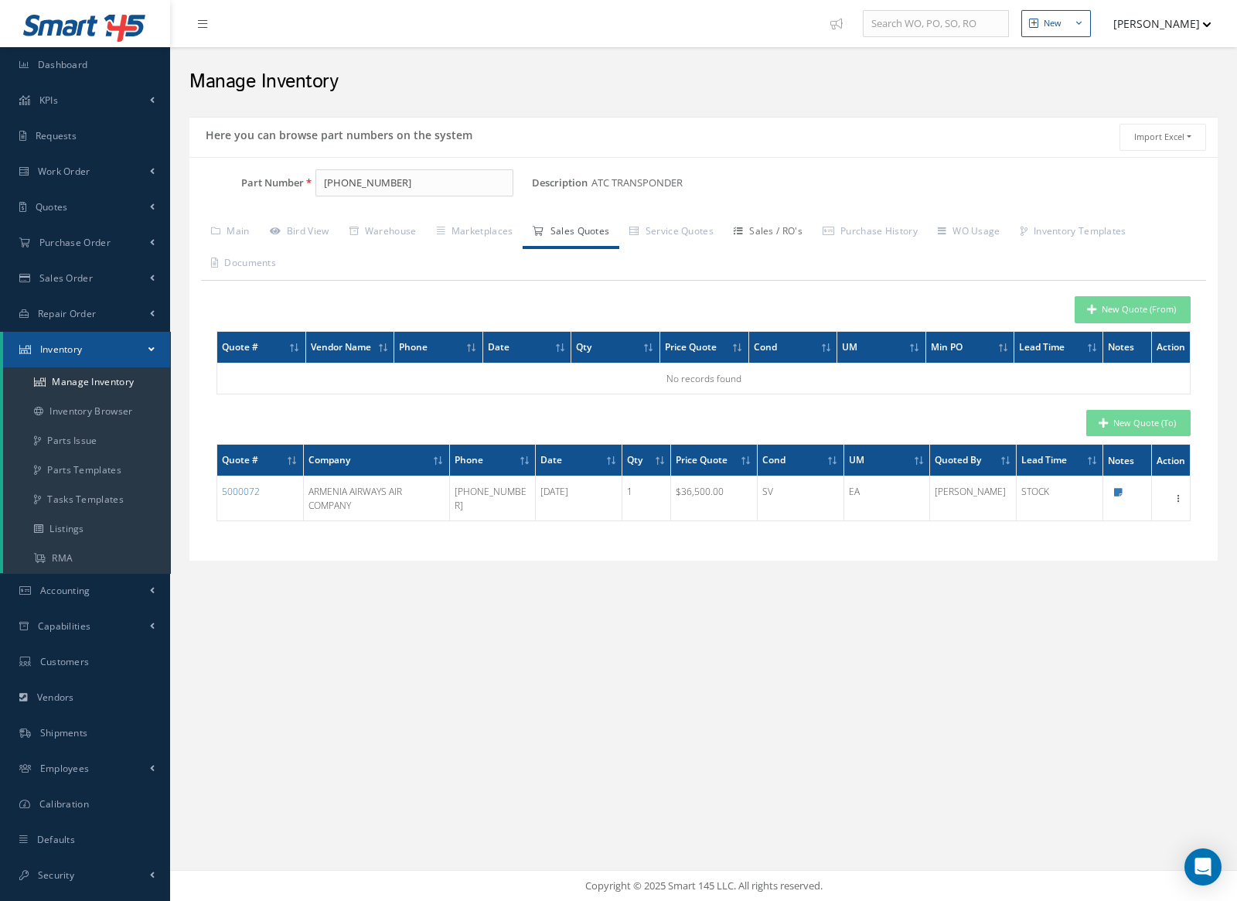
click at [785, 234] on link "Sales / RO's" at bounding box center [768, 233] width 89 height 32
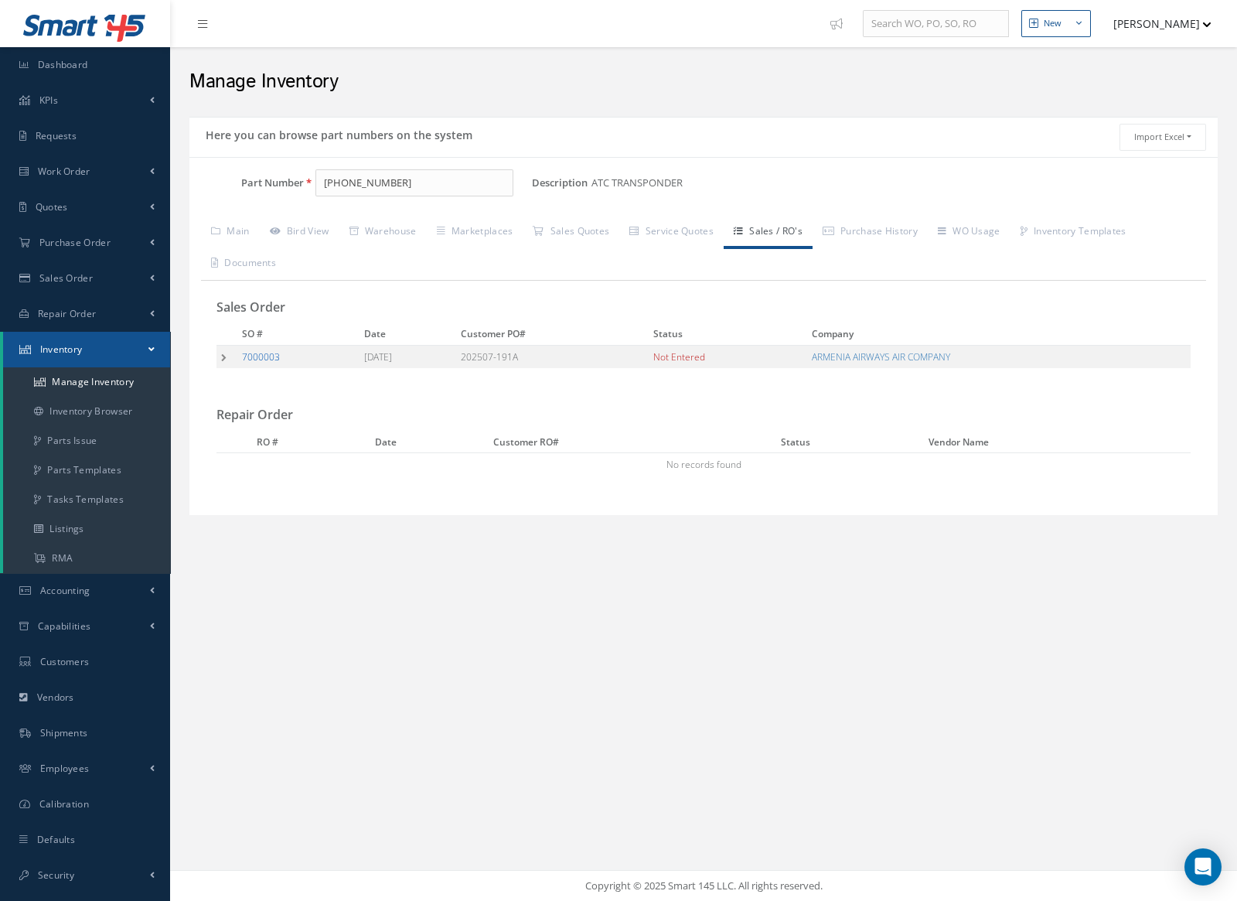
click at [258, 350] on link "7000003" at bounding box center [261, 356] width 38 height 13
click at [444, 178] on input "[PHONE_NUMBER]" at bounding box center [415, 183] width 199 height 28
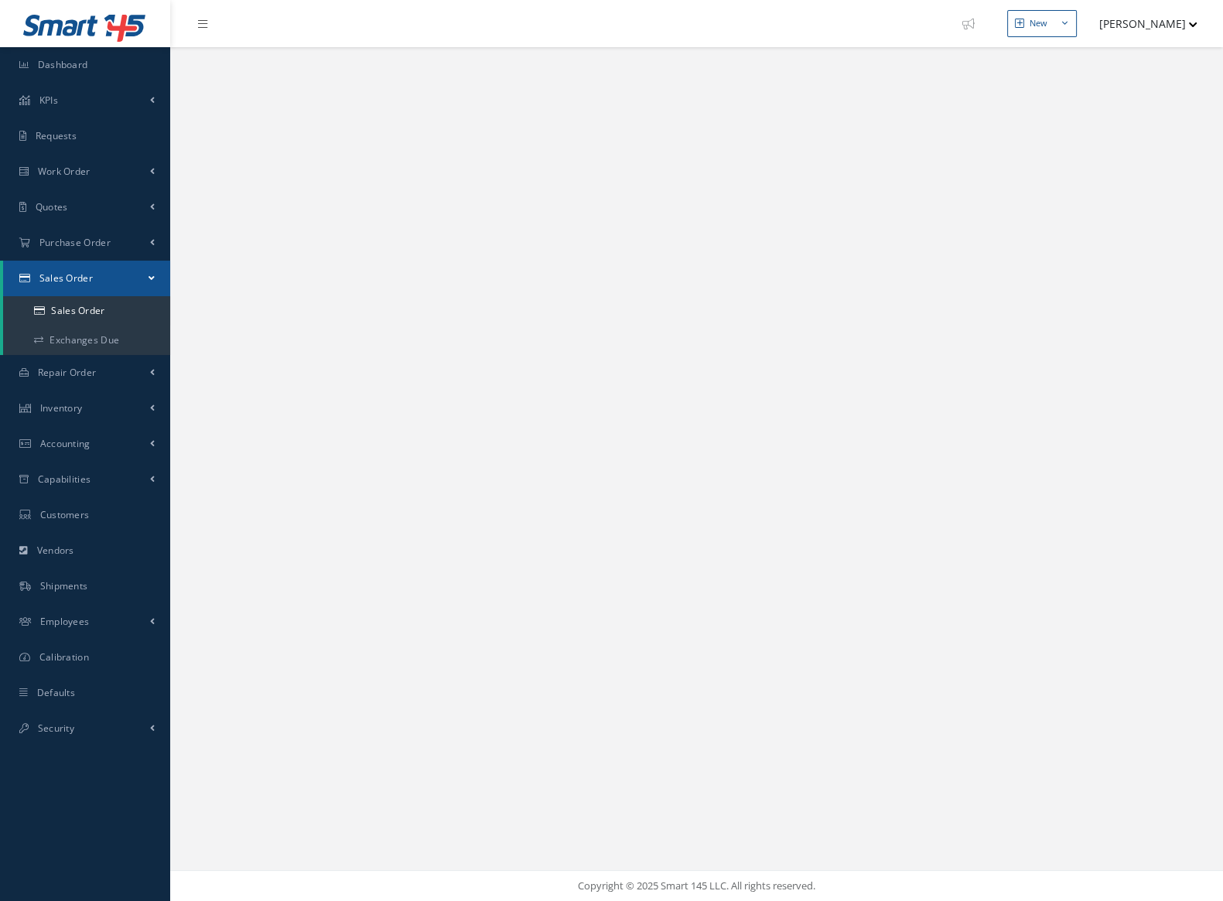
select select "25"
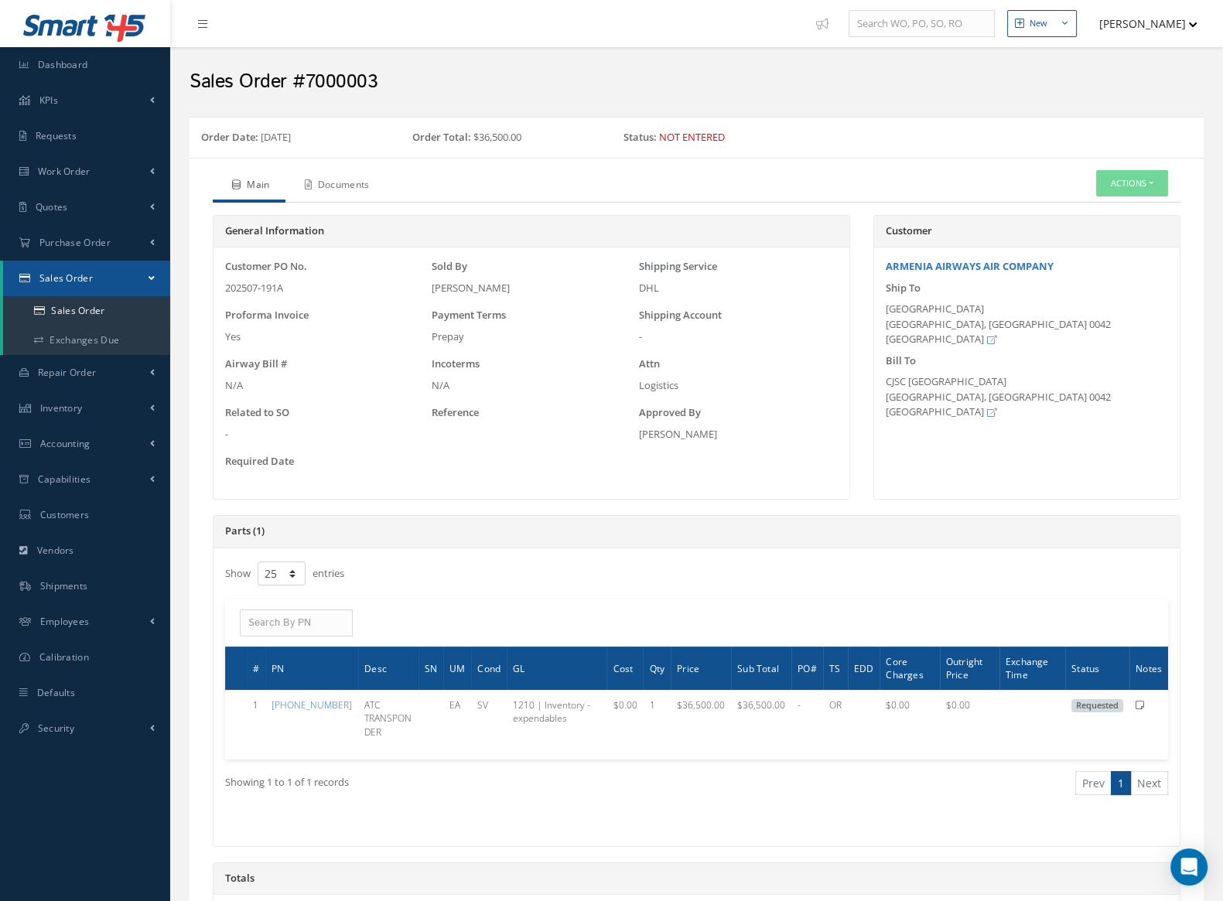
click at [340, 182] on link "Documents" at bounding box center [335, 186] width 100 height 32
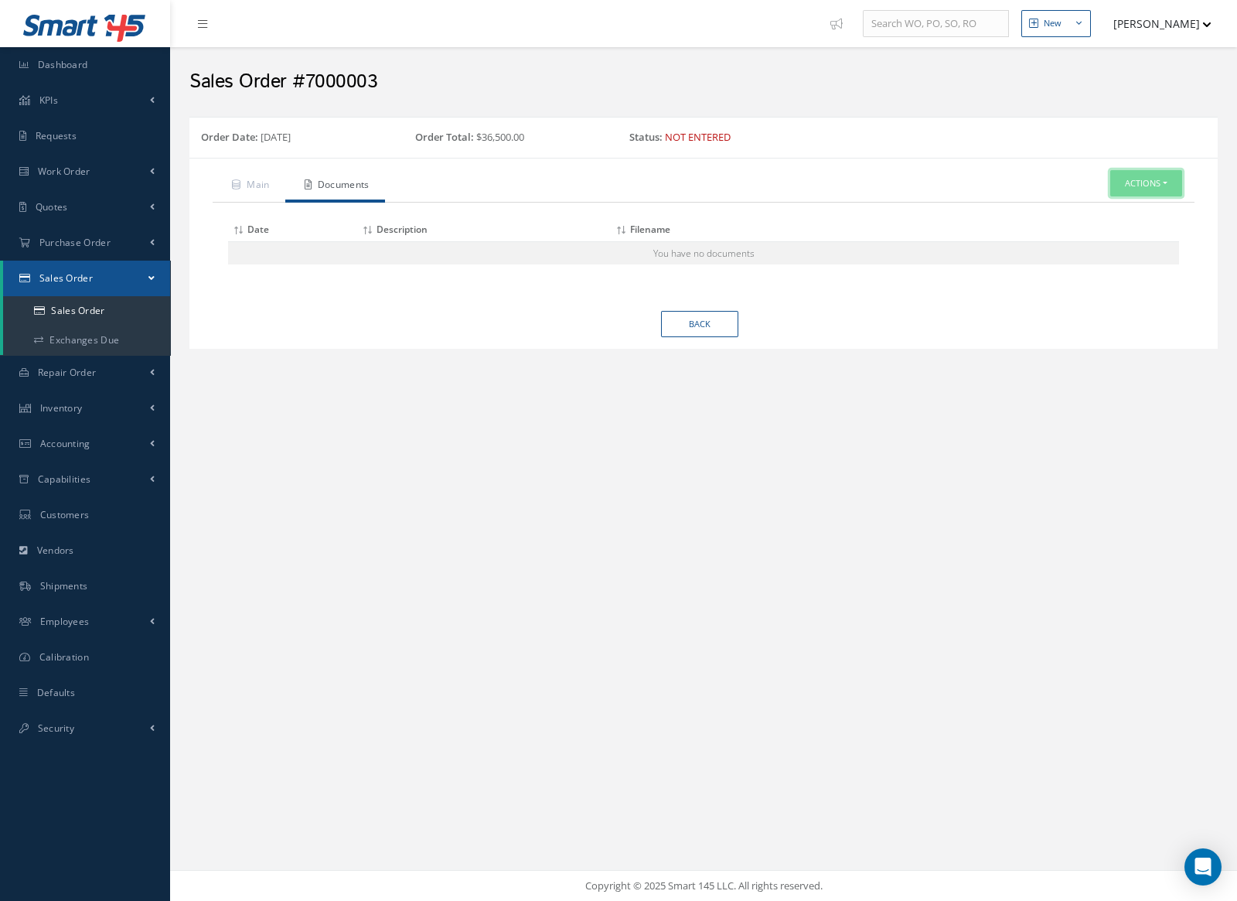
click at [1130, 190] on button "Actions" at bounding box center [1146, 183] width 72 height 27
click at [1133, 201] on link "Edit" at bounding box center [1122, 210] width 124 height 21
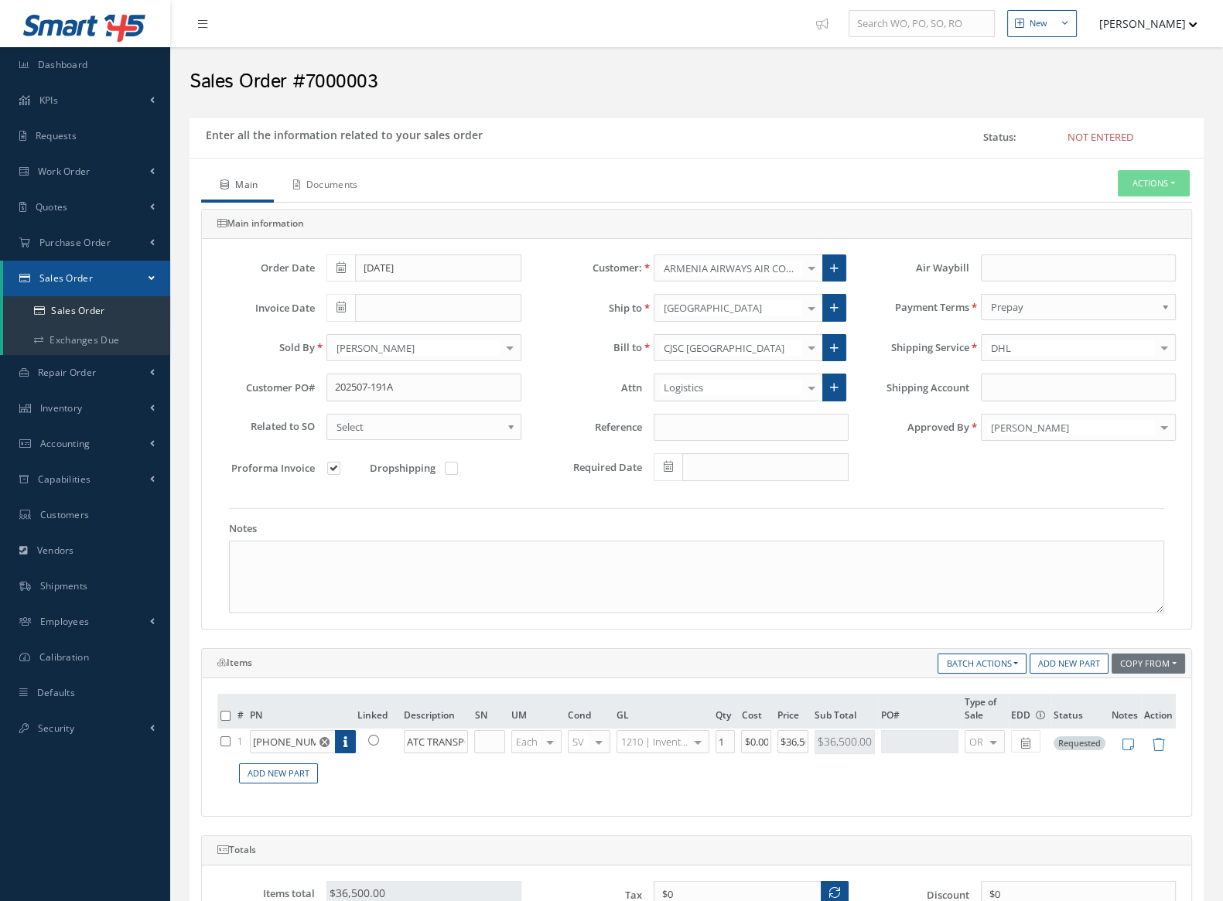
click at [323, 195] on link "Documents" at bounding box center [324, 186] width 100 height 32
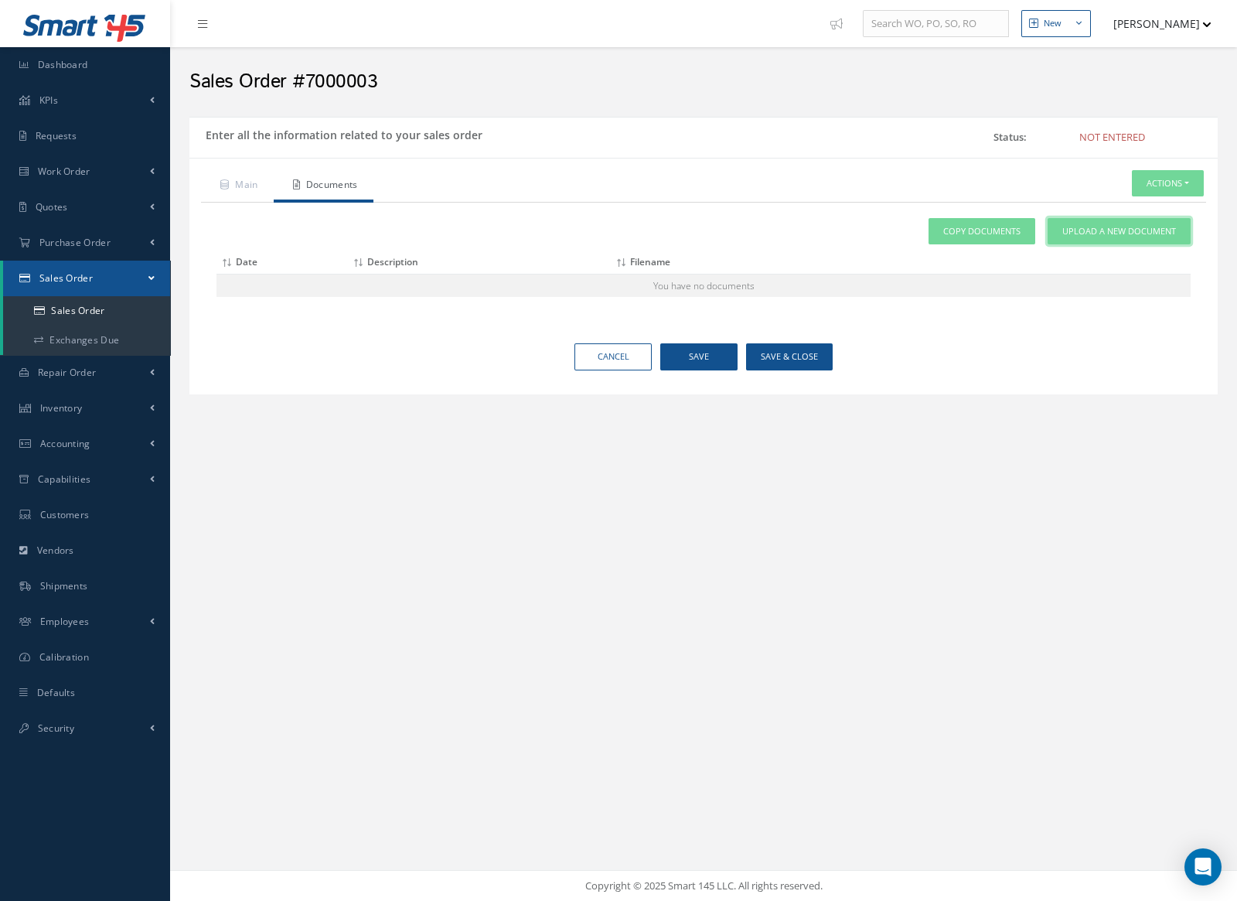
click at [1128, 234] on span "Upload a New Document" at bounding box center [1120, 231] width 114 height 13
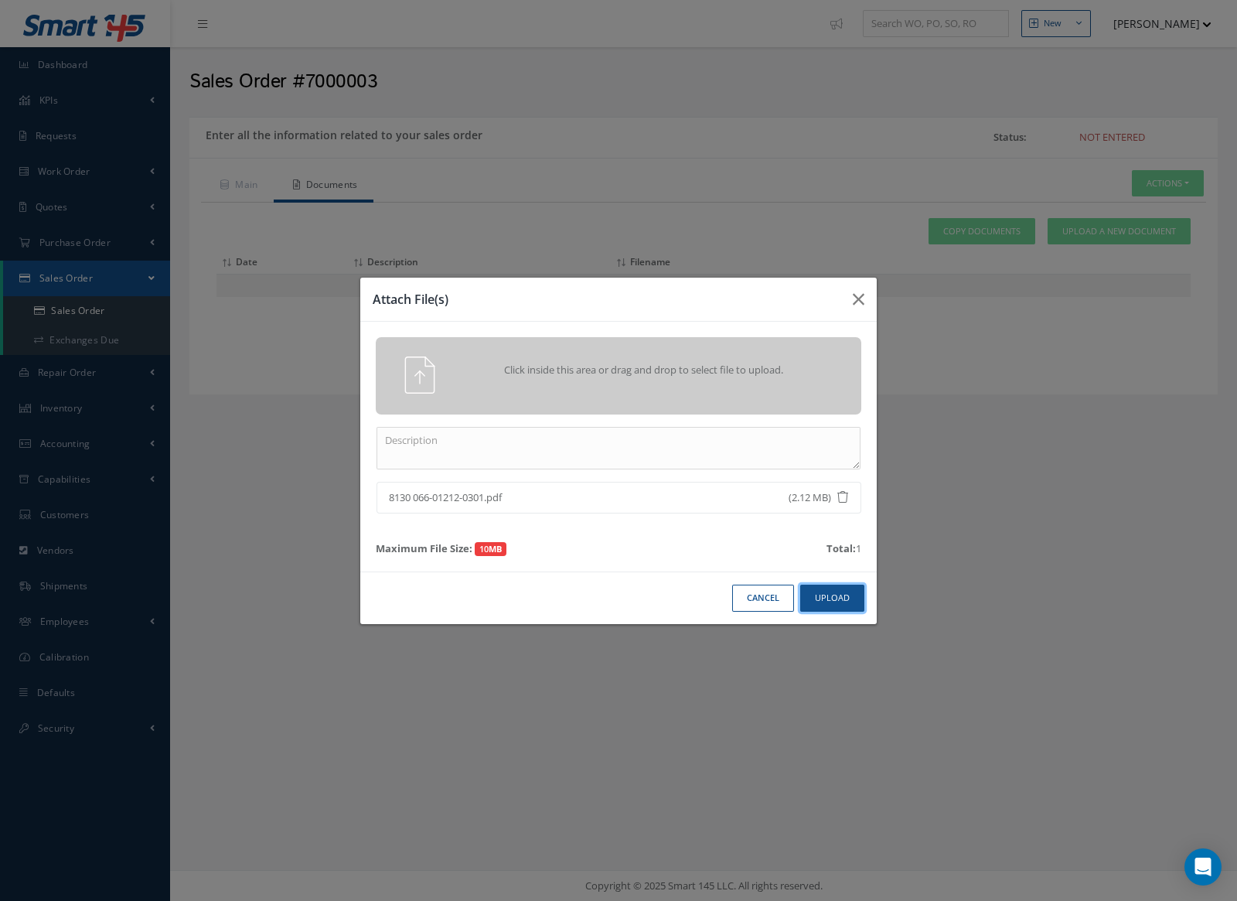
click at [837, 609] on button "Upload" at bounding box center [832, 598] width 64 height 27
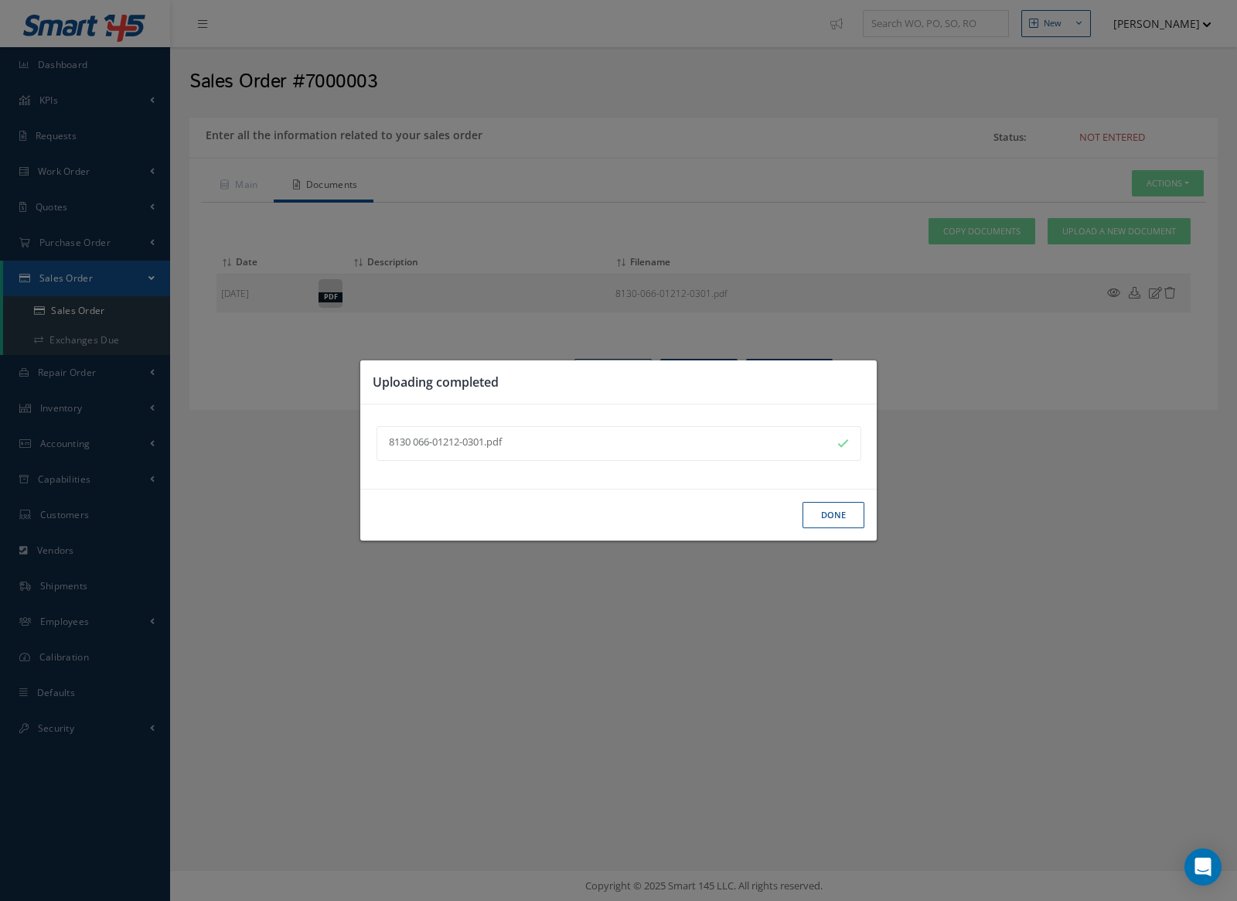
click at [831, 508] on button "Done" at bounding box center [834, 515] width 62 height 27
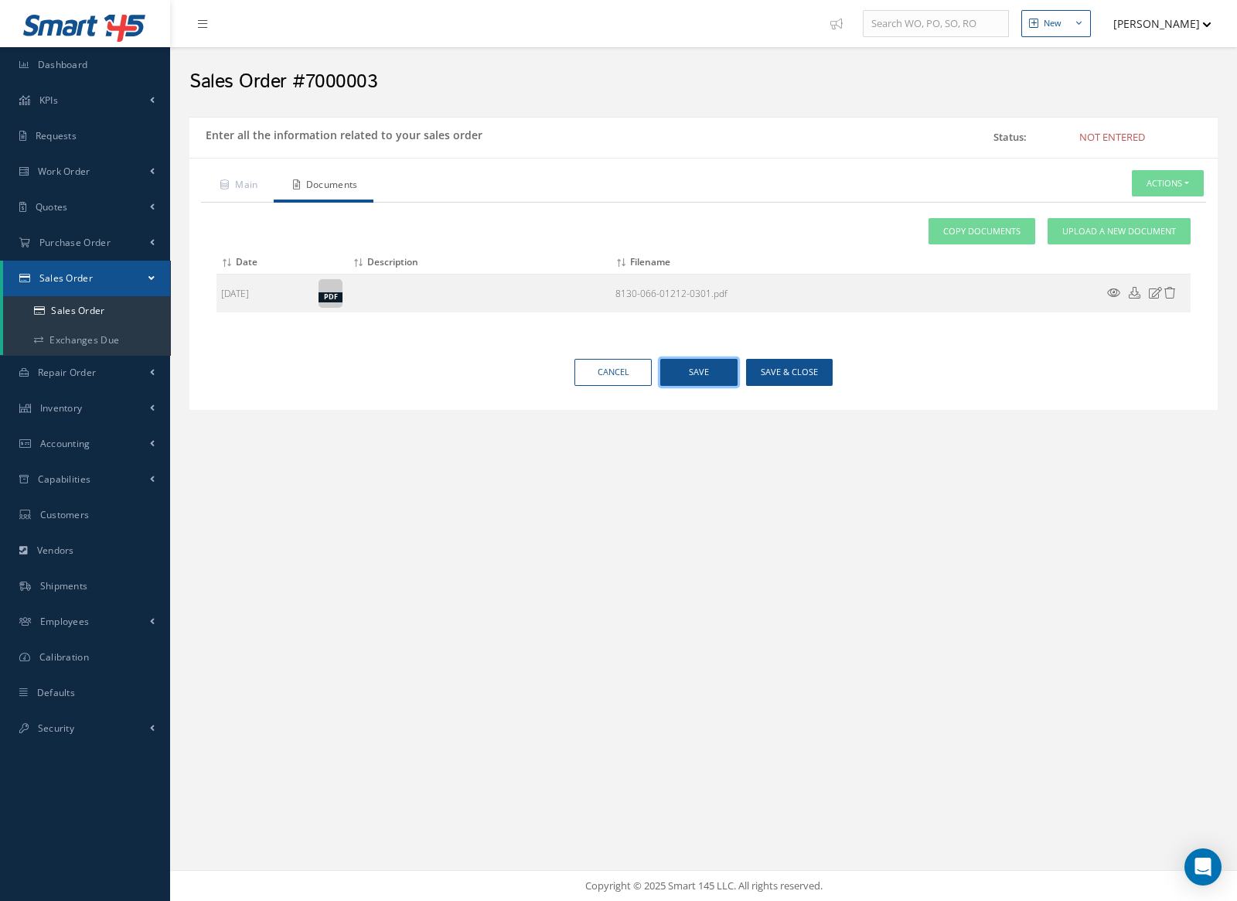
drag, startPoint x: 725, startPoint y: 378, endPoint x: 612, endPoint y: 344, distance: 117.9
click at [725, 378] on button "Save" at bounding box center [698, 372] width 77 height 27
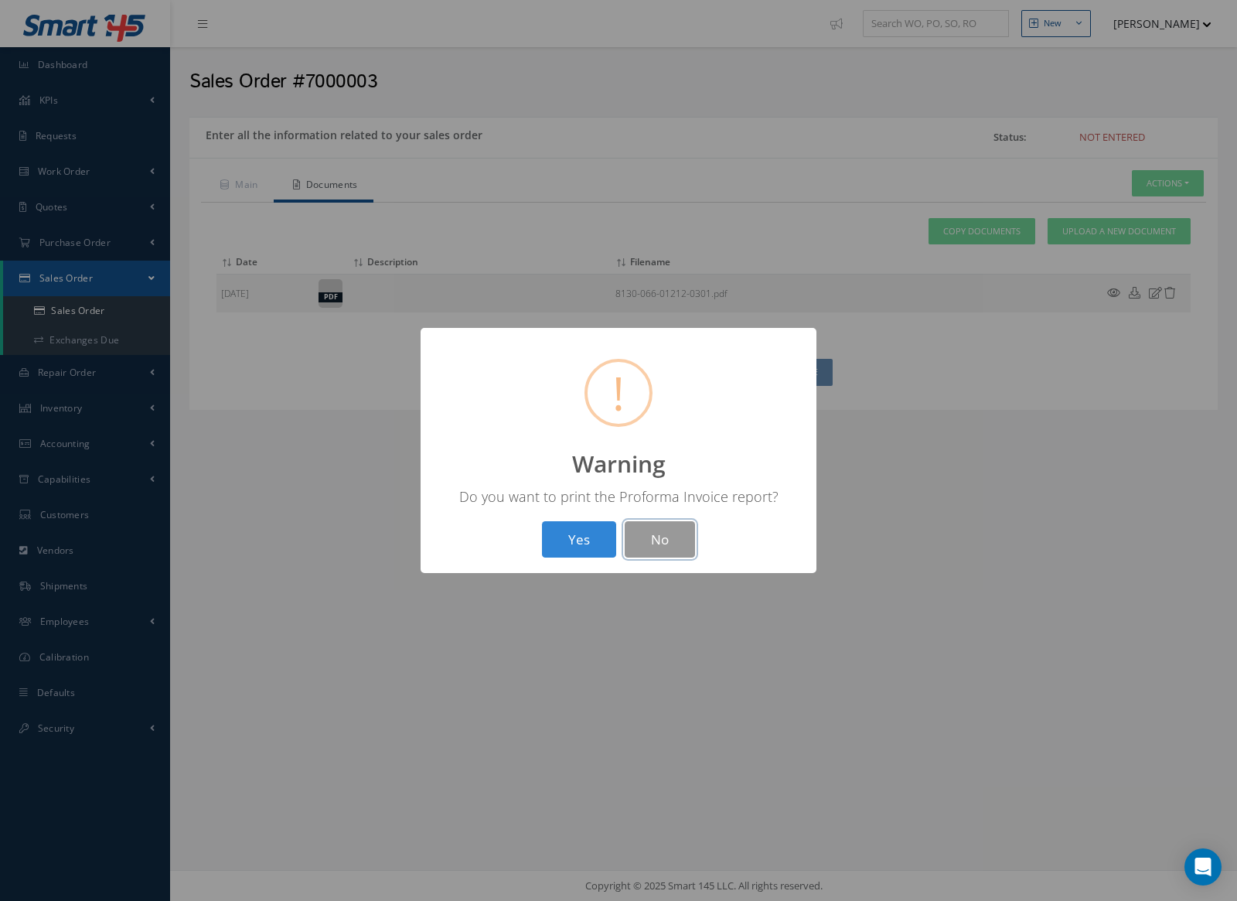
click at [667, 536] on button "No" at bounding box center [660, 539] width 70 height 36
click at [637, 552] on button "OK" at bounding box center [619, 539] width 70 height 36
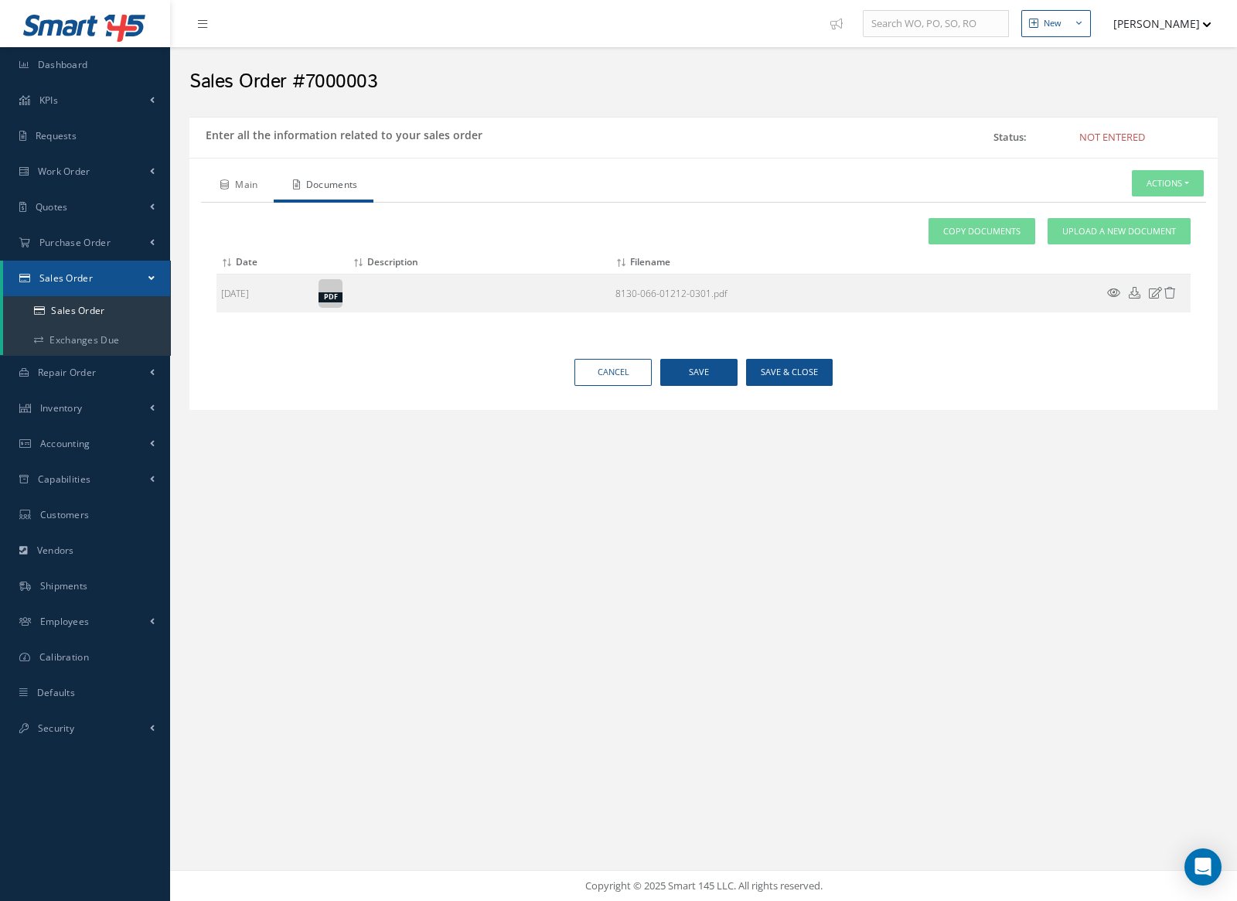
drag, startPoint x: 254, startPoint y: 191, endPoint x: 291, endPoint y: 197, distance: 37.6
click at [253, 189] on link "Main" at bounding box center [237, 186] width 73 height 32
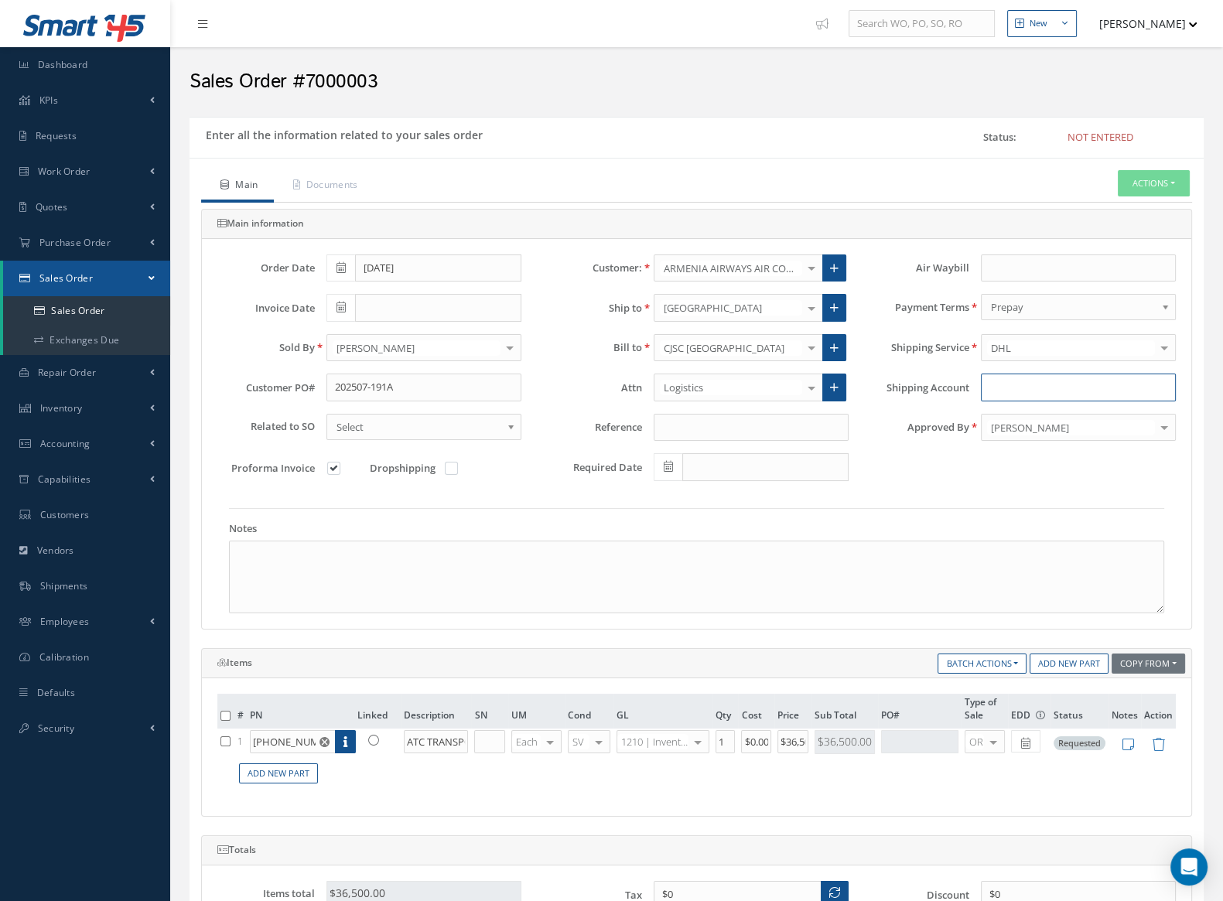
click at [1029, 380] on input "Shipping Account" at bounding box center [1078, 388] width 195 height 28
type input "372032535"
click at [743, 374] on div at bounding box center [737, 388] width 169 height 28
click at [816, 308] on div at bounding box center [811, 308] width 22 height 26
click at [376, 738] on icon at bounding box center [373, 740] width 11 height 11
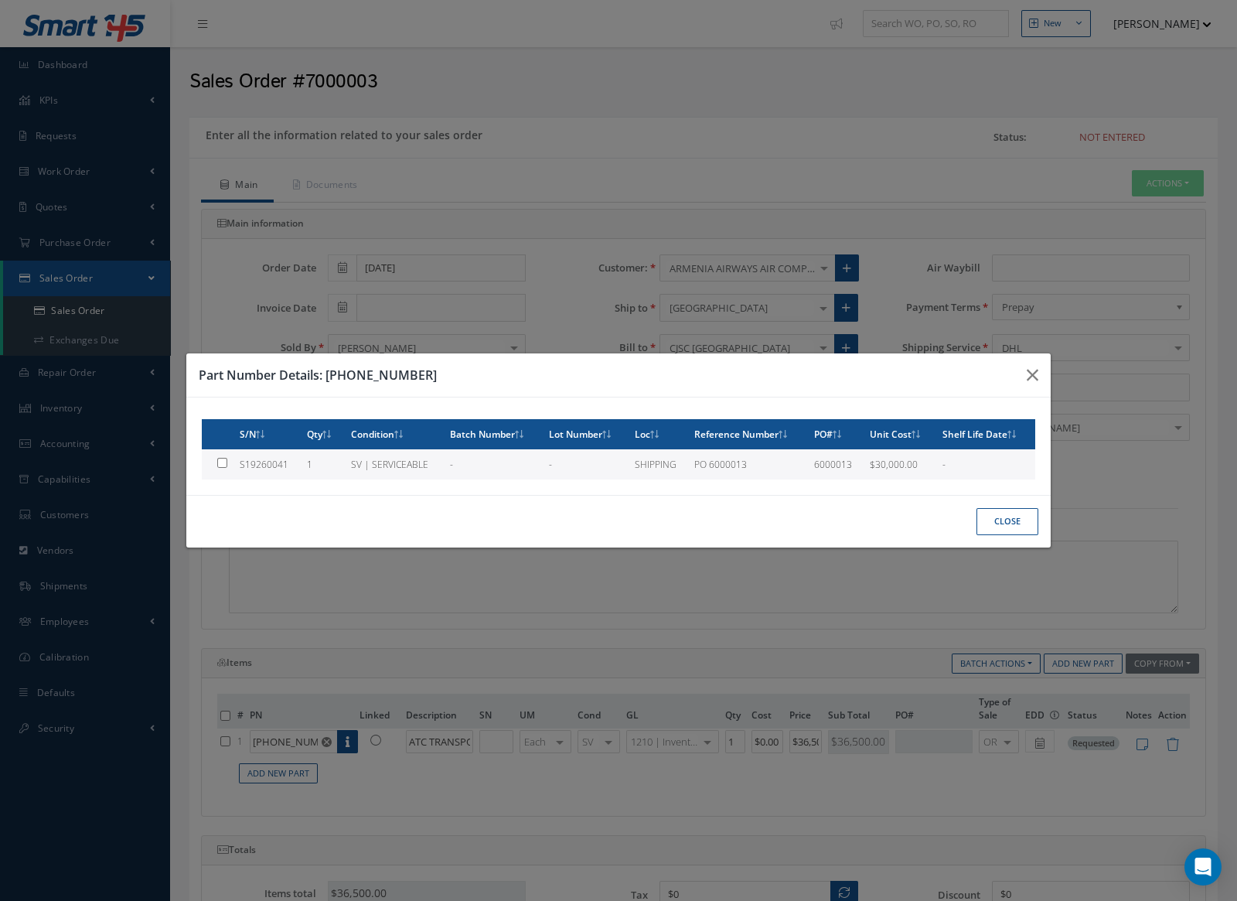
click at [219, 459] on td at bounding box center [218, 464] width 32 height 30
type input "S19260041"
type input "$30,000"
checkbox input "true"
click at [1003, 537] on div "Close" at bounding box center [618, 521] width 865 height 53
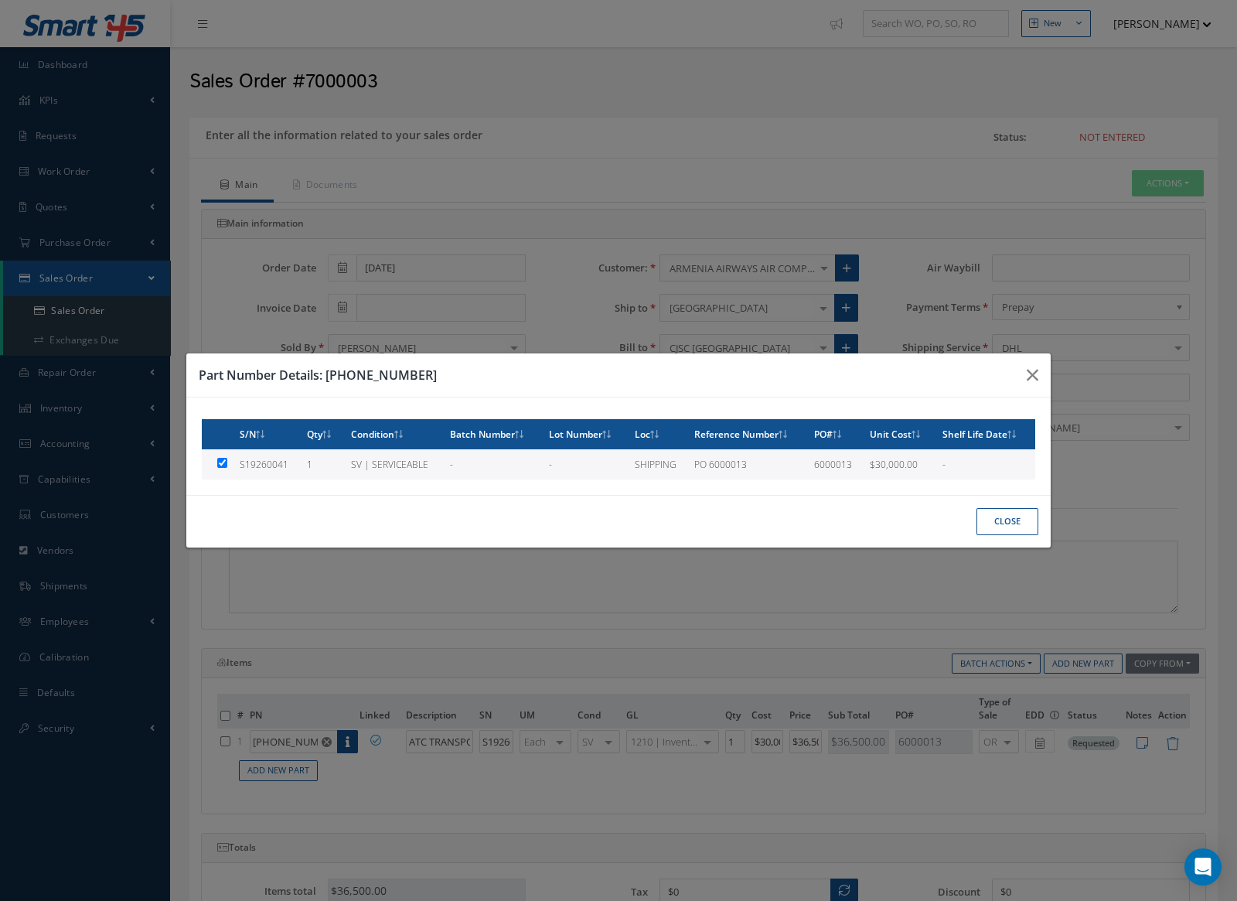
click at [999, 516] on button "Close" at bounding box center [1008, 521] width 62 height 27
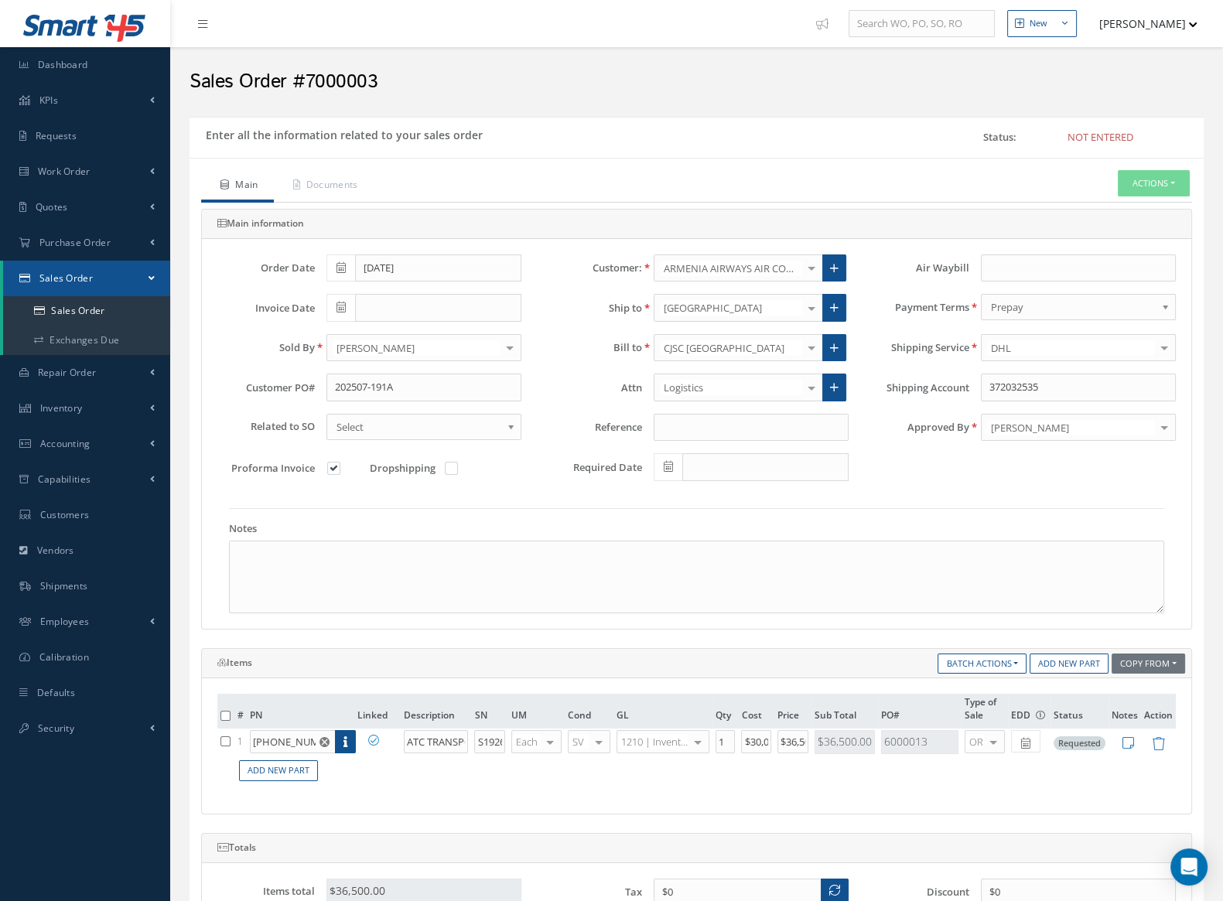
click at [339, 466] on label at bounding box center [341, 468] width 4 height 14
click at [336, 466] on input "checkbox" at bounding box center [334, 470] width 10 height 10
checkbox input "false"
click at [771, 432] on input at bounding box center [750, 428] width 195 height 28
type input "2"
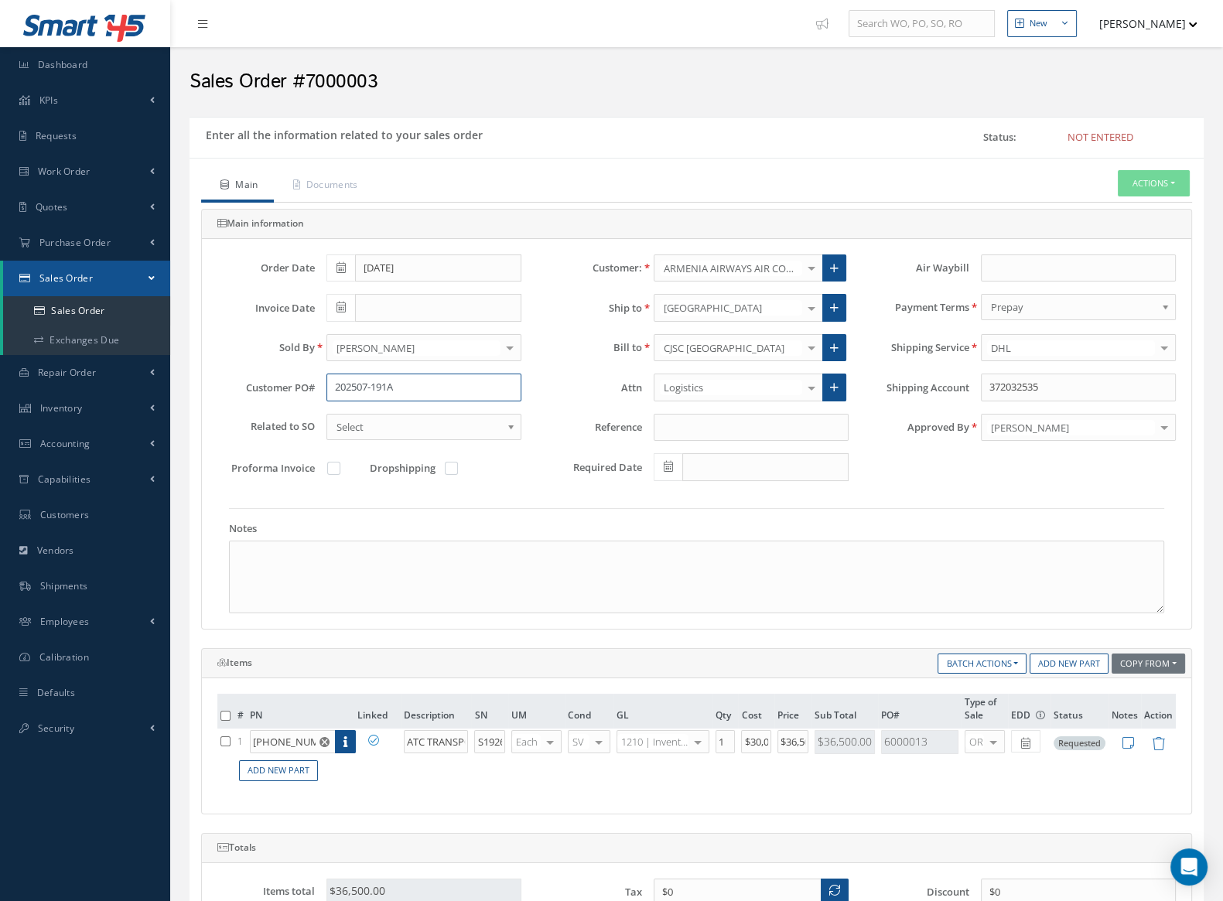
drag, startPoint x: 456, startPoint y: 383, endPoint x: 257, endPoint y: 383, distance: 199.5
click at [257, 383] on div "Customer PO# 202507-191A" at bounding box center [369, 388] width 327 height 28
click at [718, 428] on input at bounding box center [750, 428] width 195 height 28
paste input "202507-191A"
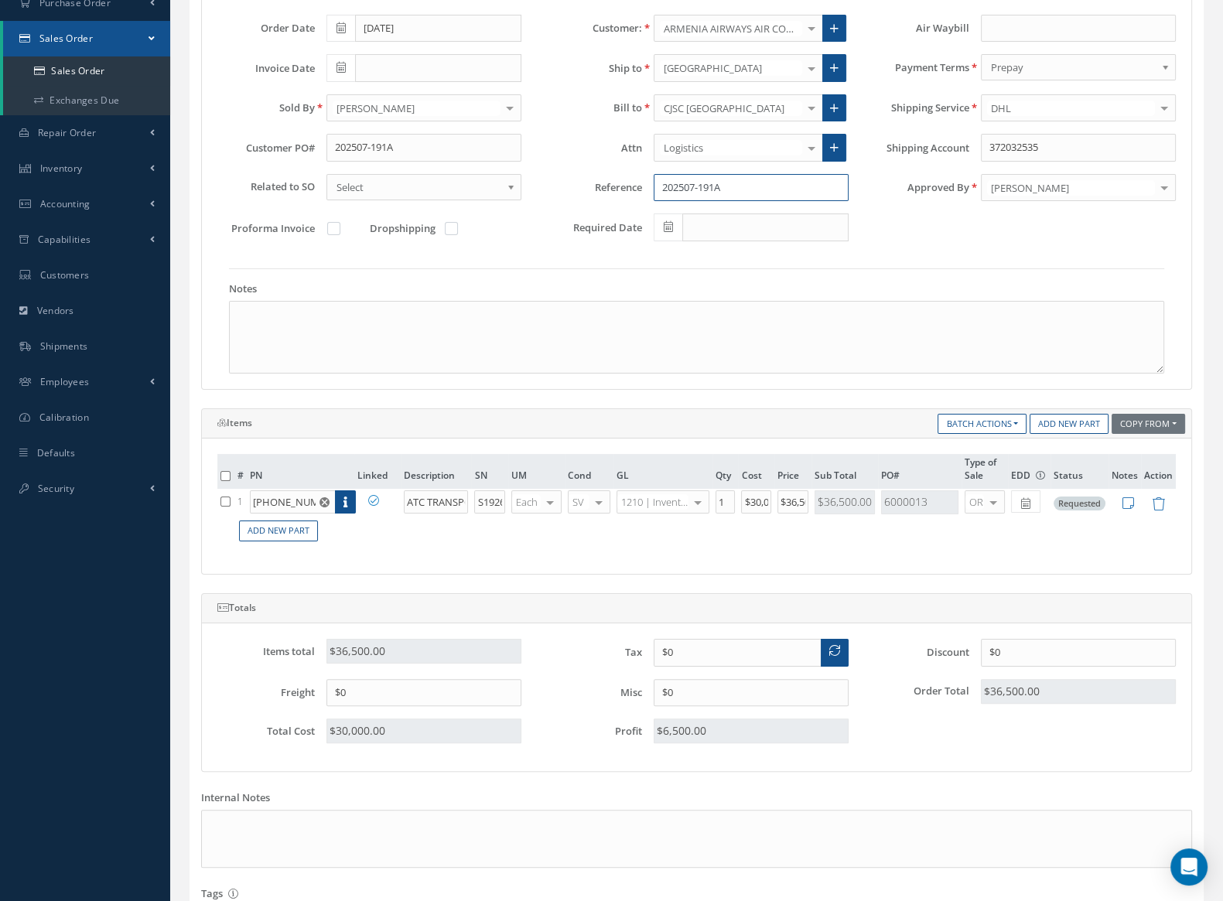
scroll to position [379, 0]
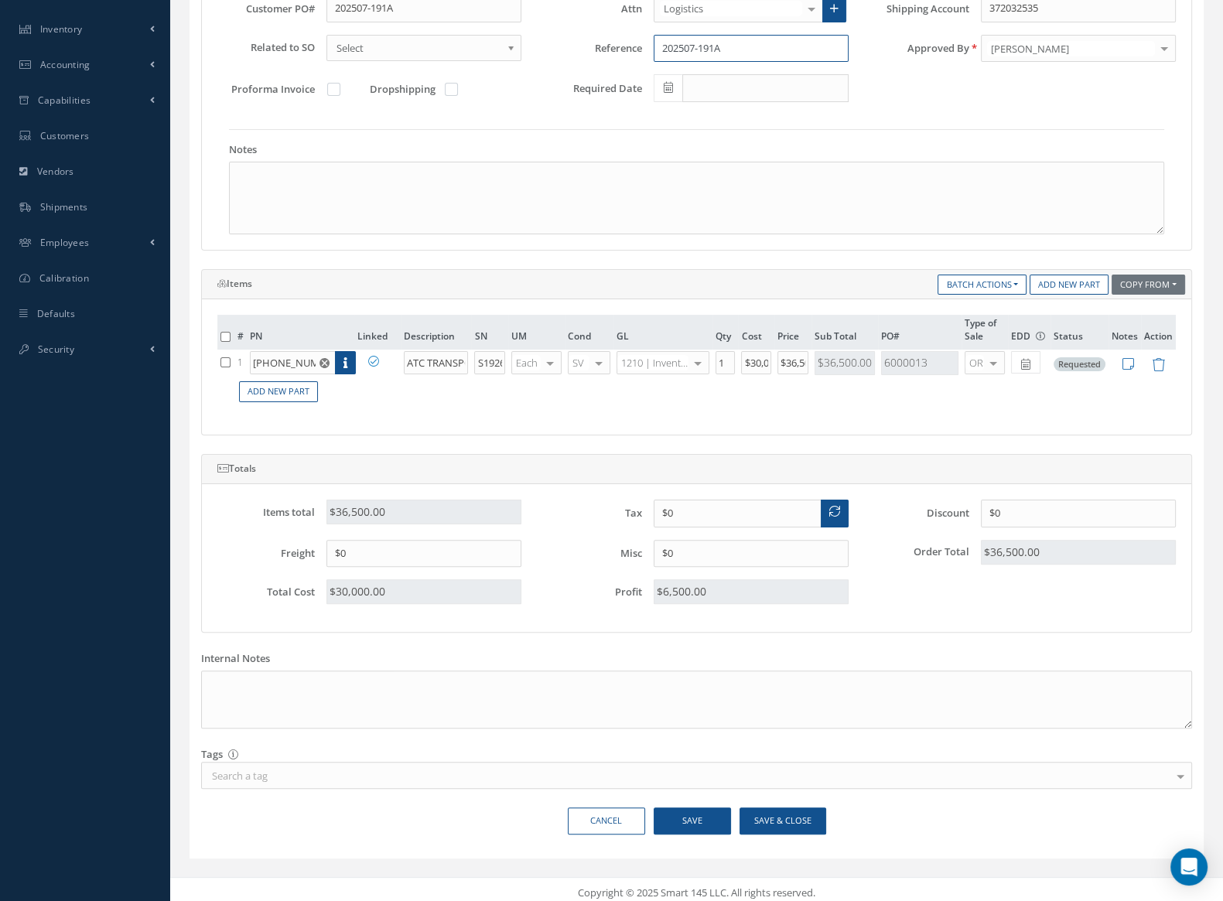
type input "202507-191A"
click at [697, 807] on button "Save" at bounding box center [691, 820] width 77 height 27
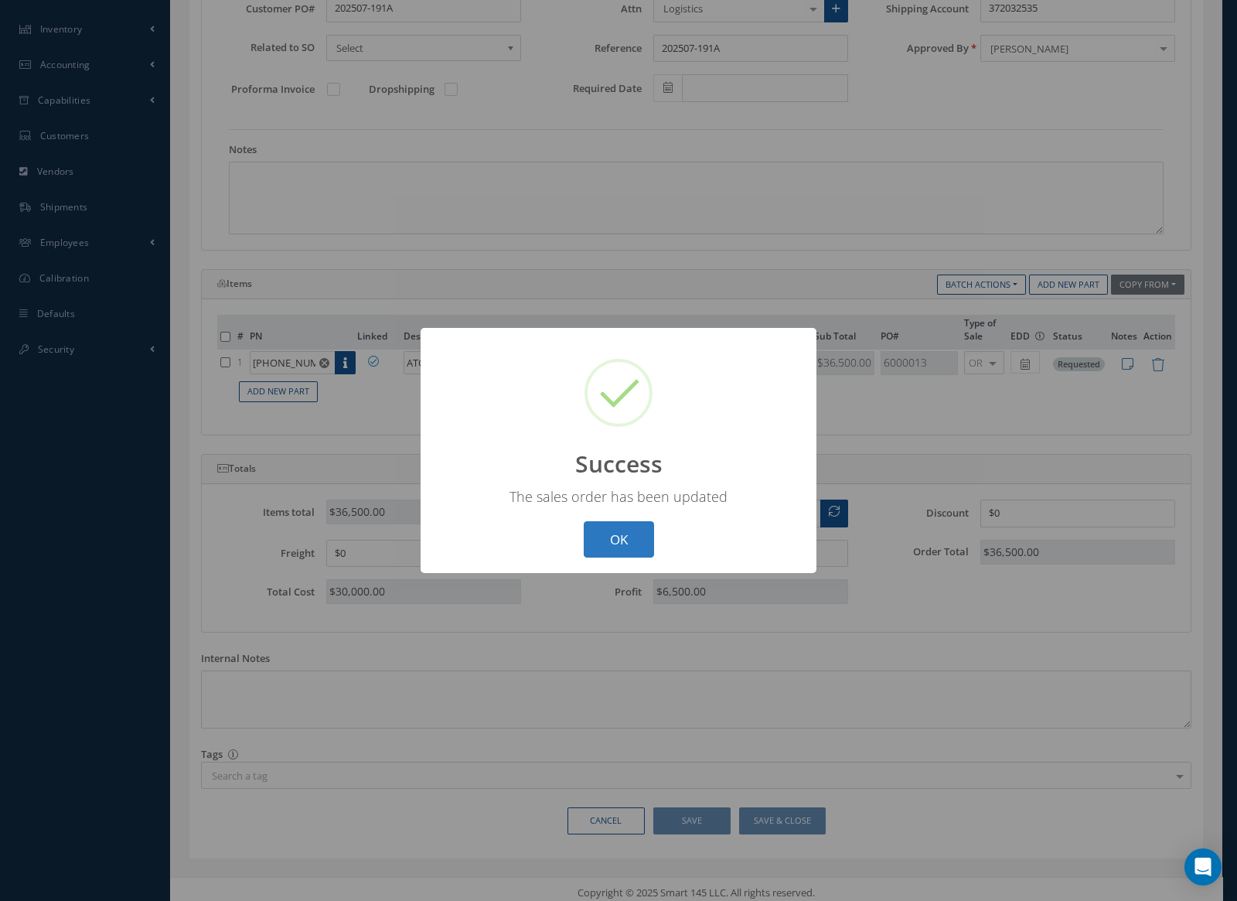
click at [645, 540] on button "OK" at bounding box center [619, 539] width 70 height 36
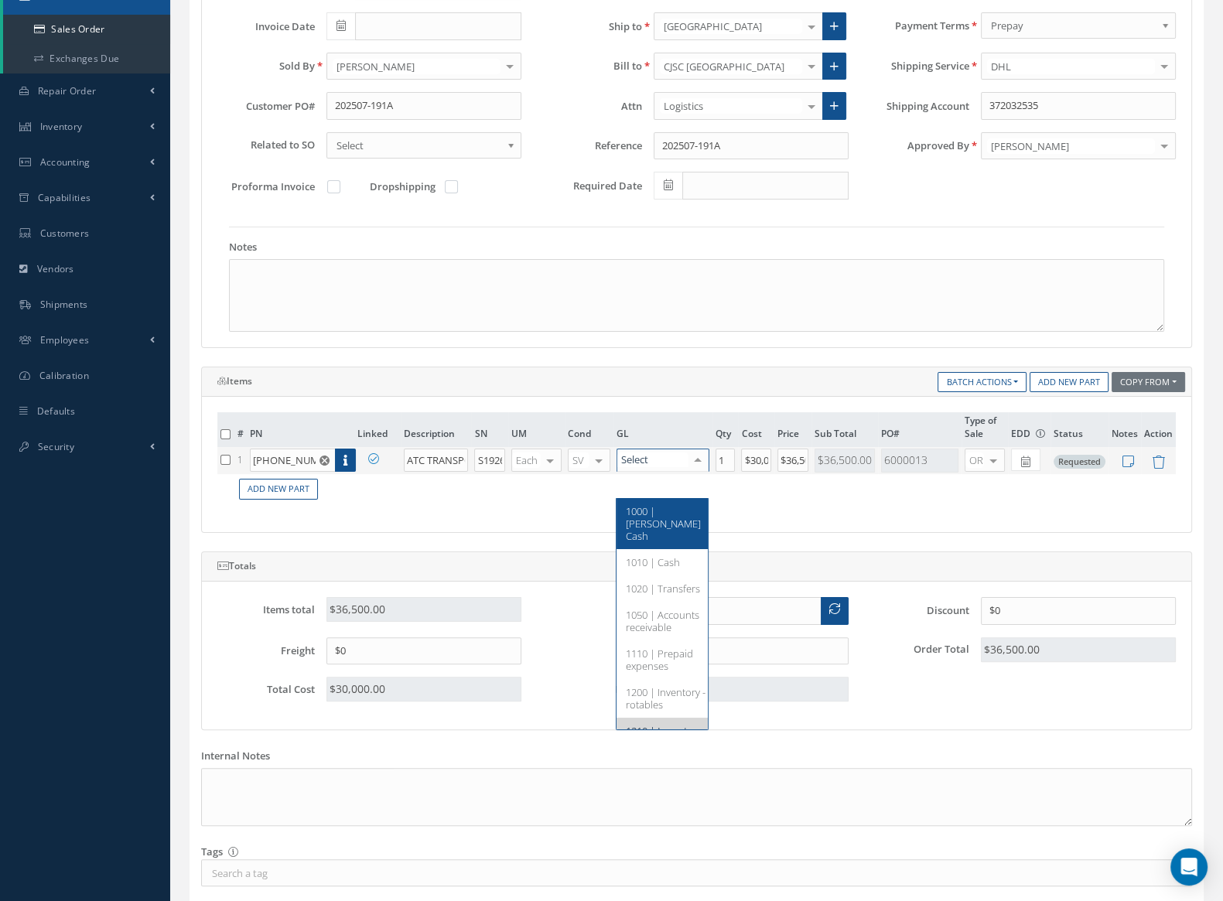
scroll to position [186, 0]
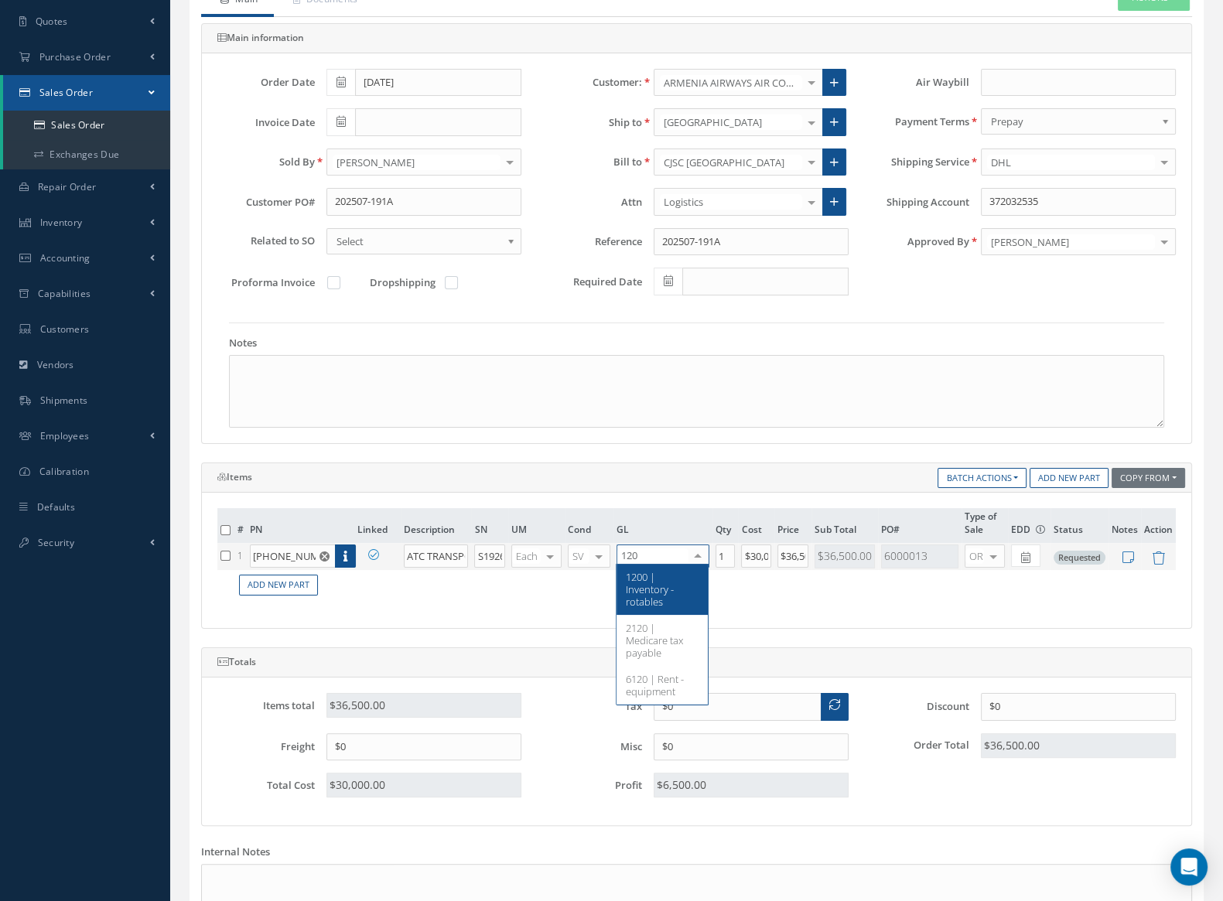
type input "1200"
click at [665, 584] on span "1200 | Inventory - rotables" at bounding box center [650, 589] width 48 height 39
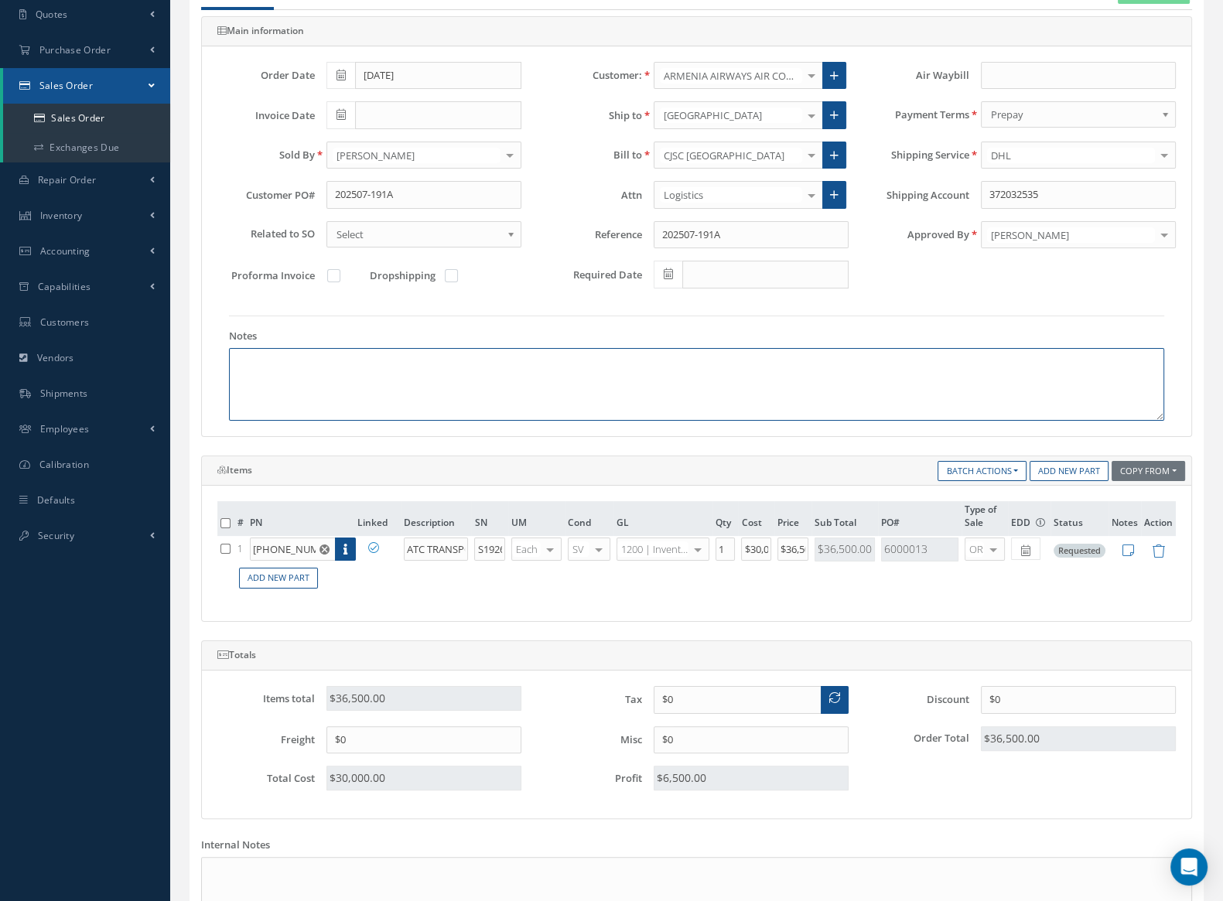
click at [444, 381] on textarea at bounding box center [696, 384] width 935 height 73
click at [398, 411] on textarea at bounding box center [696, 384] width 935 height 73
paste textarea "SCHEDULE B 8807.30.0010 EIN 47-5382214 EAR 99 NO EXPORT LISCENSE REQUIRED"
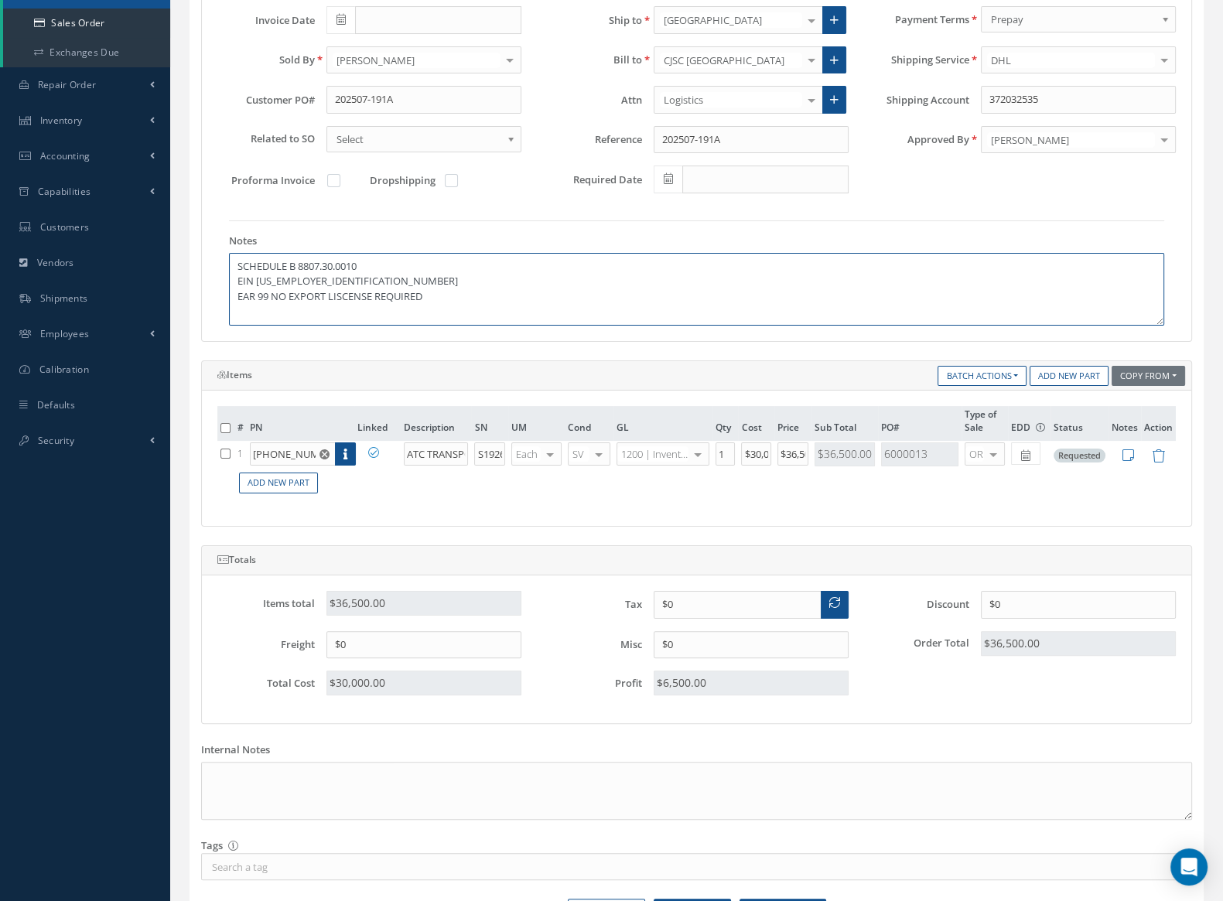
scroll to position [379, 0]
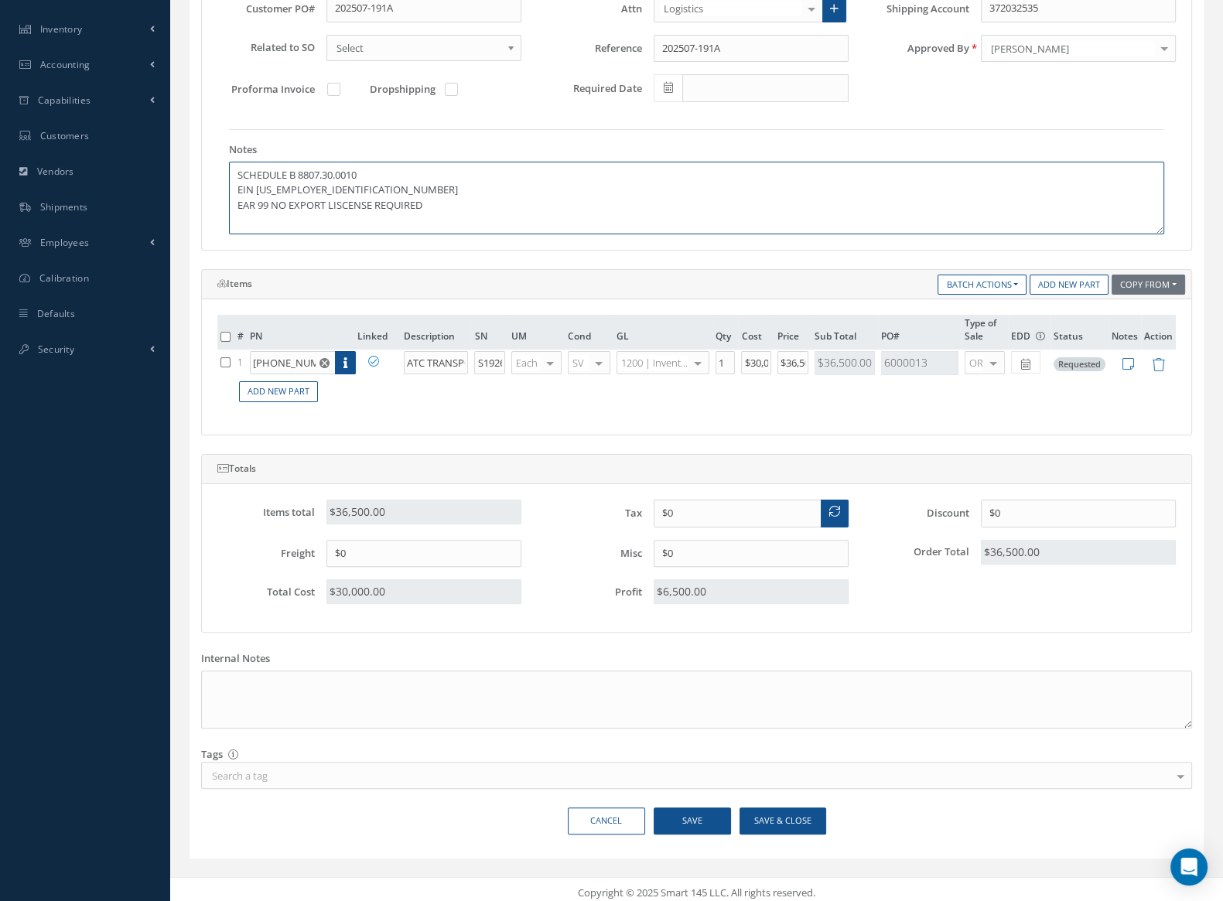
type textarea "SCHEDULE B 8807.30.0010 EIN 47-5382214 EAR 99 NO EXPORT LISCENSE REQUIRED"
click at [696, 807] on button "Save" at bounding box center [691, 820] width 77 height 27
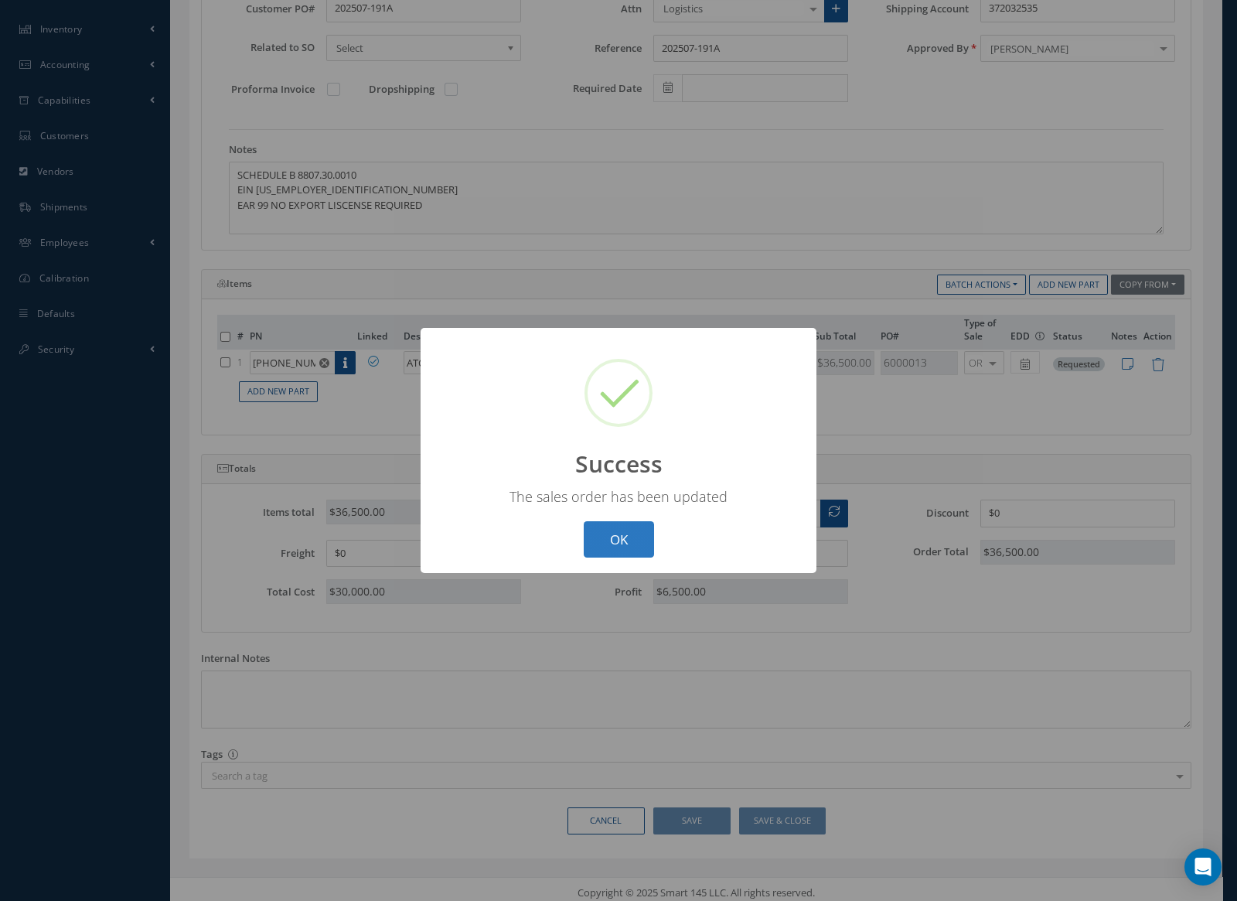
click at [625, 524] on button "OK" at bounding box center [619, 539] width 70 height 36
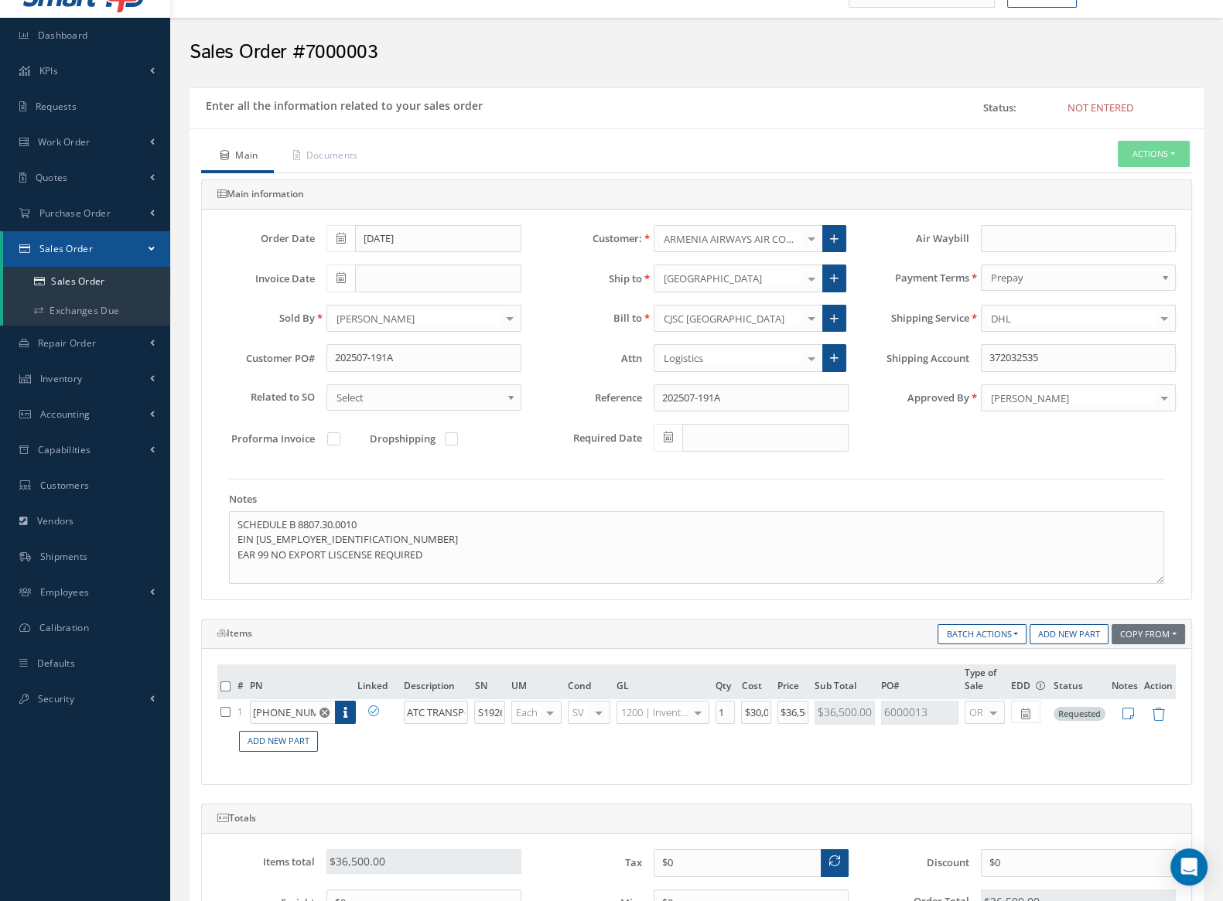
scroll to position [0, 0]
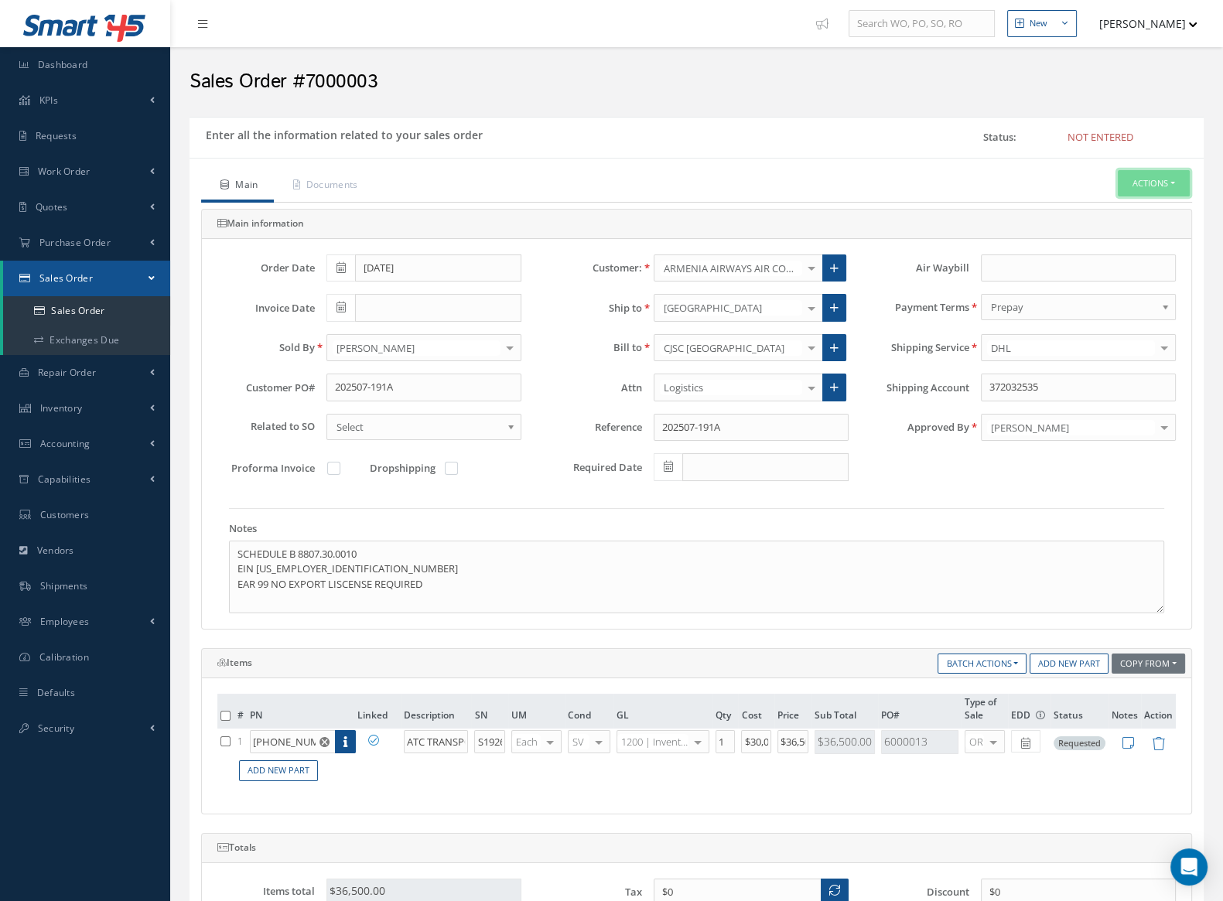
drag, startPoint x: 1137, startPoint y: 172, endPoint x: 1137, endPoint y: 182, distance: 9.3
click at [1137, 179] on button "Actions" at bounding box center [1153, 183] width 72 height 27
click at [1141, 206] on link "Enter/Update" at bounding box center [1129, 210] width 124 height 21
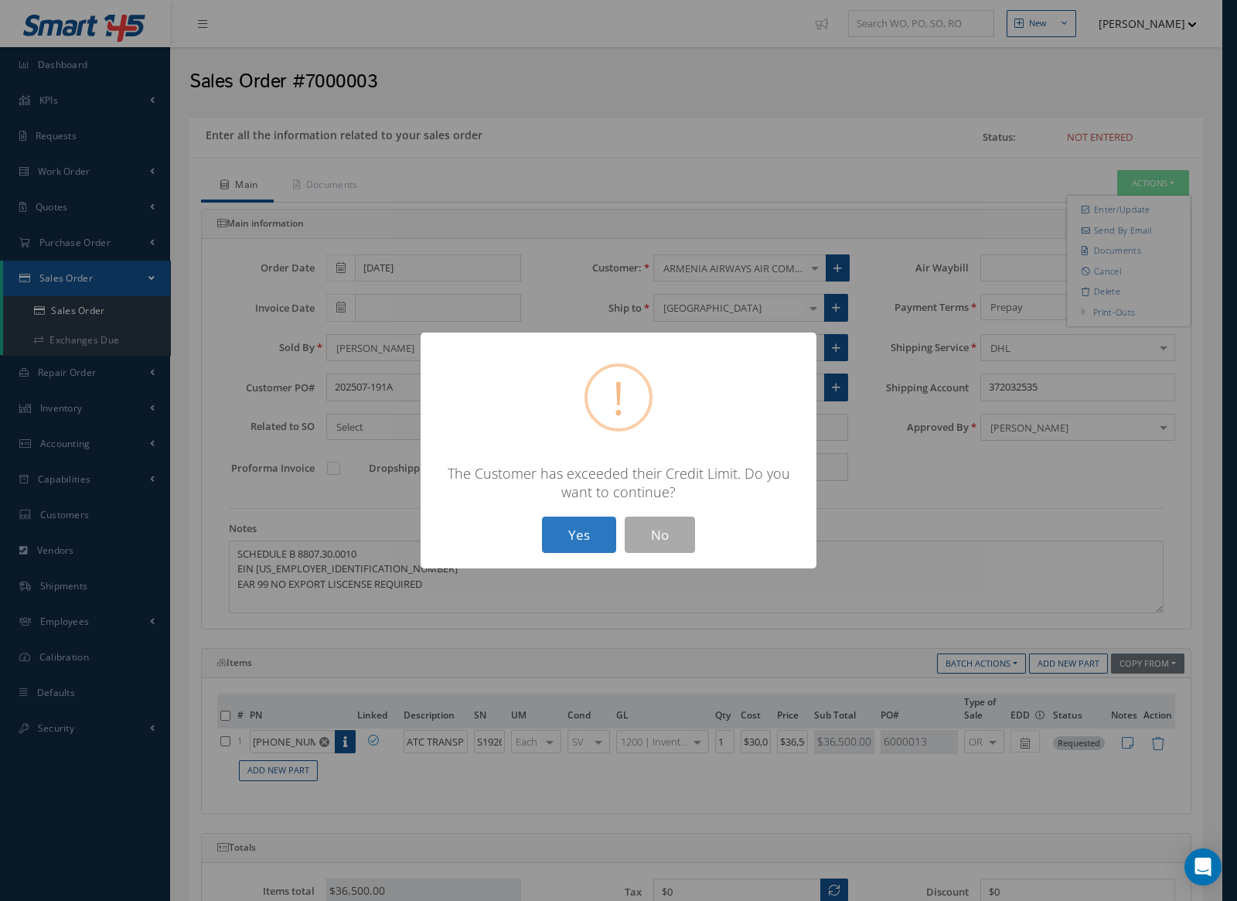
click at [585, 543] on button "Yes" at bounding box center [579, 535] width 74 height 36
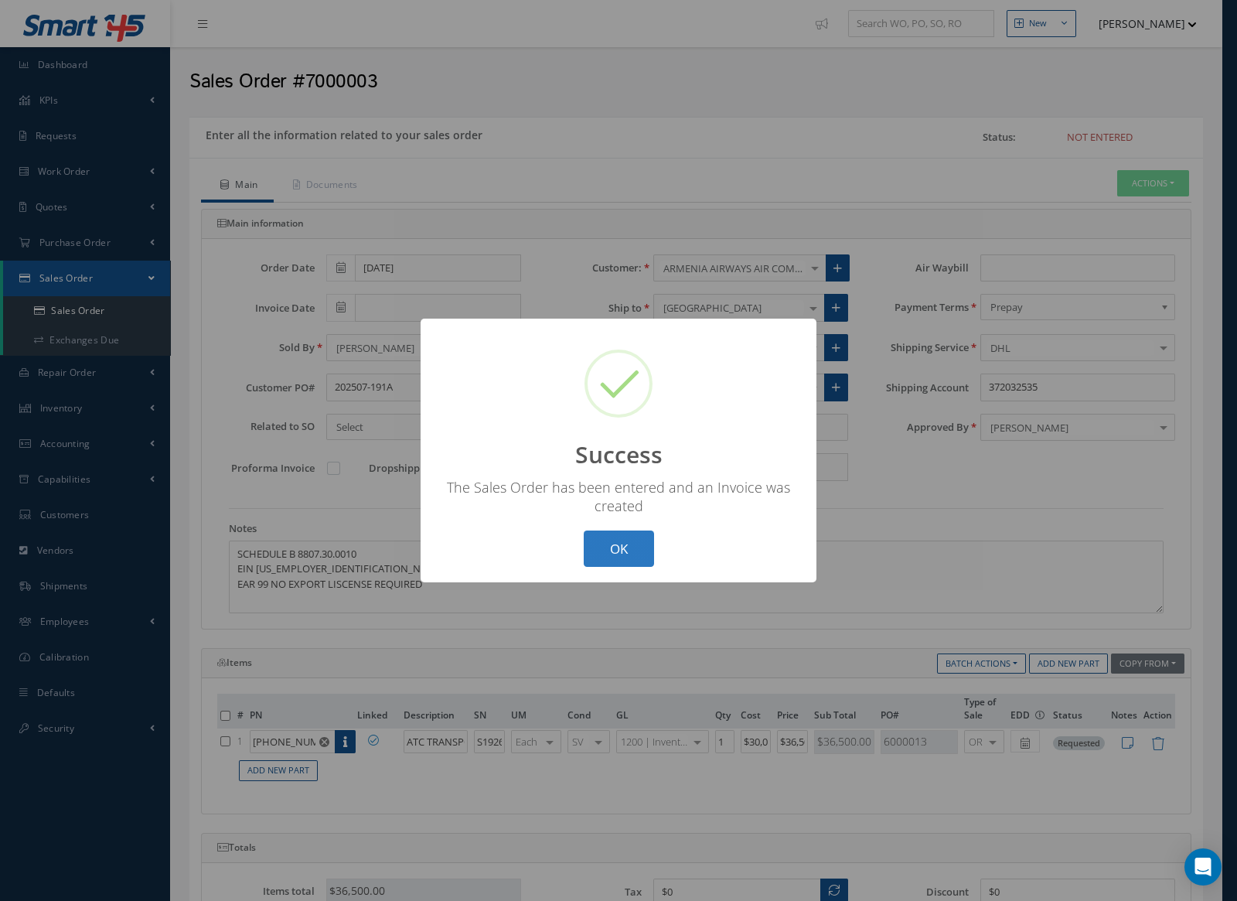
click at [638, 561] on button "OK" at bounding box center [619, 549] width 70 height 36
type input "[DATE]"
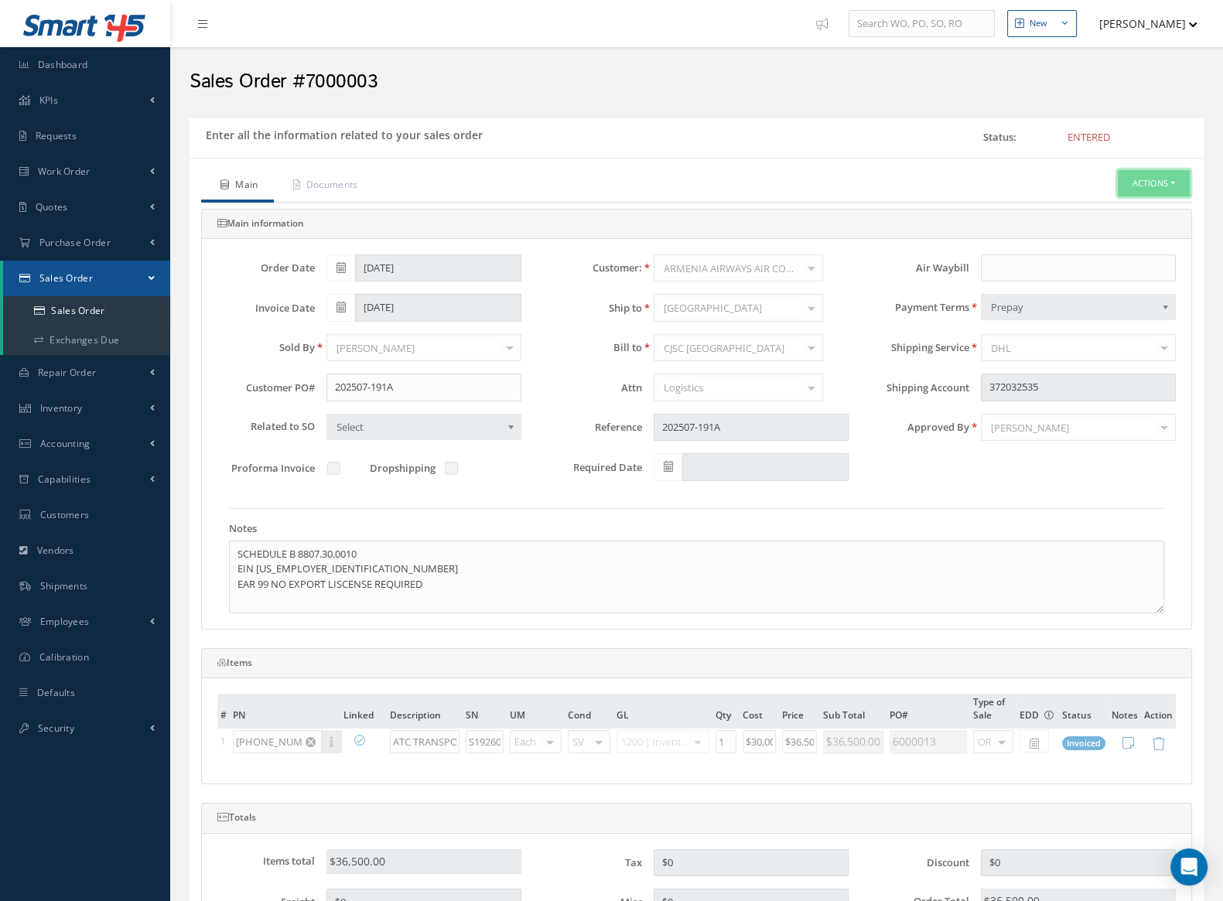
click at [1148, 176] on button "Actions" at bounding box center [1153, 183] width 72 height 27
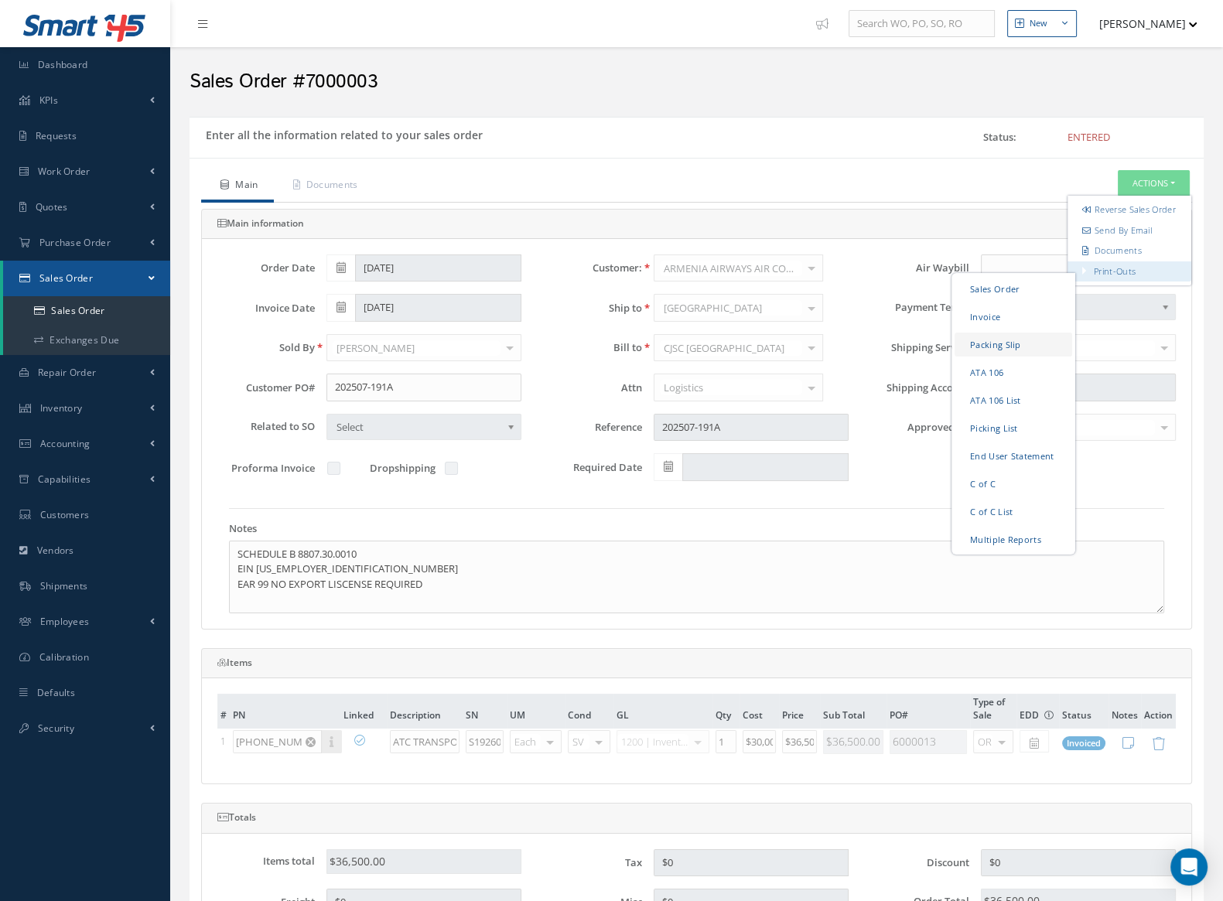
click at [1018, 354] on link "Packing Slip" at bounding box center [1013, 344] width 118 height 24
click at [1001, 384] on link "ATA 106" at bounding box center [1013, 372] width 118 height 24
click at [1001, 321] on link "Invoice" at bounding box center [1013, 316] width 118 height 24
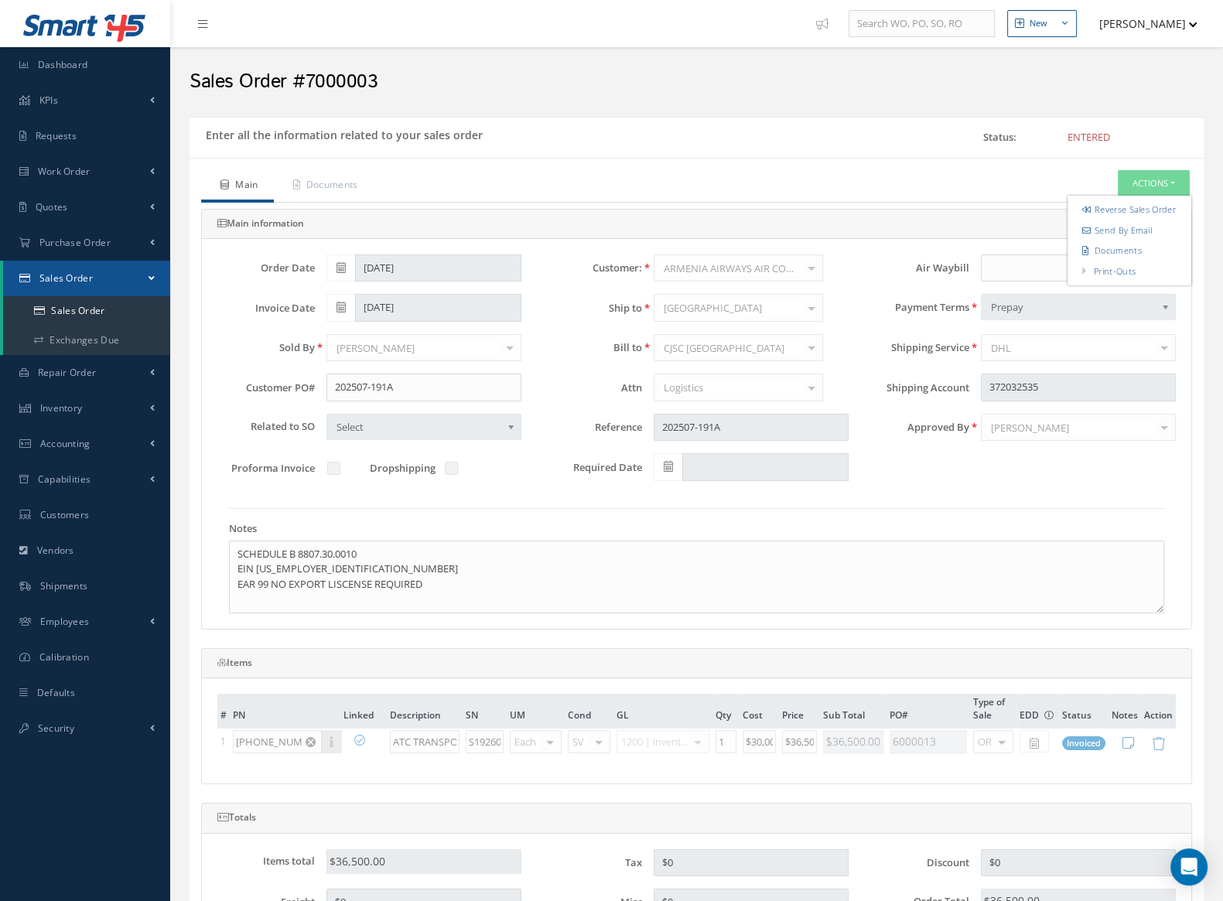
click at [925, 254] on div "Air Waybill" at bounding box center [1023, 268] width 327 height 28
click at [1148, 177] on button "Actions" at bounding box center [1153, 183] width 72 height 27
click at [1012, 328] on link "Invoice" at bounding box center [1013, 316] width 118 height 24
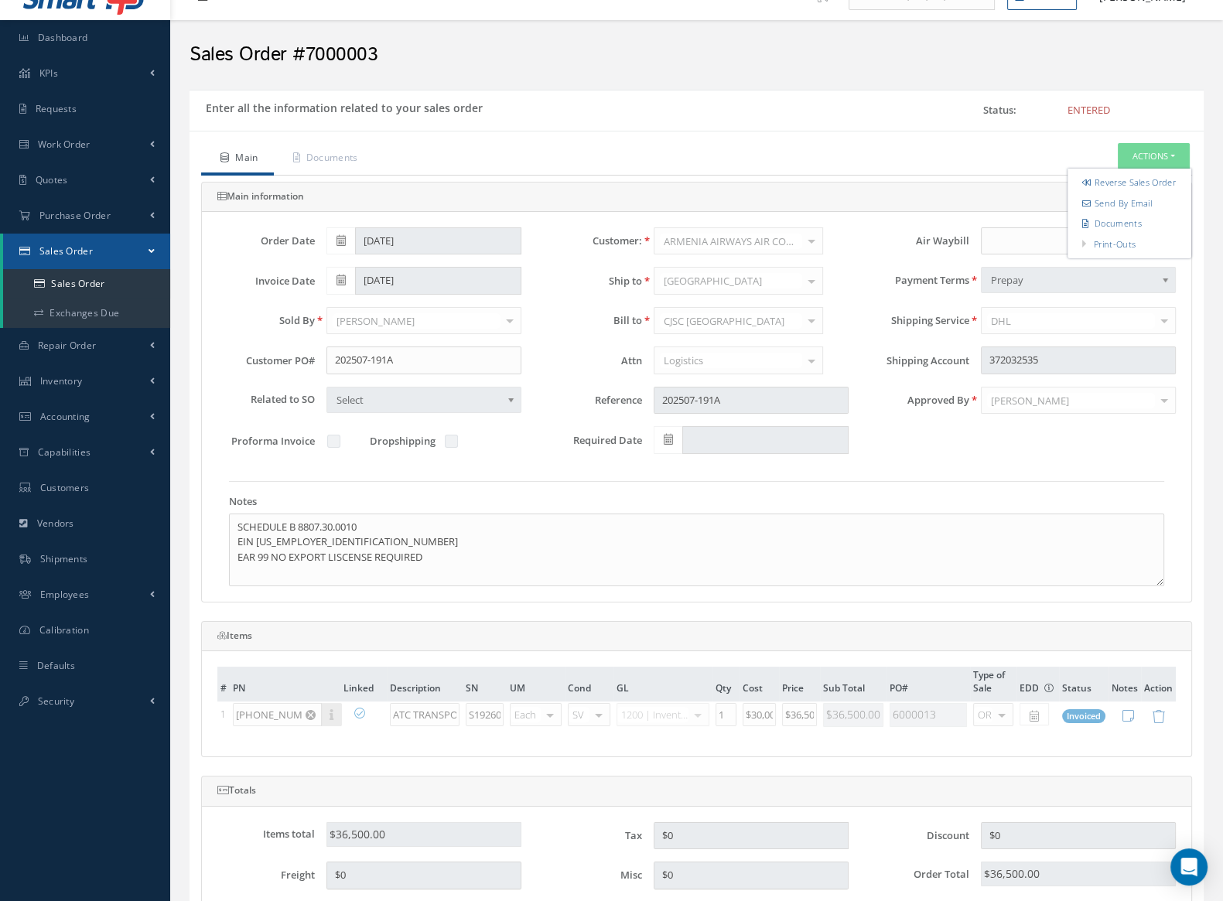
scroll to position [96, 0]
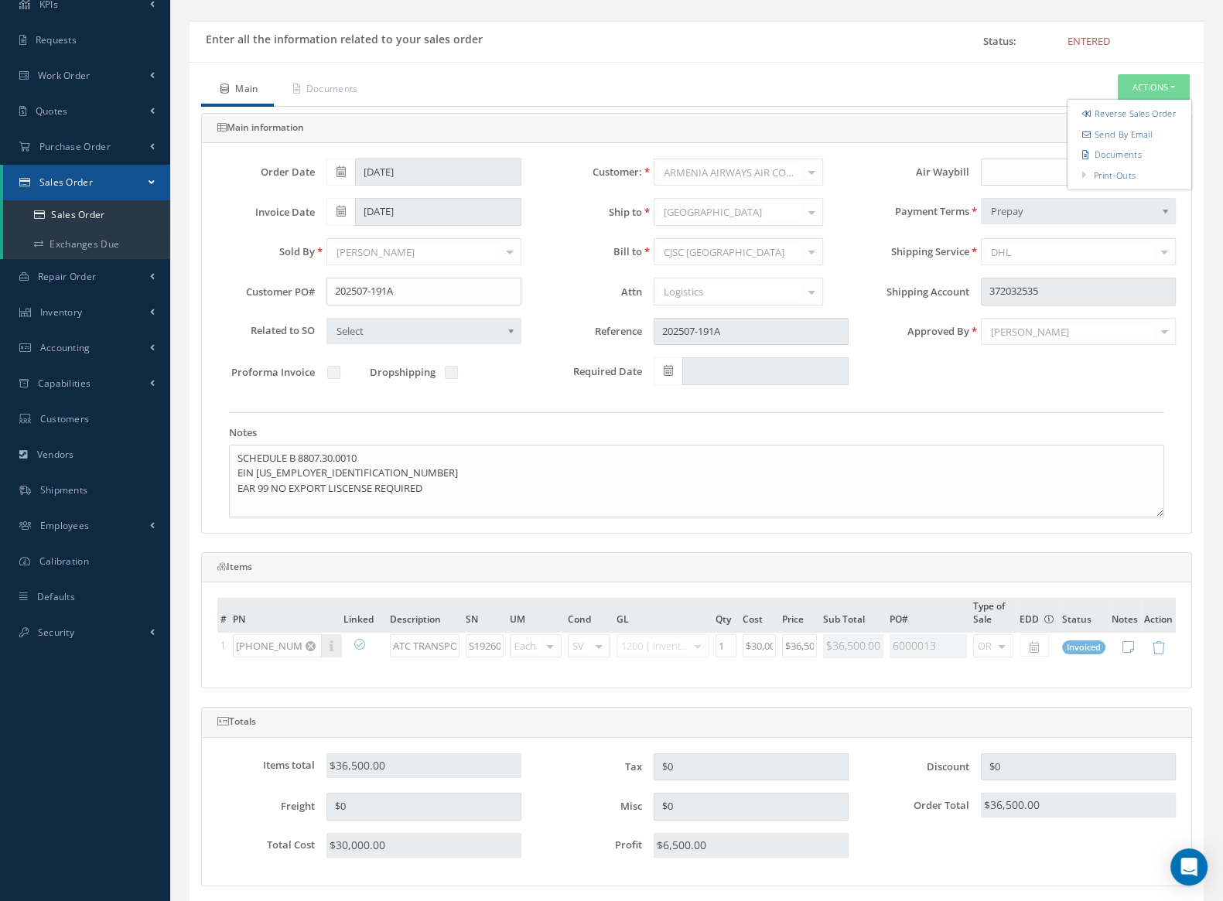
click at [756, 63] on div "Main Documents Actions Reverse Sales Order Send By Email Documents Print-Outs S…" at bounding box center [696, 587] width 1014 height 1050
click at [354, 91] on link "Documents" at bounding box center [324, 90] width 100 height 32
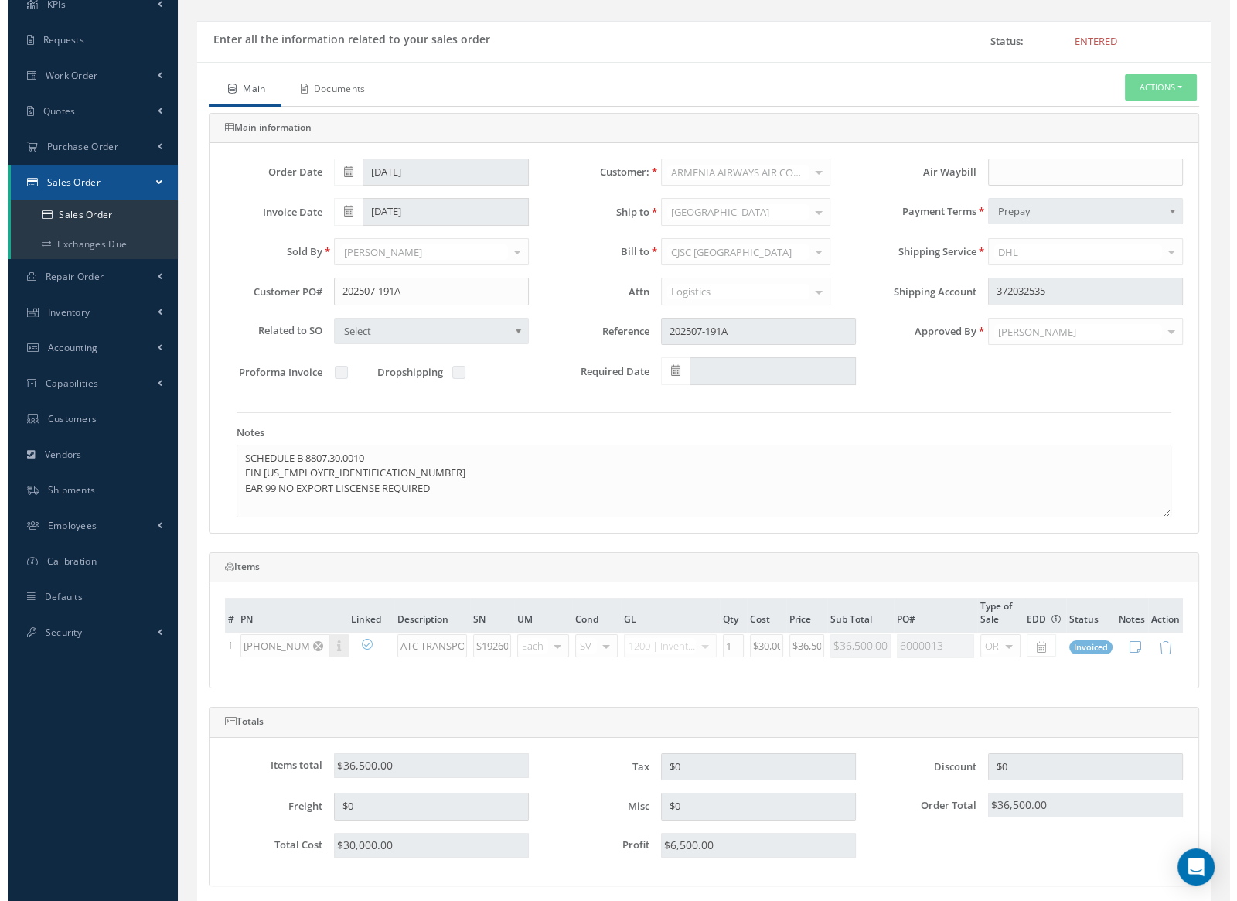
scroll to position [0, 0]
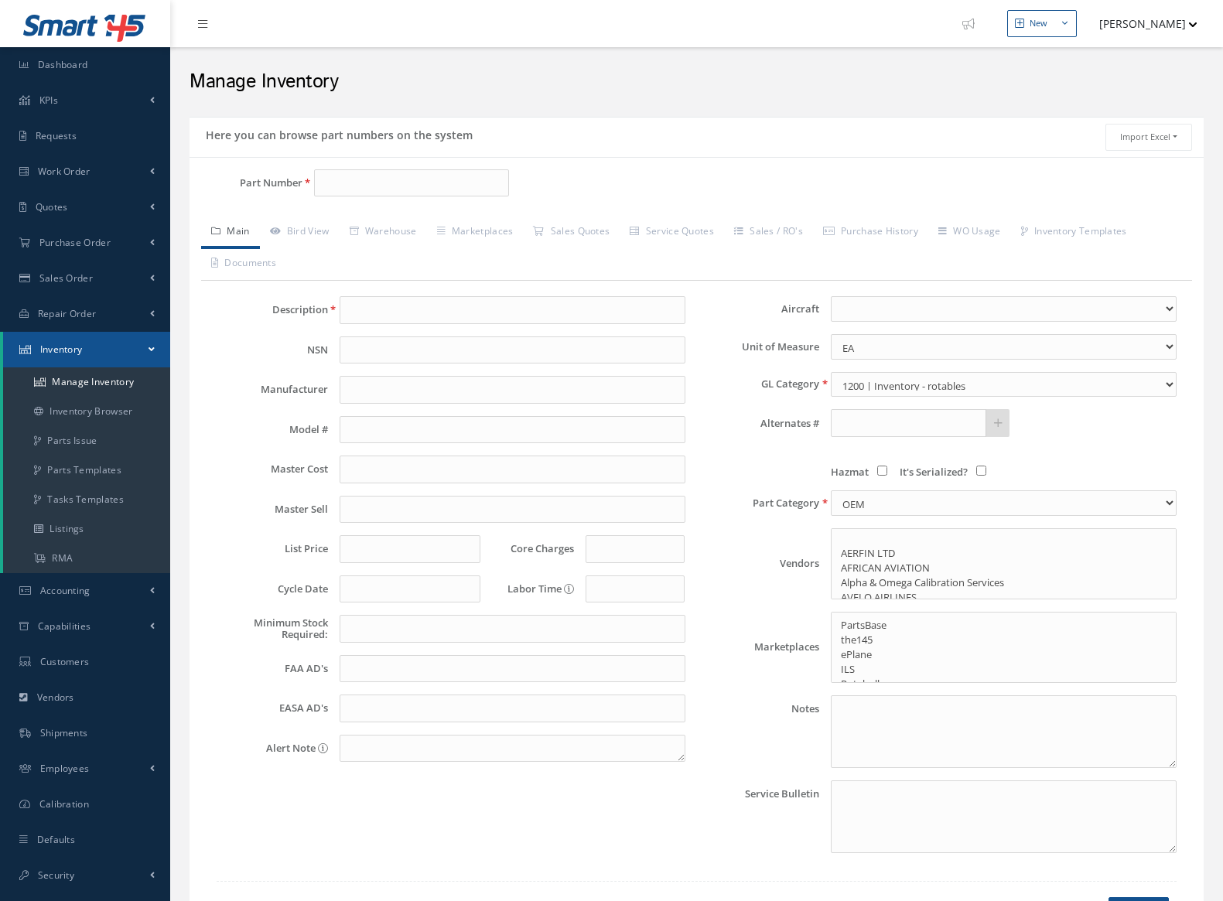
select select
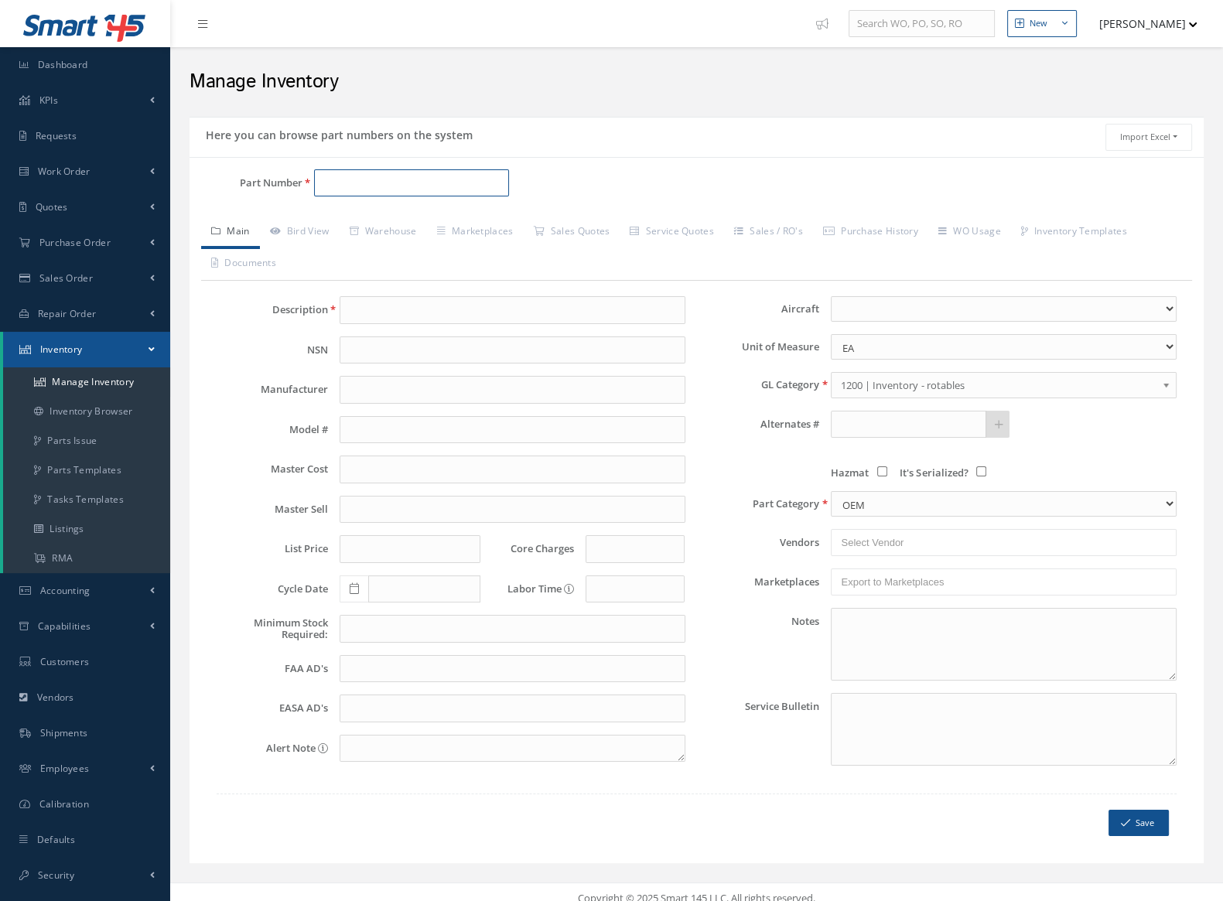
click at [321, 176] on input "Part Number" at bounding box center [411, 183] width 195 height 28
click at [363, 178] on input "[PHONE_NUMBER]" at bounding box center [411, 183] width 195 height 28
click at [388, 183] on input "[PHONE_NUMBER]" at bounding box center [411, 183] width 195 height 28
click at [333, 230] on link "Bird View" at bounding box center [300, 233] width 80 height 32
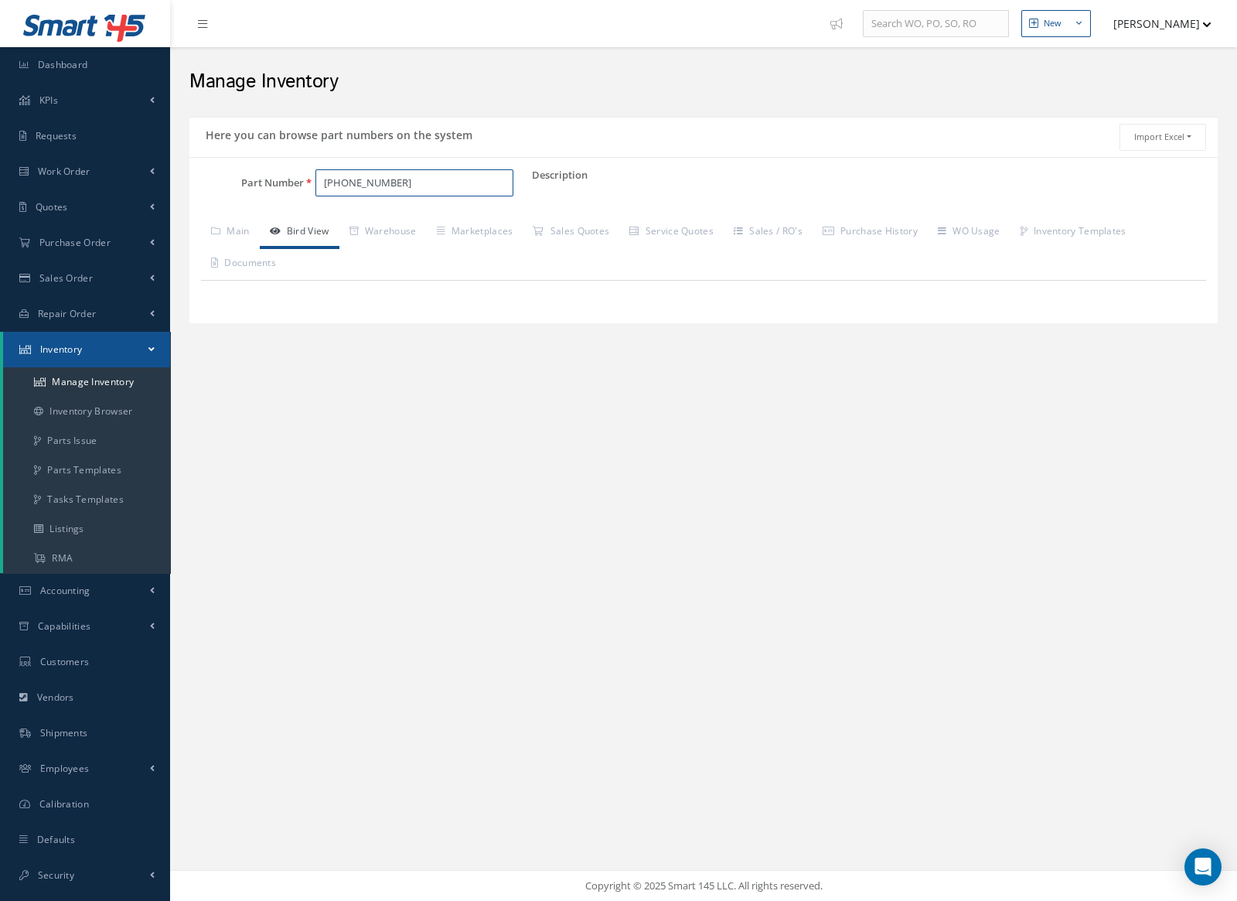
click at [419, 193] on input "[PHONE_NUMBER]" at bounding box center [415, 183] width 199 height 28
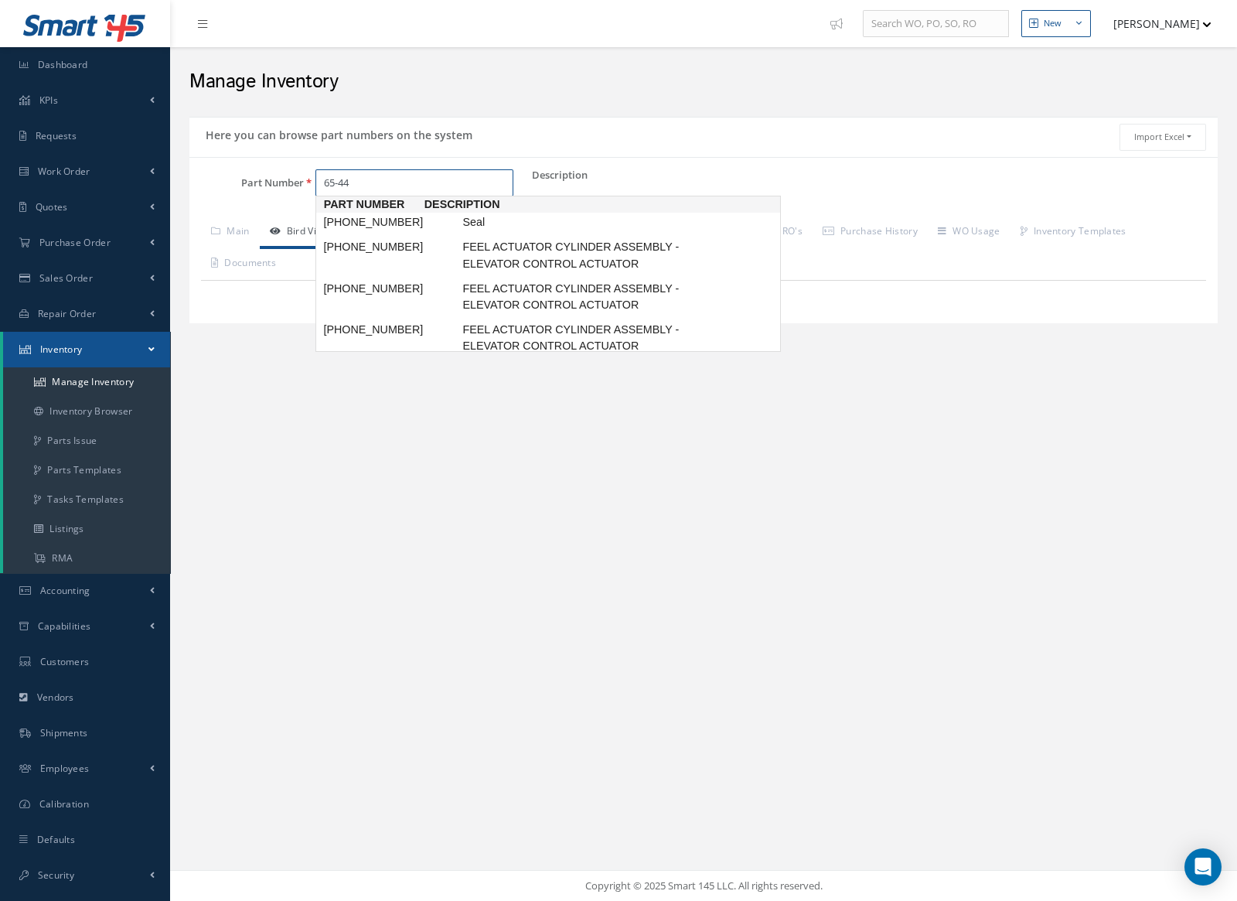
type input "65-44"
